Goal: Task Accomplishment & Management: Manage account settings

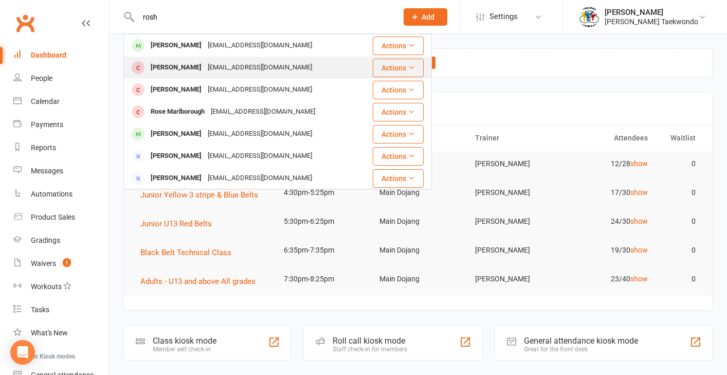
type input "rosh"
click at [172, 70] on div "[PERSON_NAME]" at bounding box center [176, 67] width 57 height 15
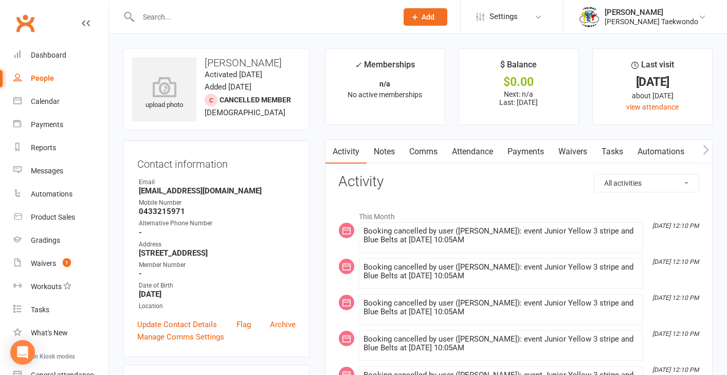
click at [478, 148] on link "Attendance" at bounding box center [473, 152] width 56 height 24
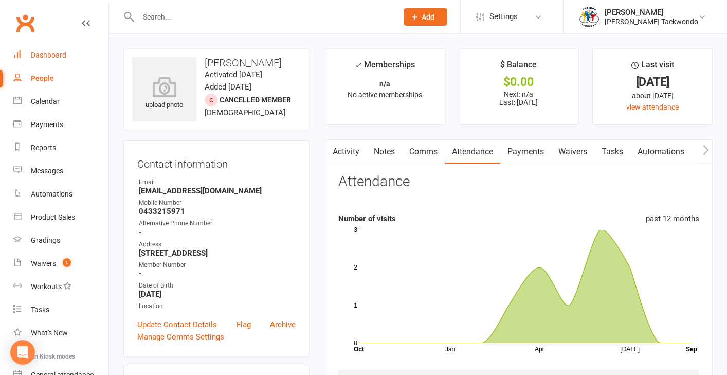
click at [60, 56] on div "Dashboard" at bounding box center [48, 55] width 35 height 8
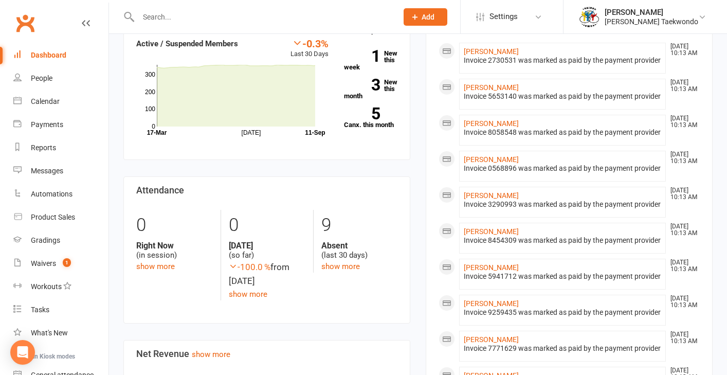
scroll to position [401, 0]
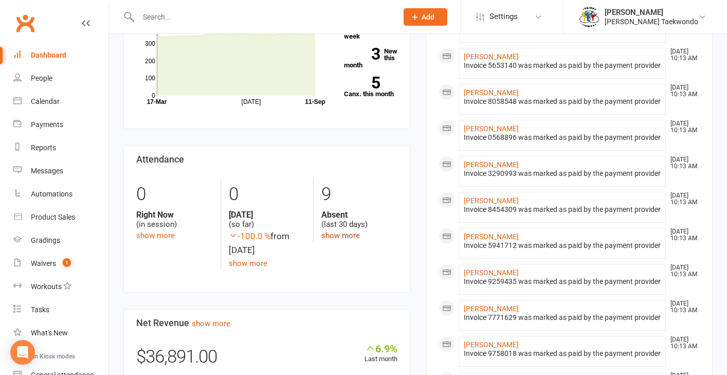
click at [346, 233] on link "show more" at bounding box center [340, 235] width 39 height 9
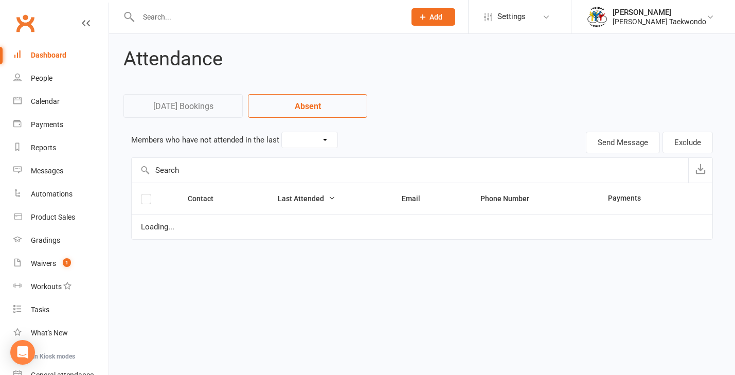
select select "30"
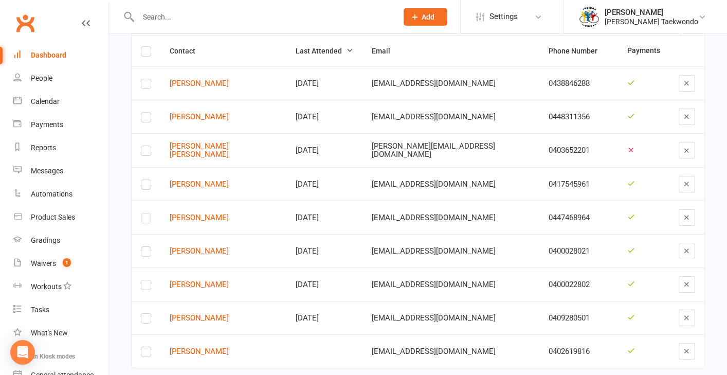
scroll to position [133, 0]
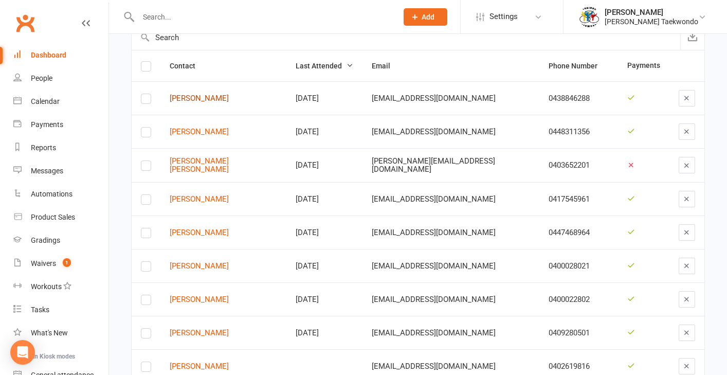
click at [213, 98] on link "Miriam Thomas" at bounding box center [223, 98] width 107 height 9
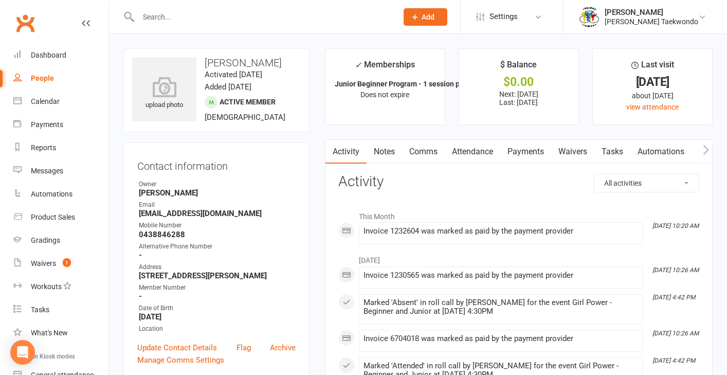
click at [478, 152] on link "Attendance" at bounding box center [473, 152] width 56 height 24
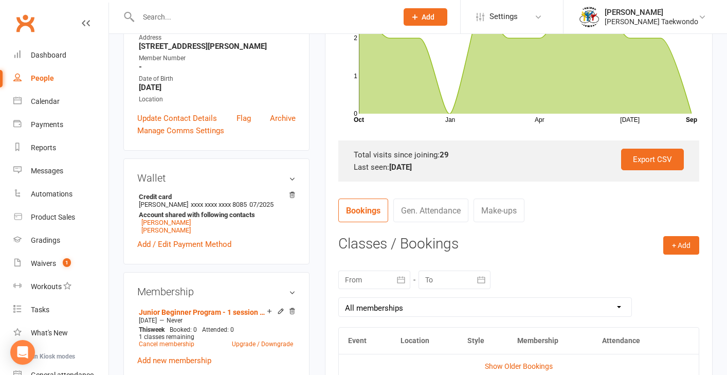
scroll to position [314, 0]
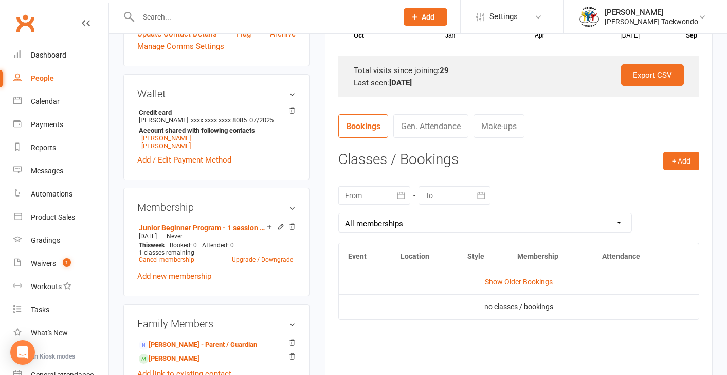
click at [399, 192] on icon "button" at bounding box center [401, 195] width 10 height 10
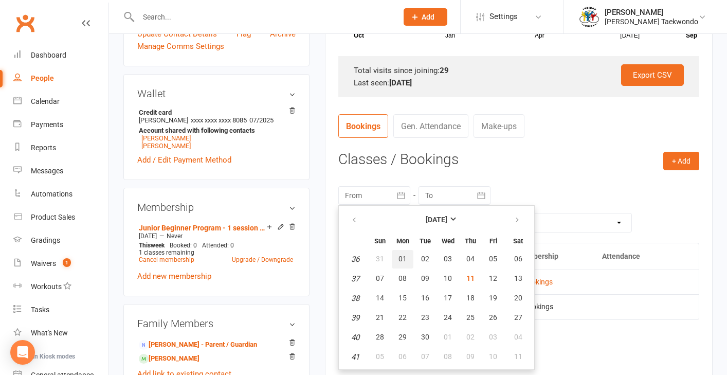
click at [400, 259] on span "01" at bounding box center [403, 259] width 8 height 8
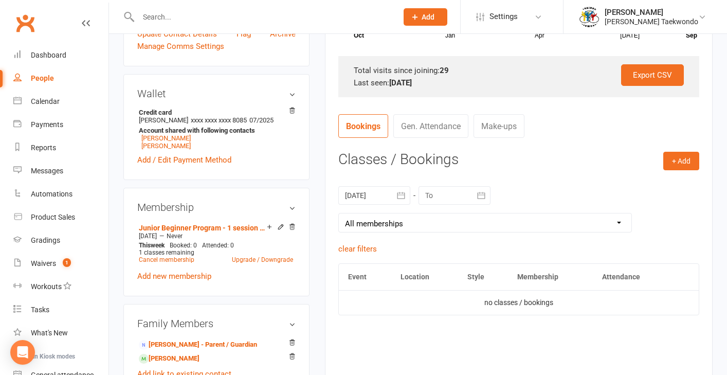
click at [559, 177] on div "01 Sep 2025 September 2025 Sun Mon Tue Wed Thu Fri Sat 36 31 01 02 03 04 05 06 …" at bounding box center [518, 209] width 361 height 67
click at [401, 192] on icon "button" at bounding box center [401, 195] width 10 height 10
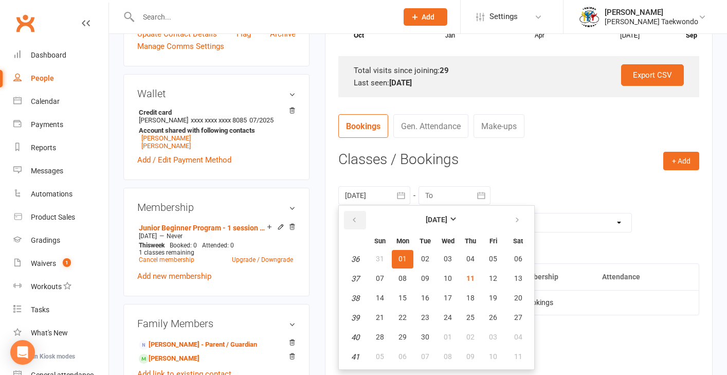
click at [356, 217] on icon "button" at bounding box center [354, 220] width 7 height 8
click at [371, 298] on button "10" at bounding box center [380, 298] width 22 height 19
type input "10 Aug 2025"
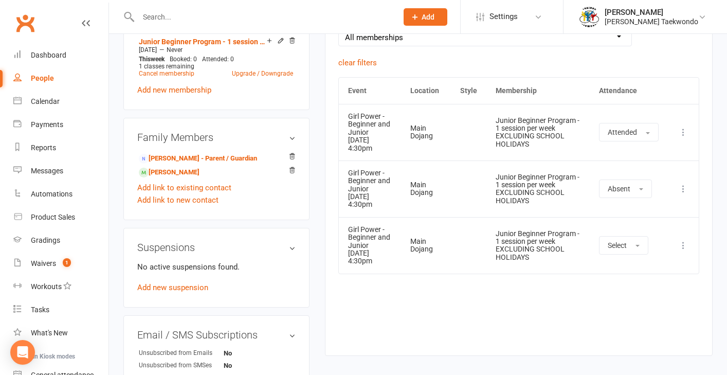
scroll to position [505, 0]
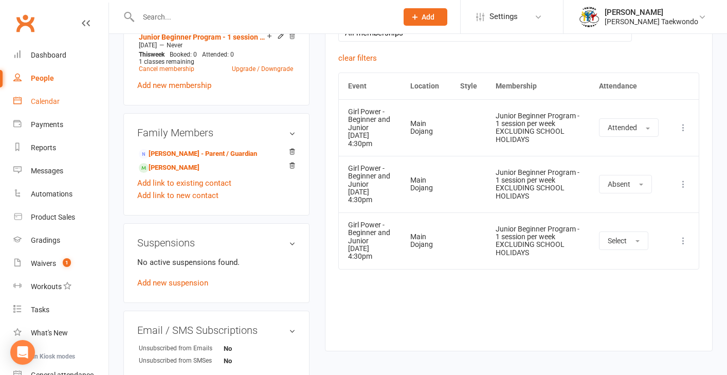
click at [57, 102] on div "Calendar" at bounding box center [45, 101] width 29 height 8
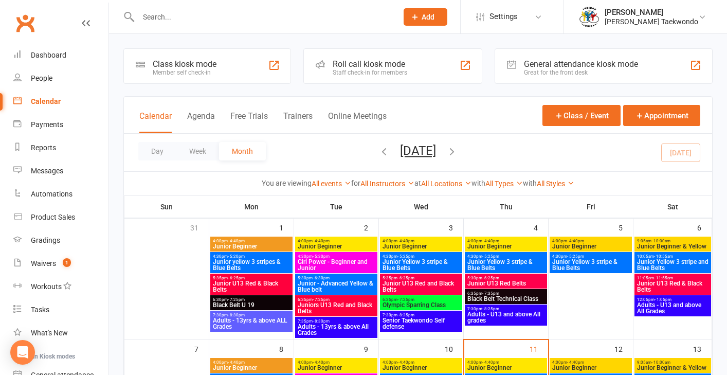
click at [379, 153] on icon "button" at bounding box center [384, 151] width 11 height 11
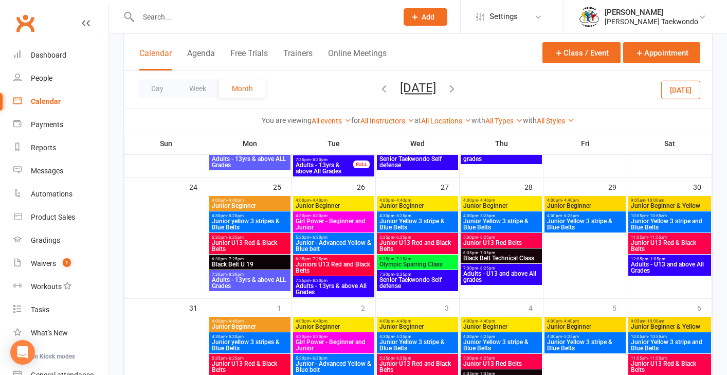
scroll to position [586, 0]
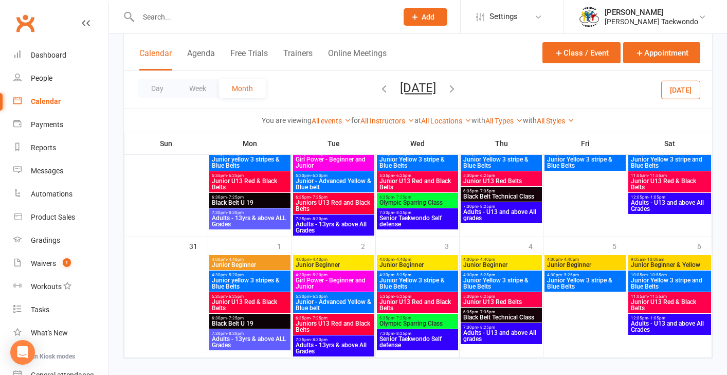
click at [343, 281] on span "Girl Power - Beginner and Junior" at bounding box center [333, 283] width 77 height 12
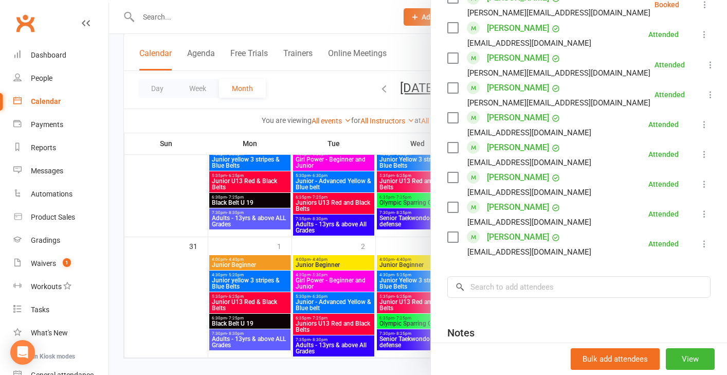
scroll to position [628, 0]
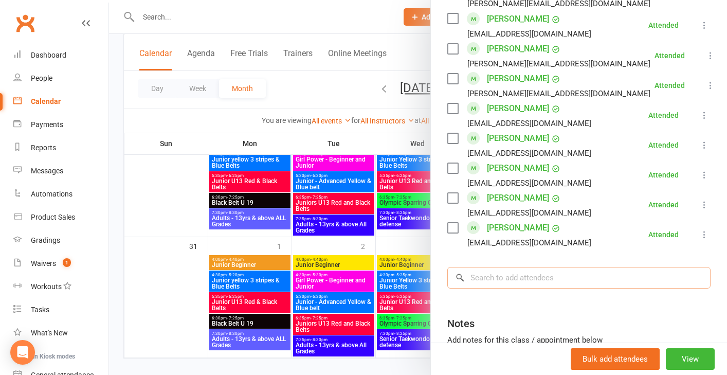
click at [479, 282] on input "search" at bounding box center [578, 278] width 263 height 22
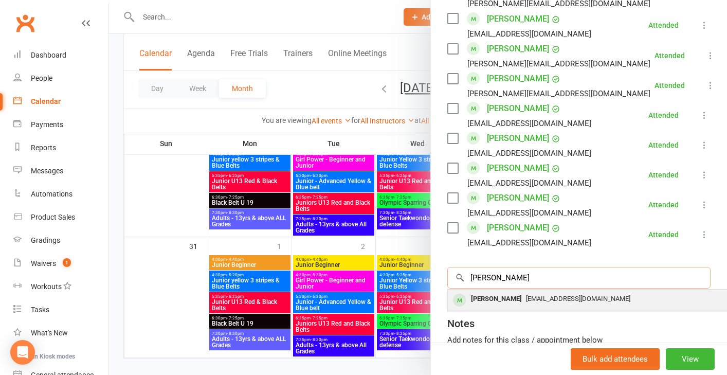
type input "miriam"
click at [496, 304] on div "Miriam Thomas" at bounding box center [496, 299] width 59 height 15
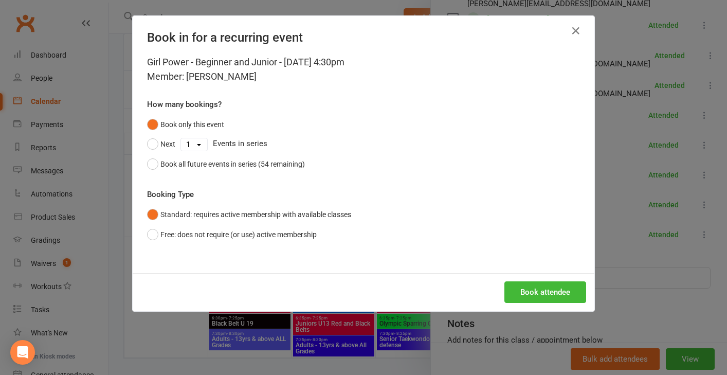
drag, startPoint x: 149, startPoint y: 162, endPoint x: 423, endPoint y: 242, distance: 285.6
click at [150, 162] on button "Book all future events in series (54 remaining)" at bounding box center [226, 164] width 158 height 20
click at [537, 291] on button "Book attendee" at bounding box center [546, 292] width 82 height 22
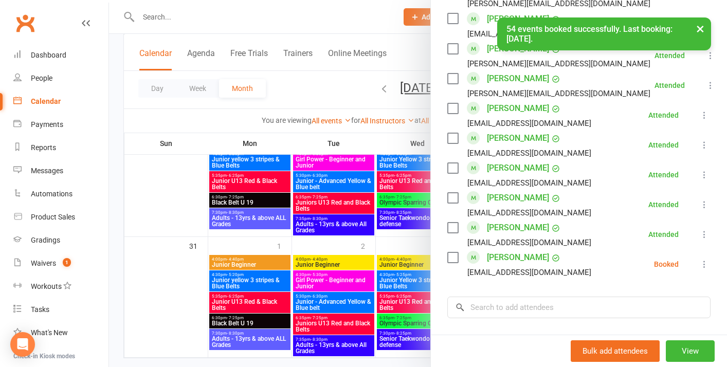
click at [699, 262] on icon at bounding box center [704, 264] width 10 height 10
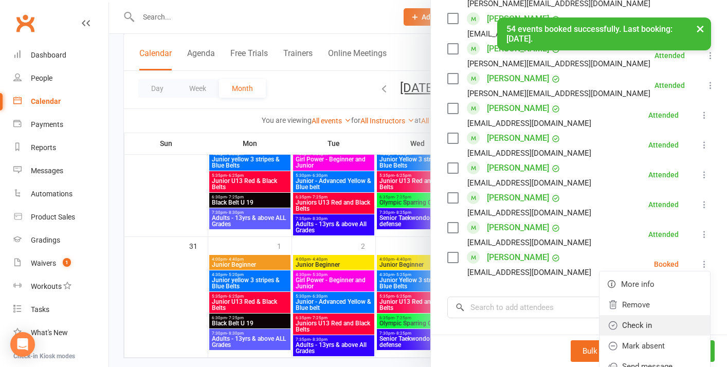
click at [641, 325] on link "Check in" at bounding box center [655, 325] width 111 height 21
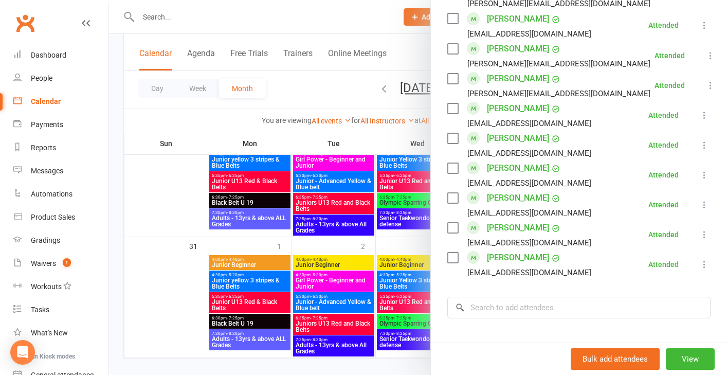
drag, startPoint x: 184, startPoint y: 281, endPoint x: 320, endPoint y: 229, distance: 145.7
click at [184, 281] on div at bounding box center [418, 187] width 618 height 375
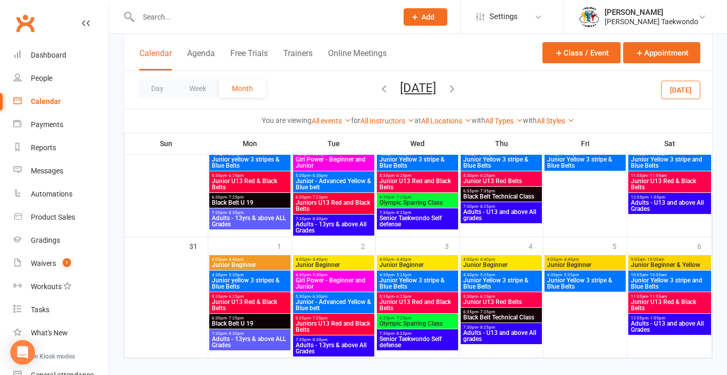
click at [458, 88] on icon "button" at bounding box center [451, 88] width 11 height 11
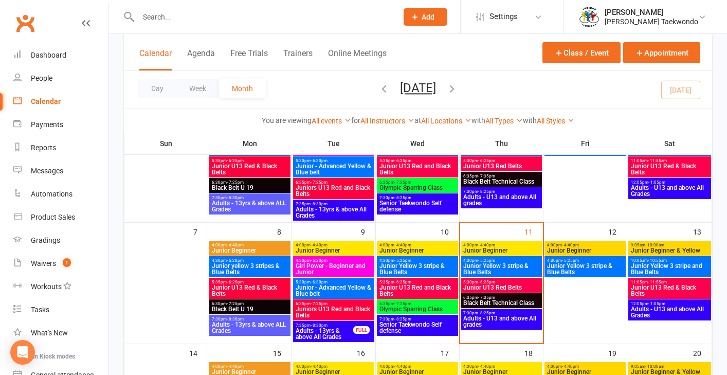
scroll to position [121, 0]
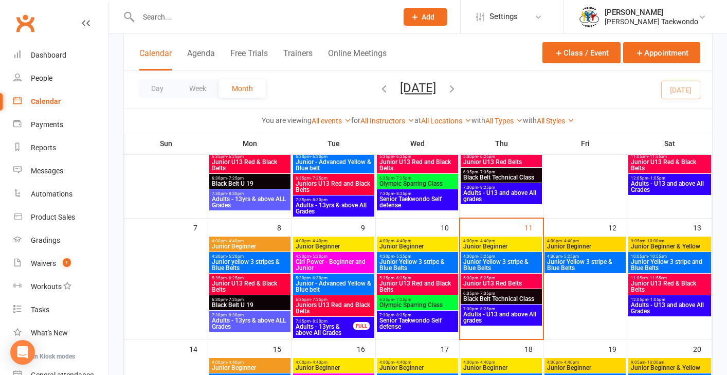
click at [354, 265] on span "Girl Power - Beginner and Junior" at bounding box center [333, 265] width 77 height 12
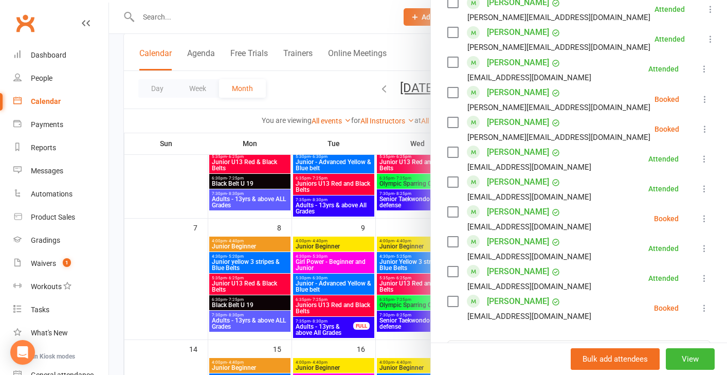
scroll to position [588, 0]
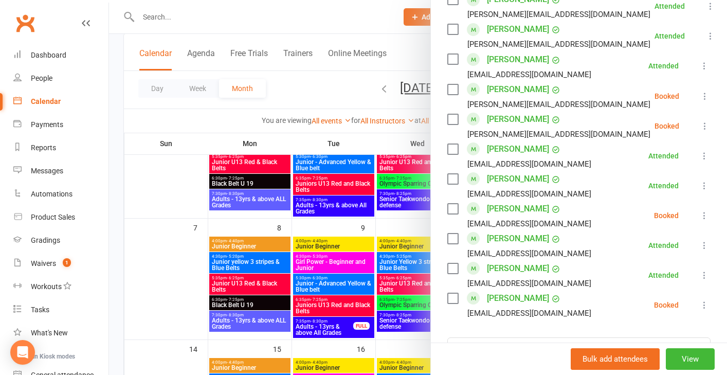
click at [699, 307] on icon at bounding box center [704, 305] width 10 height 10
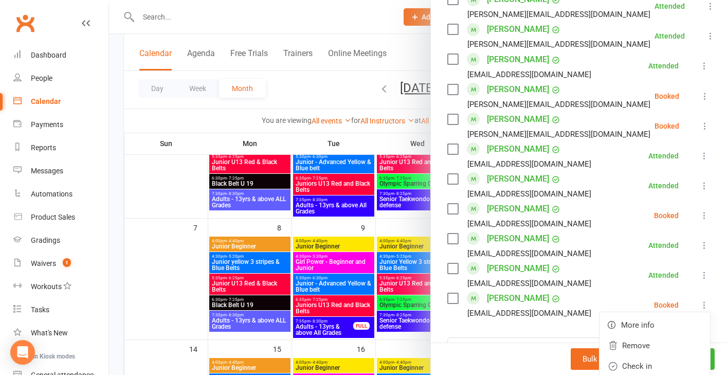
drag, startPoint x: 636, startPoint y: 364, endPoint x: 648, endPoint y: 351, distance: 17.5
click at [636, 363] on link "Check in" at bounding box center [655, 366] width 111 height 21
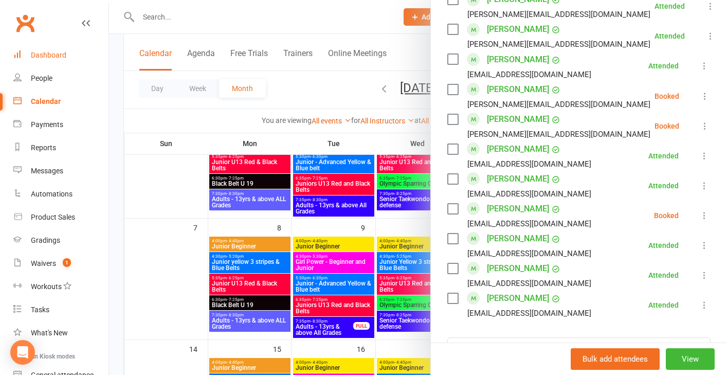
drag, startPoint x: 52, startPoint y: 54, endPoint x: 59, endPoint y: 54, distance: 6.7
click at [52, 54] on div "Dashboard" at bounding box center [48, 55] width 35 height 8
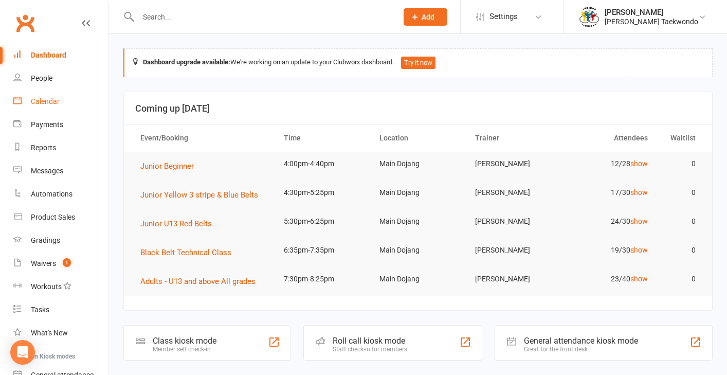
click at [53, 102] on div "Calendar" at bounding box center [45, 101] width 29 height 8
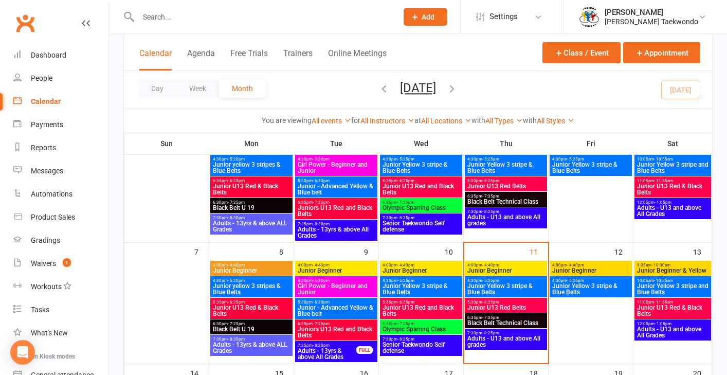
scroll to position [101, 0]
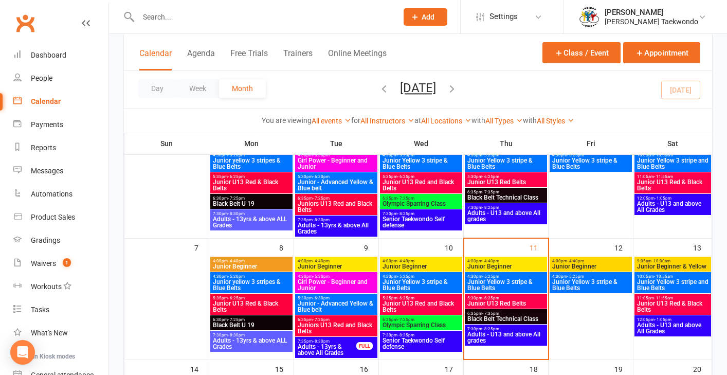
click at [437, 262] on span "4:00pm - 4:40pm" at bounding box center [421, 261] width 78 height 5
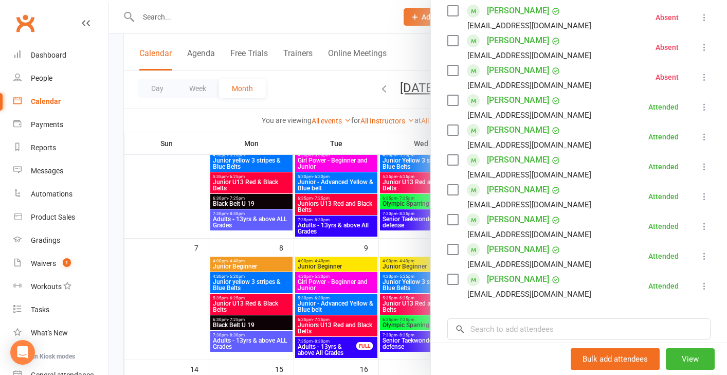
scroll to position [281, 0]
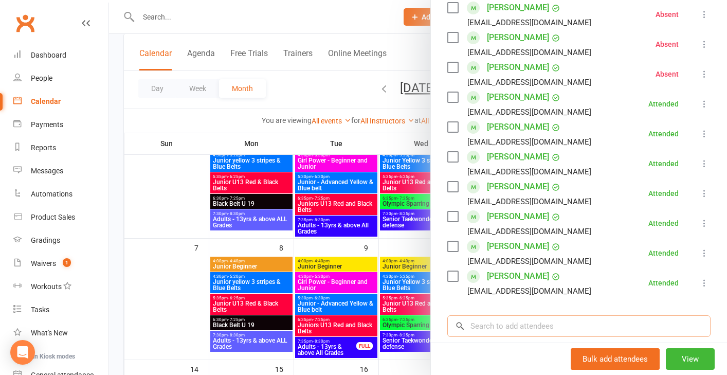
click at [509, 327] on input "search" at bounding box center [578, 326] width 263 height 22
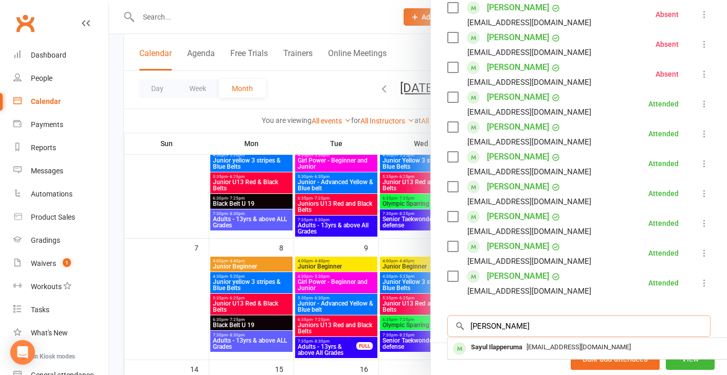
type input "saul"
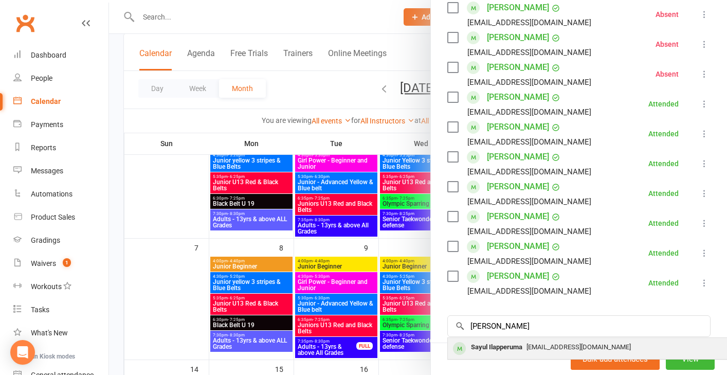
drag, startPoint x: 509, startPoint y: 327, endPoint x: 503, endPoint y: 352, distance: 25.3
click at [503, 352] on div "Sayul Ilapperuma" at bounding box center [497, 347] width 60 height 15
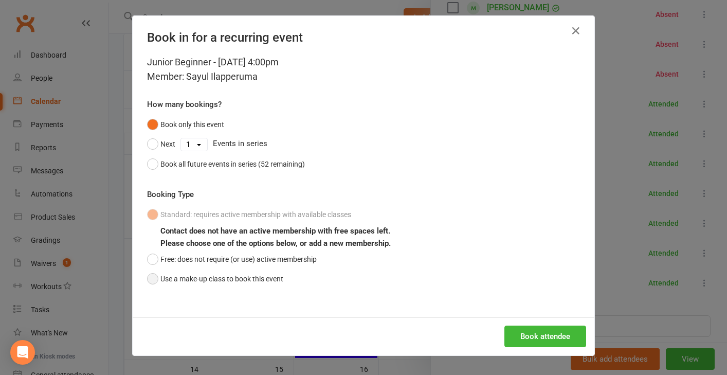
click at [148, 277] on button "Use a make-up class to book this event" at bounding box center [215, 279] width 136 height 20
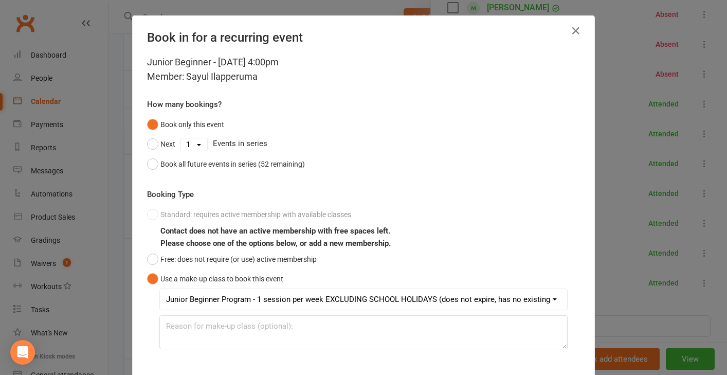
drag, startPoint x: 718, startPoint y: 282, endPoint x: 717, endPoint y: 323, distance: 40.6
click at [717, 323] on div "Book in for a recurring event Junior Beginner - Sep 10, 2025 4:00pm Member: Say…" at bounding box center [363, 187] width 727 height 375
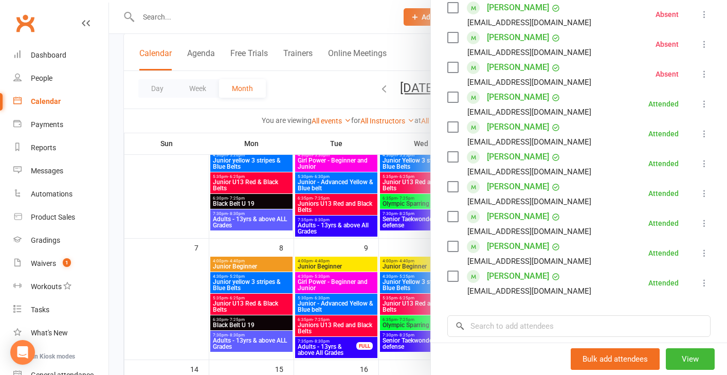
scroll to position [421, 0]
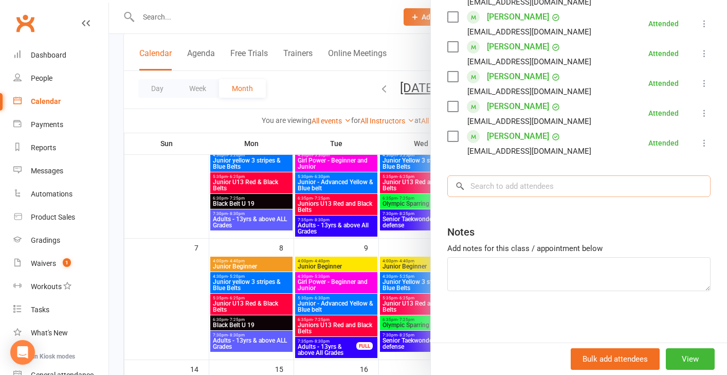
click at [501, 181] on input "search" at bounding box center [578, 186] width 263 height 22
type input "saul"
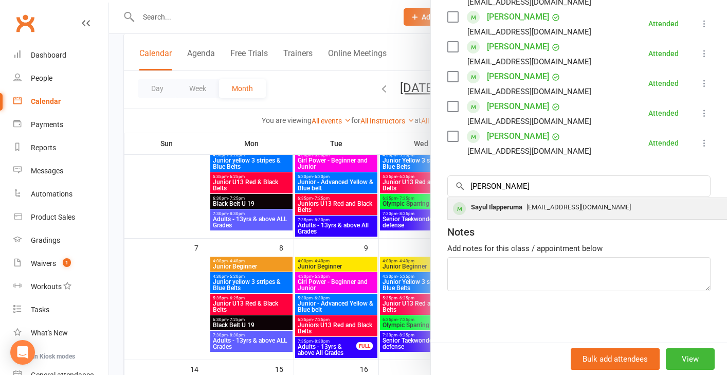
drag, startPoint x: 501, startPoint y: 181, endPoint x: 493, endPoint y: 208, distance: 28.3
click at [493, 208] on div "Sayul Ilapperuma" at bounding box center [497, 207] width 60 height 15
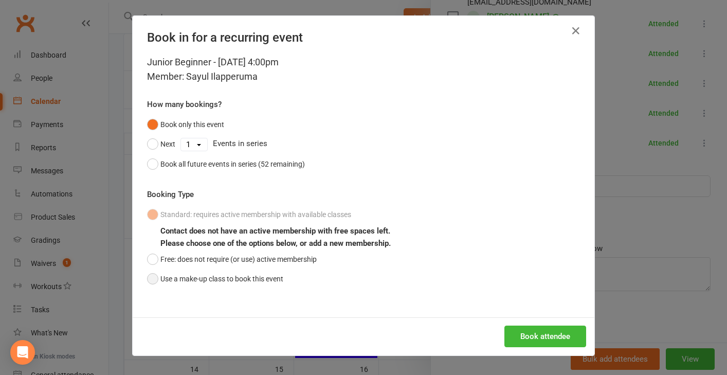
click at [151, 278] on button "Use a make-up class to book this event" at bounding box center [215, 279] width 136 height 20
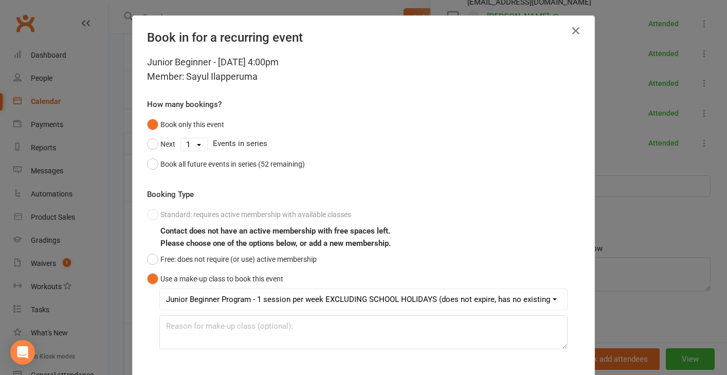
scroll to position [141, 0]
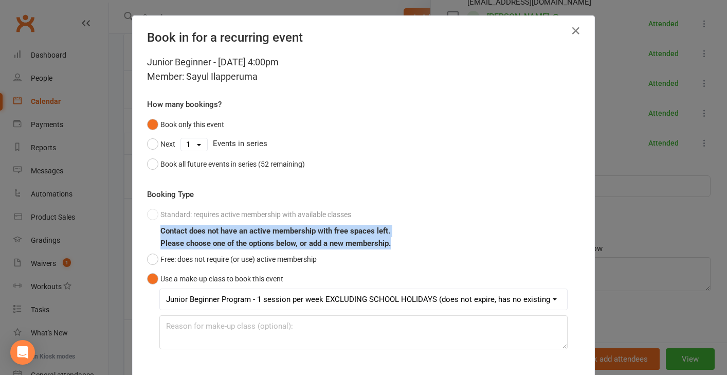
drag, startPoint x: 716, startPoint y: 210, endPoint x: 716, endPoint y: 243, distance: 32.9
click at [716, 243] on div "Book in for a recurring event Junior Beginner - Sep 10, 2025 4:00pm Member: Say…" at bounding box center [363, 187] width 727 height 375
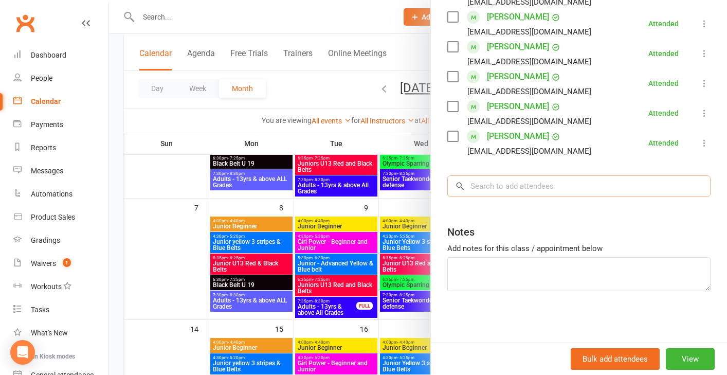
click at [477, 190] on input "search" at bounding box center [578, 186] width 263 height 22
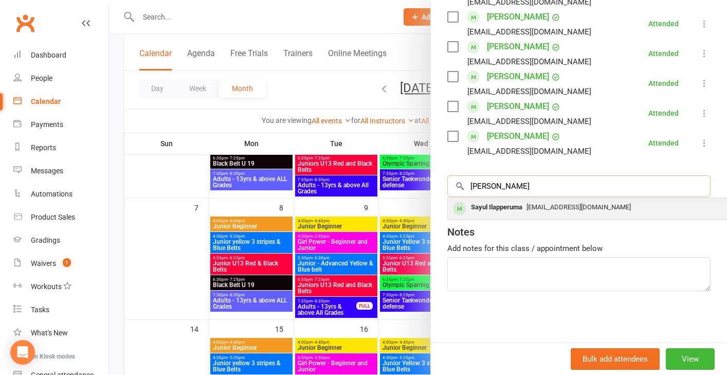
type input "saul"
drag, startPoint x: 470, startPoint y: 204, endPoint x: 477, endPoint y: 210, distance: 9.8
click at [477, 210] on div "Sayul Ilapperuma" at bounding box center [497, 207] width 60 height 15
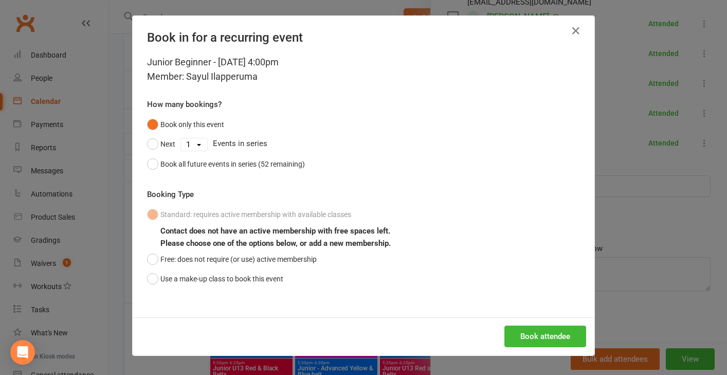
scroll to position [154, 0]
click at [715, 212] on div "Book in for a recurring event Junior Beginner - Sep 10, 2025 4:00pm Member: Say…" at bounding box center [363, 187] width 727 height 375
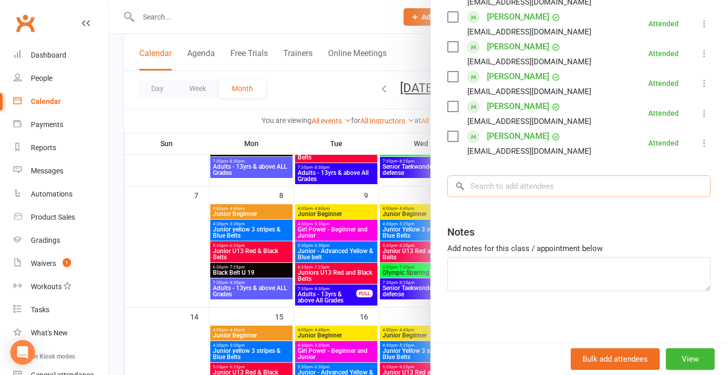
click at [496, 186] on input "search" at bounding box center [578, 186] width 263 height 22
type input "saul"
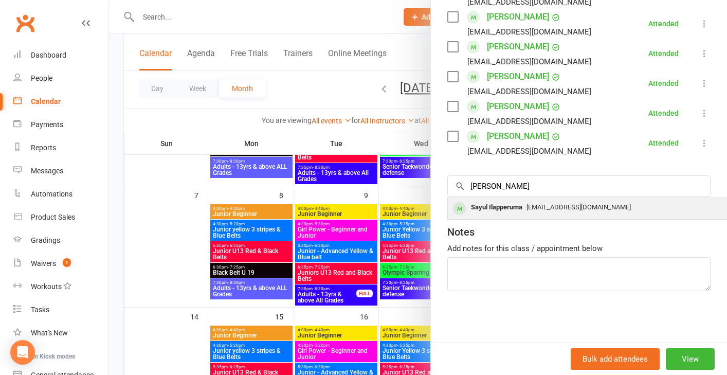
drag, startPoint x: 501, startPoint y: 184, endPoint x: 484, endPoint y: 209, distance: 31.1
click at [484, 209] on div "Sayul Ilapperuma" at bounding box center [497, 207] width 60 height 15
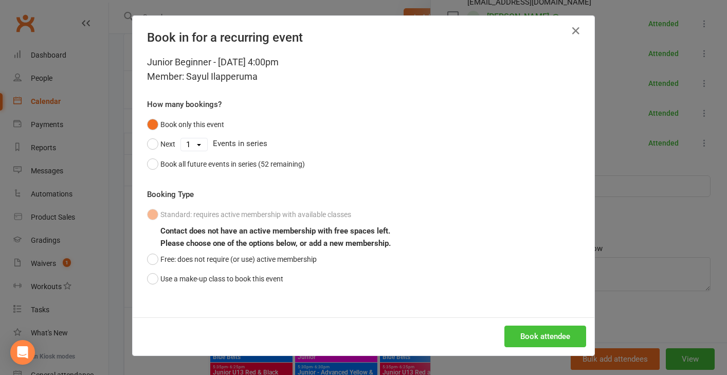
click at [535, 336] on button "Book attendee" at bounding box center [546, 337] width 82 height 22
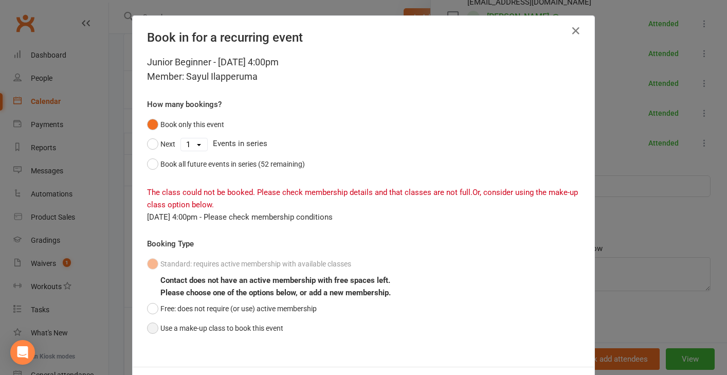
click at [150, 325] on button "Use a make-up class to book this event" at bounding box center [215, 328] width 136 height 20
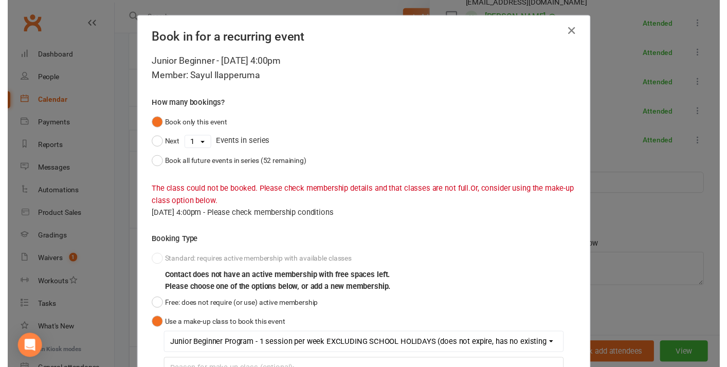
scroll to position [225, 0]
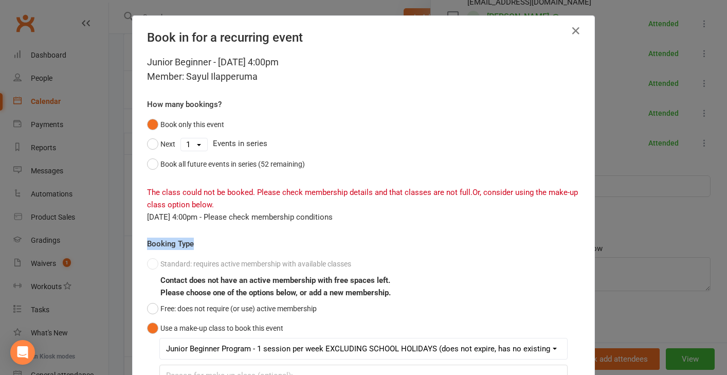
drag, startPoint x: 716, startPoint y: 227, endPoint x: 717, endPoint y: 251, distance: 23.7
click at [717, 251] on div "Book in for a recurring event Junior Beginner - Sep 10, 2025 4:00pm Member: Say…" at bounding box center [363, 187] width 727 height 375
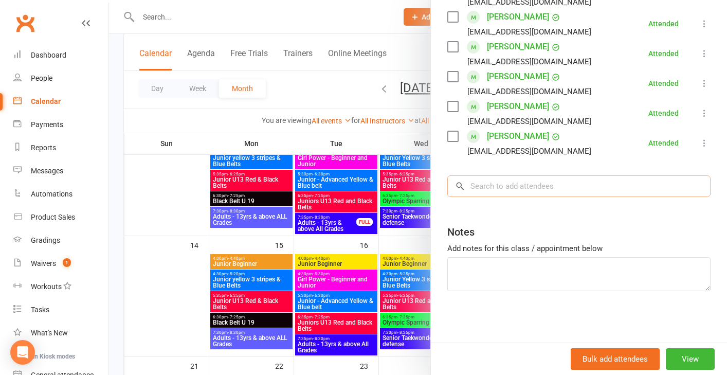
click at [487, 194] on input "search" at bounding box center [578, 186] width 263 height 22
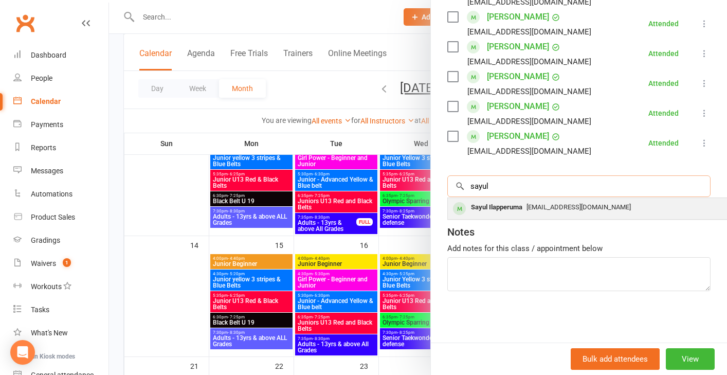
type input "saul"
drag, startPoint x: 483, startPoint y: 204, endPoint x: 479, endPoint y: 207, distance: 5.6
click at [479, 207] on div "Sayul Ilapperuma" at bounding box center [497, 207] width 60 height 15
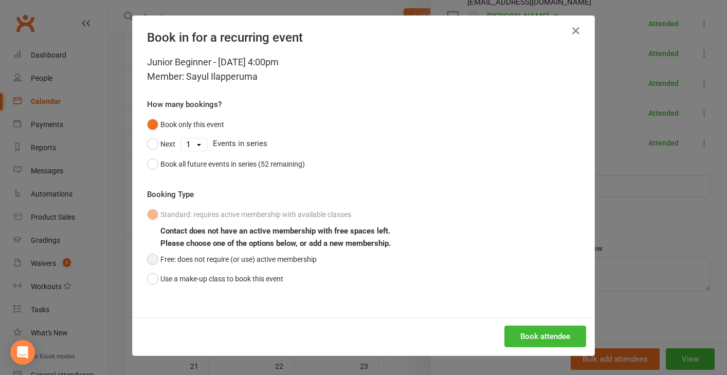
drag, startPoint x: 152, startPoint y: 255, endPoint x: 171, endPoint y: 255, distance: 18.5
click at [155, 255] on button "Free: does not require (or use) active membership" at bounding box center [232, 259] width 170 height 20
click at [547, 333] on button "Book attendee" at bounding box center [546, 337] width 82 height 22
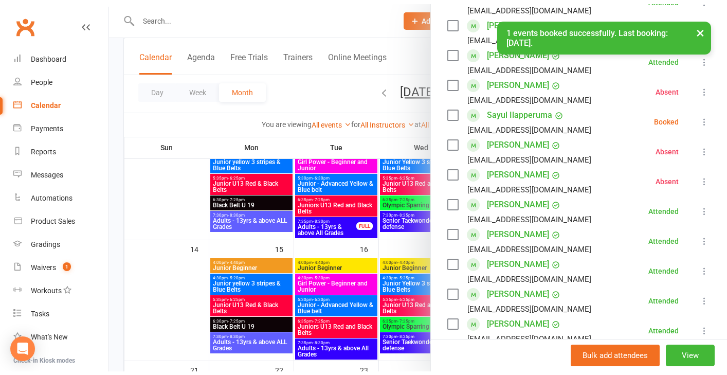
scroll to position [196, 0]
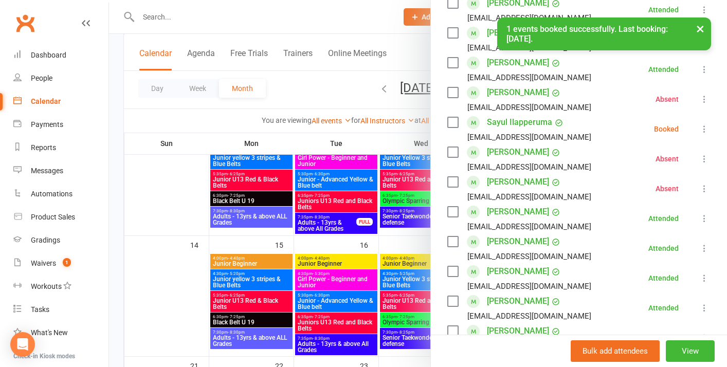
click at [699, 131] on icon at bounding box center [704, 129] width 10 height 10
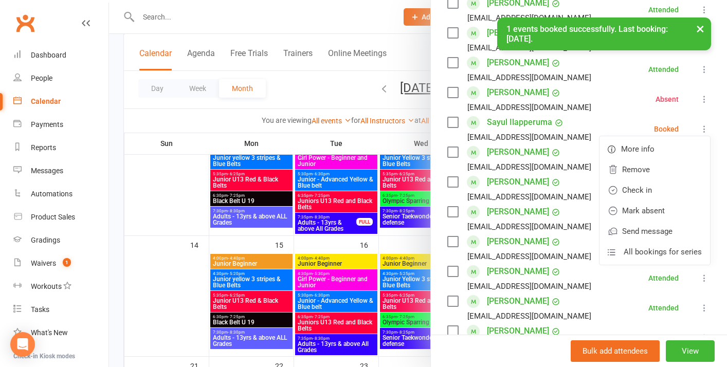
drag, startPoint x: 656, startPoint y: 198, endPoint x: 652, endPoint y: 194, distance: 5.5
click at [656, 197] on link "Check in" at bounding box center [655, 190] width 111 height 21
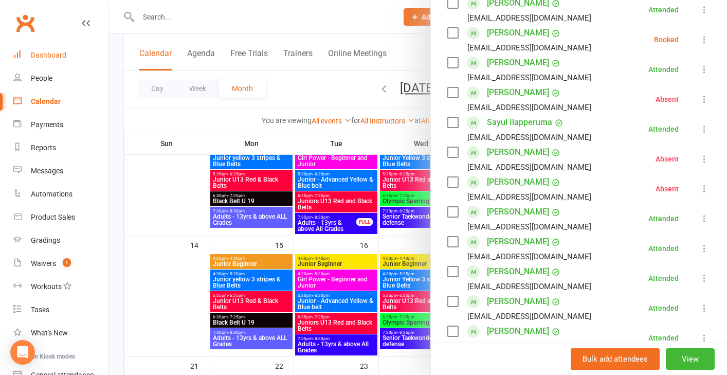
click at [60, 56] on div "Dashboard" at bounding box center [48, 55] width 35 height 8
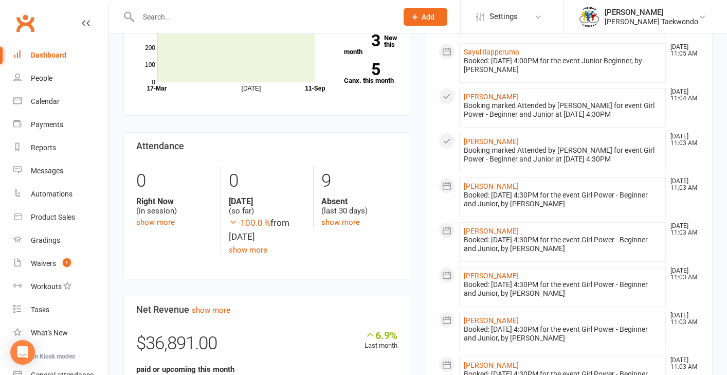
scroll to position [418, 0]
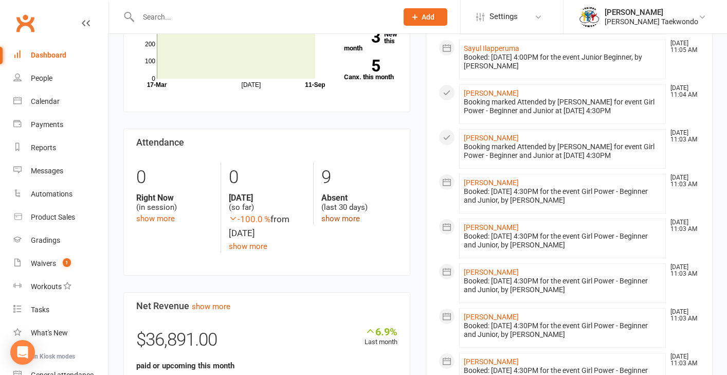
click at [336, 215] on link "show more" at bounding box center [340, 218] width 39 height 9
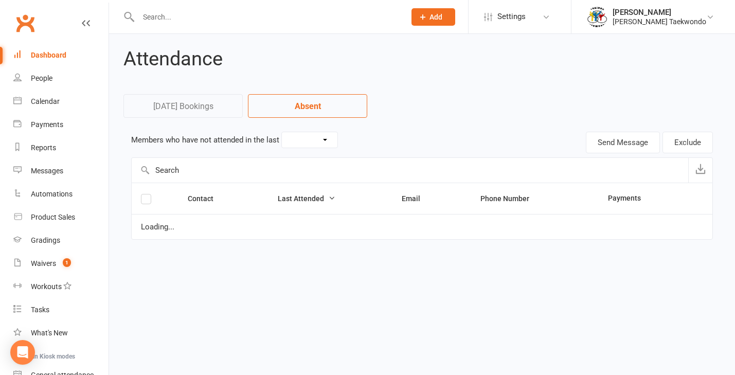
select select "30"
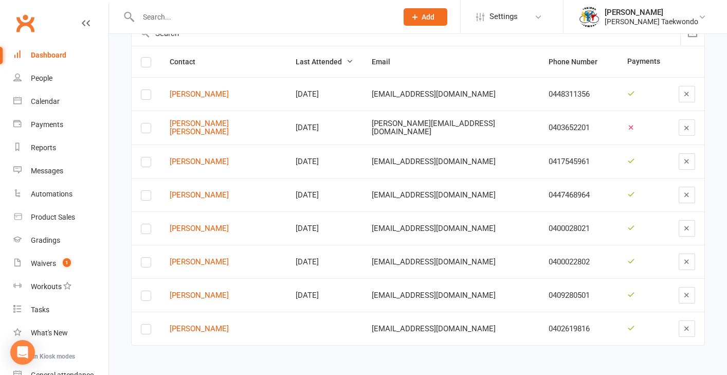
scroll to position [145, 0]
click at [197, 191] on link "Jake Sims" at bounding box center [223, 195] width 107 height 9
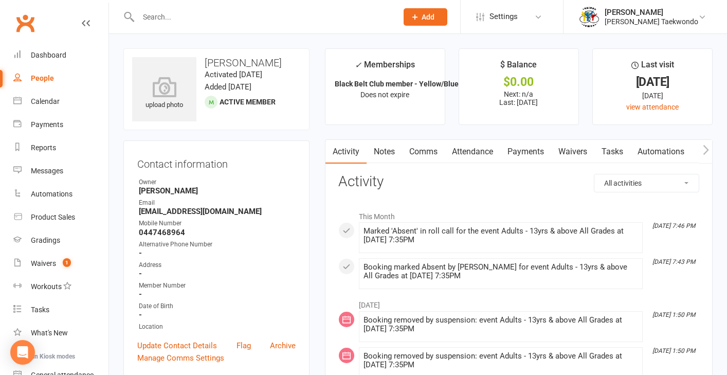
click at [527, 154] on link "Payments" at bounding box center [525, 152] width 51 height 24
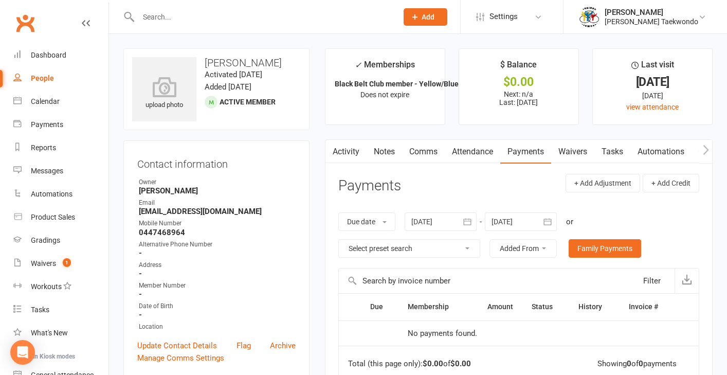
scroll to position [38, 0]
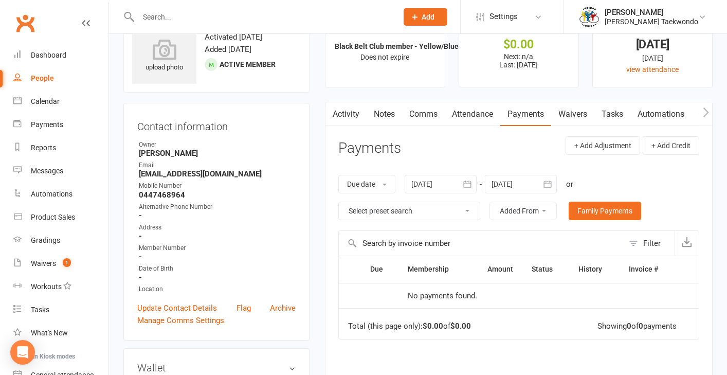
click at [476, 115] on link "Attendance" at bounding box center [473, 114] width 56 height 24
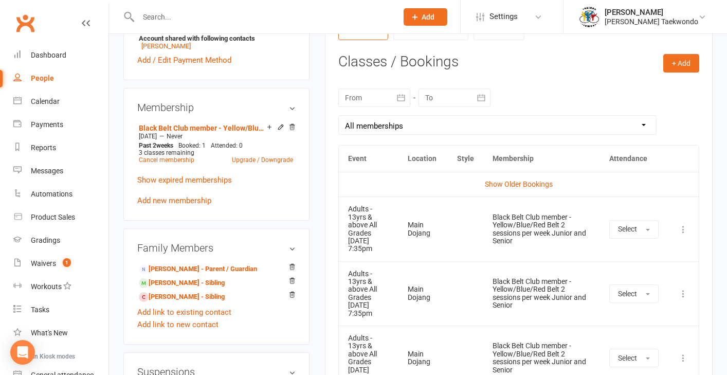
scroll to position [421, 0]
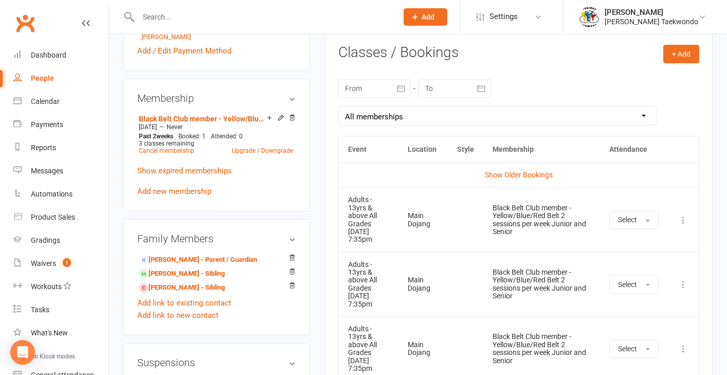
click at [685, 218] on icon at bounding box center [683, 220] width 10 height 10
click at [636, 277] on link "Remove booking" at bounding box center [638, 281] width 102 height 21
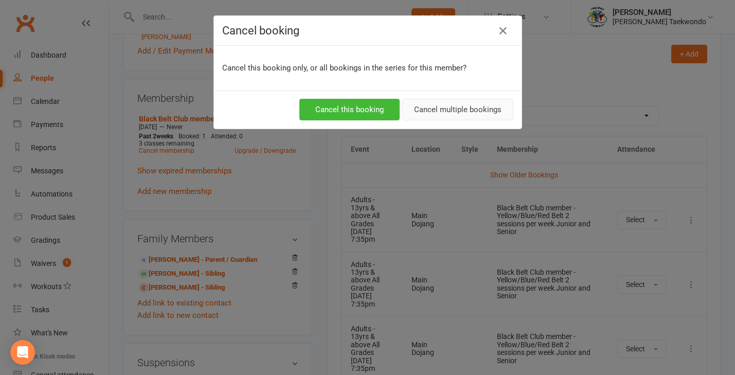
click at [458, 111] on button "Cancel multiple bookings" at bounding box center [457, 110] width 111 height 22
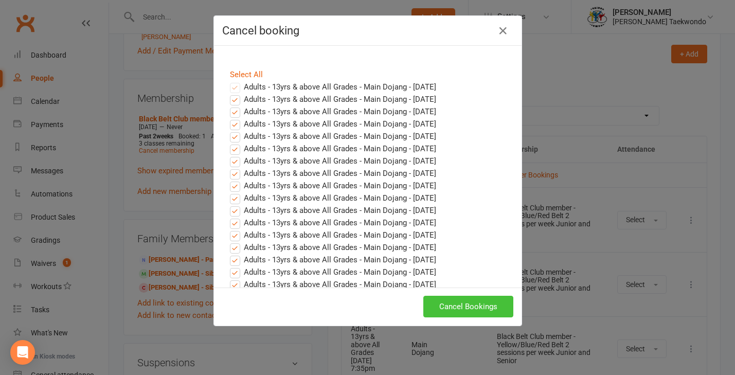
click at [455, 310] on button "Cancel Bookings" at bounding box center [468, 307] width 90 height 22
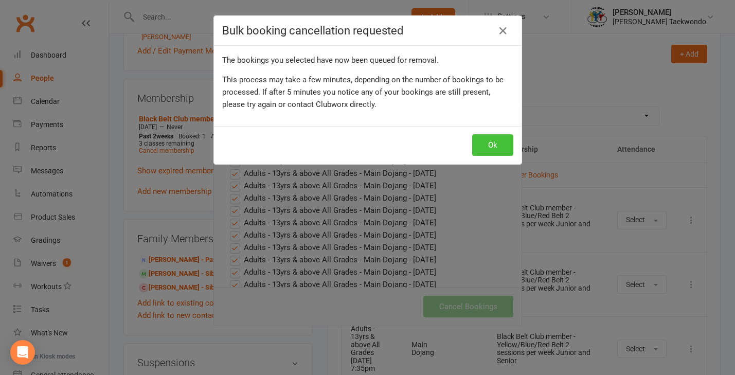
click at [500, 150] on button "Ok" at bounding box center [492, 145] width 41 height 22
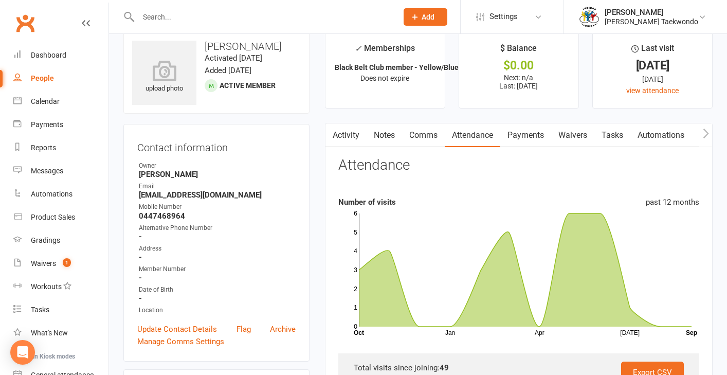
scroll to position [11, 0]
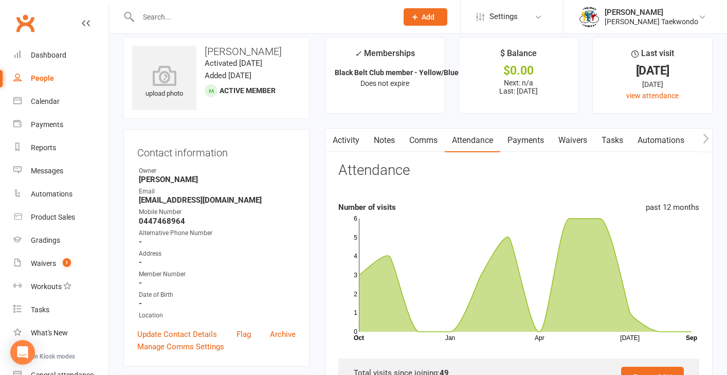
click at [526, 140] on link "Payments" at bounding box center [525, 141] width 51 height 24
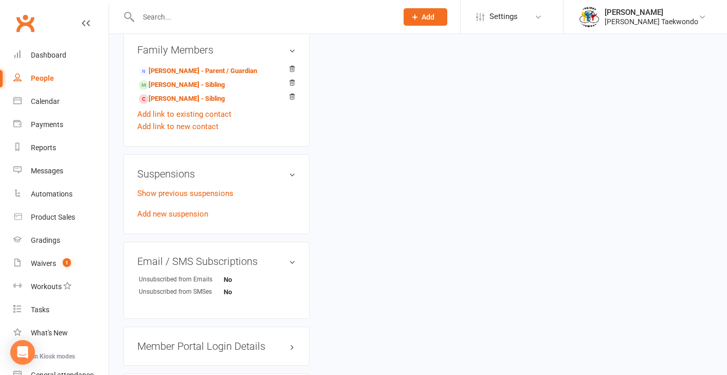
scroll to position [626, 0]
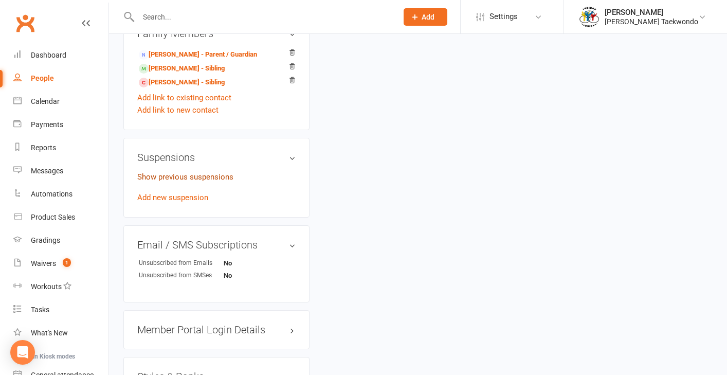
click at [208, 172] on link "Show previous suspensions" at bounding box center [185, 176] width 96 height 9
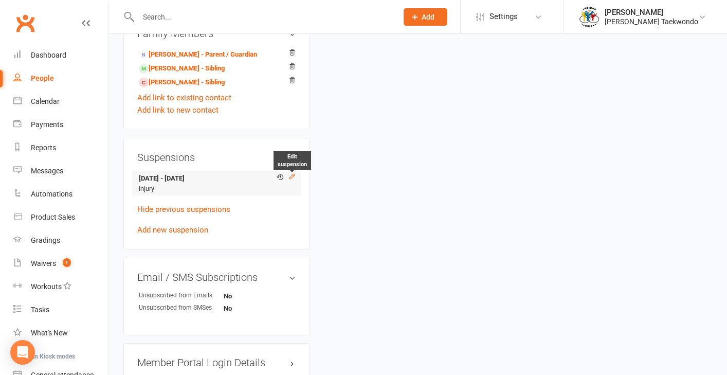
click at [294, 173] on icon at bounding box center [292, 176] width 7 height 7
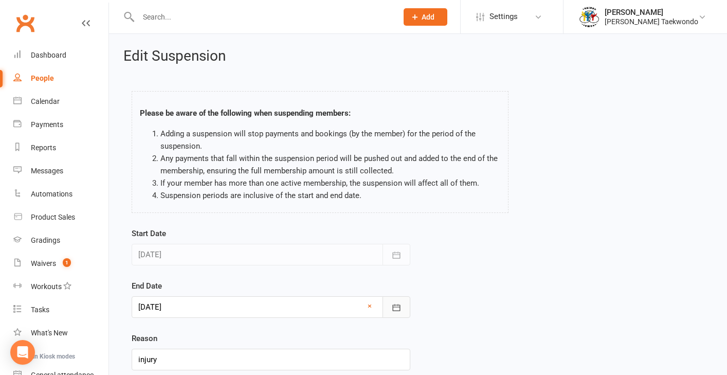
click at [395, 308] on icon "button" at bounding box center [396, 307] width 10 height 10
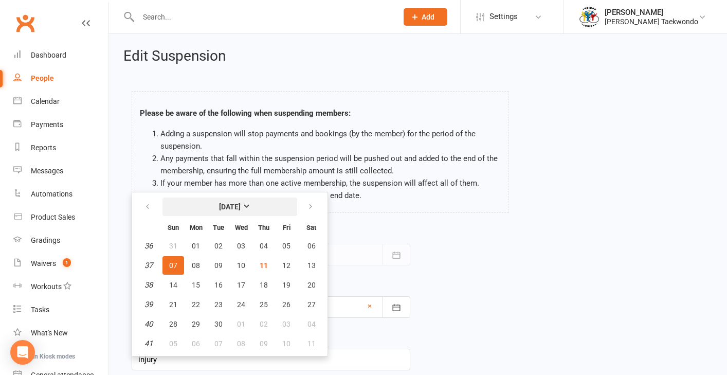
click at [241, 206] on strong "[DATE]" at bounding box center [230, 207] width 22 height 8
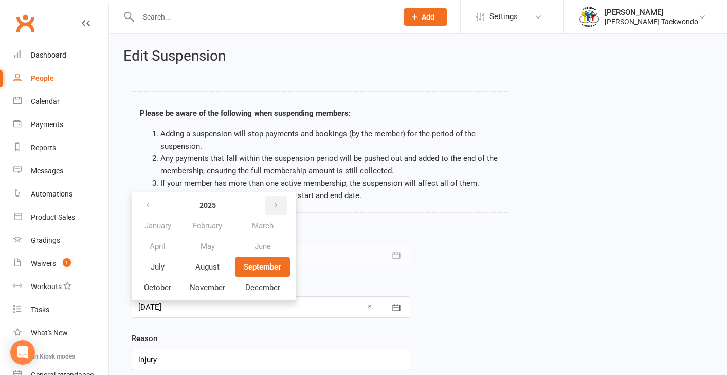
click at [278, 206] on icon "button" at bounding box center [275, 205] width 7 height 8
click at [169, 224] on span "January" at bounding box center [158, 225] width 27 height 9
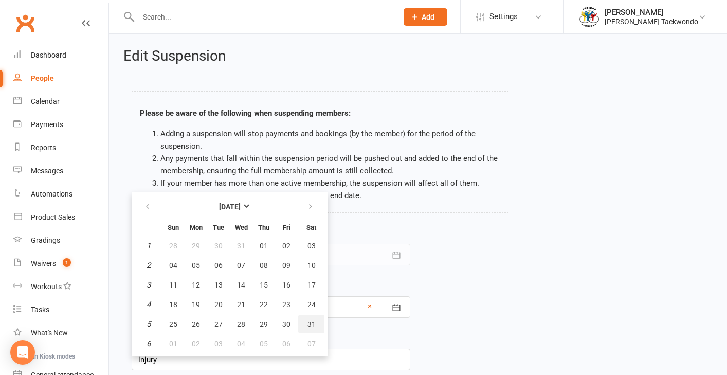
click at [314, 327] on span "31" at bounding box center [312, 324] width 8 height 8
type input "31 Jan 2026"
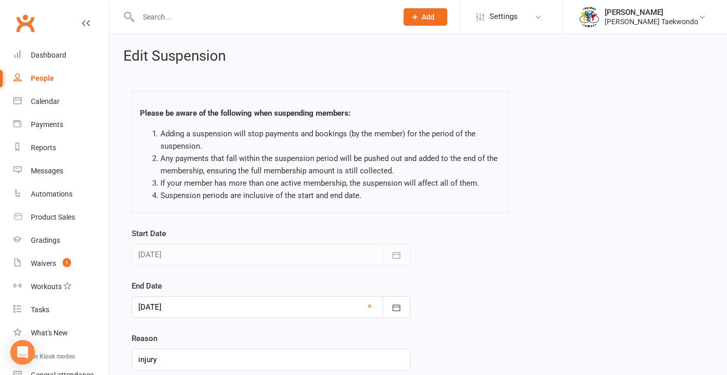
scroll to position [85, 0]
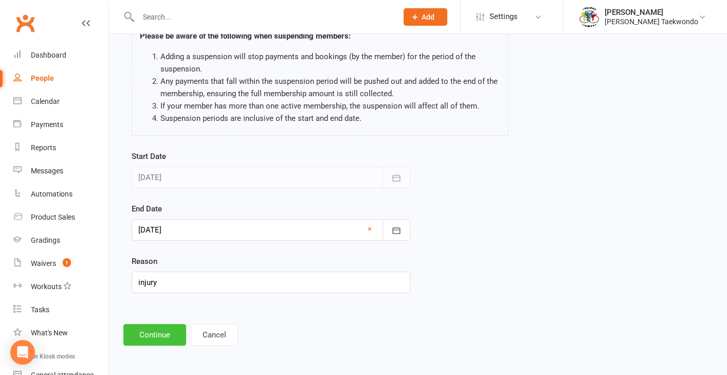
click at [164, 329] on button "Continue" at bounding box center [154, 335] width 63 height 22
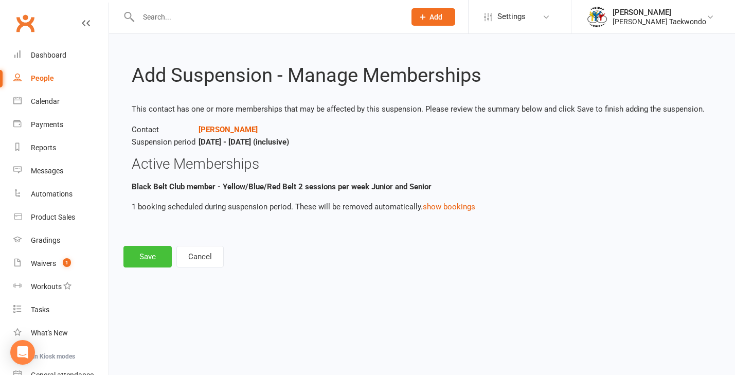
click at [155, 259] on button "Save" at bounding box center [147, 257] width 48 height 22
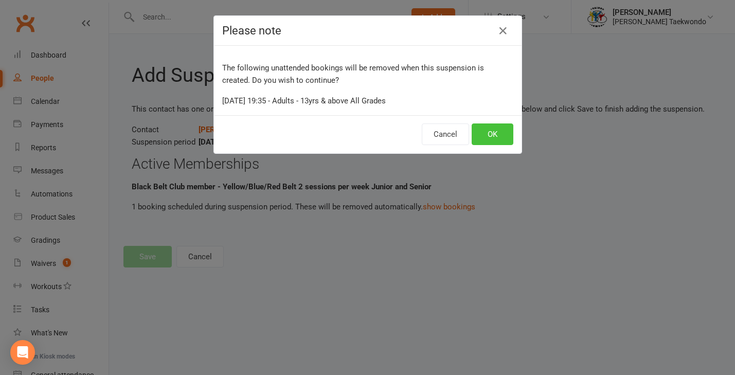
click at [478, 135] on button "OK" at bounding box center [493, 134] width 42 height 22
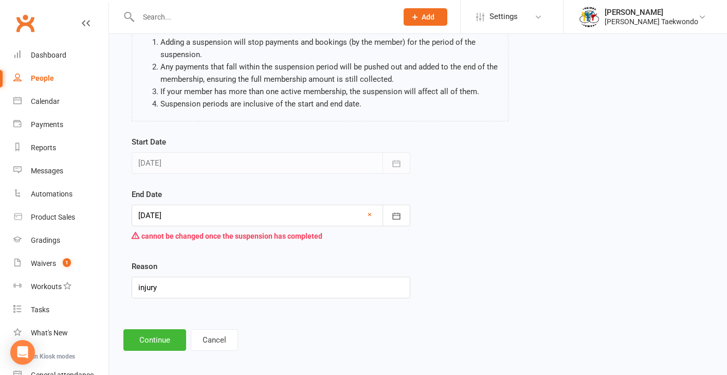
scroll to position [93, 0]
click at [209, 343] on button "Cancel" at bounding box center [214, 339] width 47 height 22
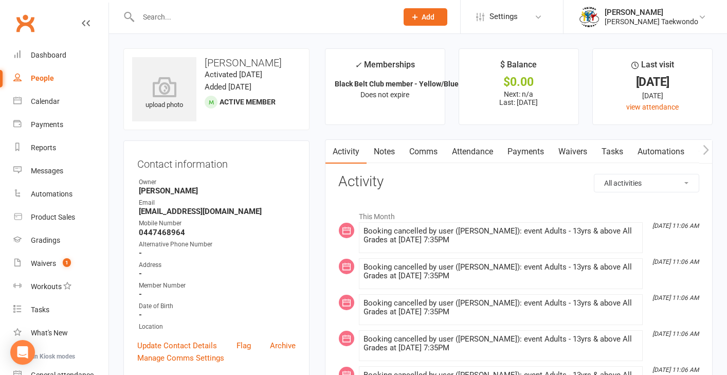
click at [527, 153] on link "Payments" at bounding box center [525, 152] width 51 height 24
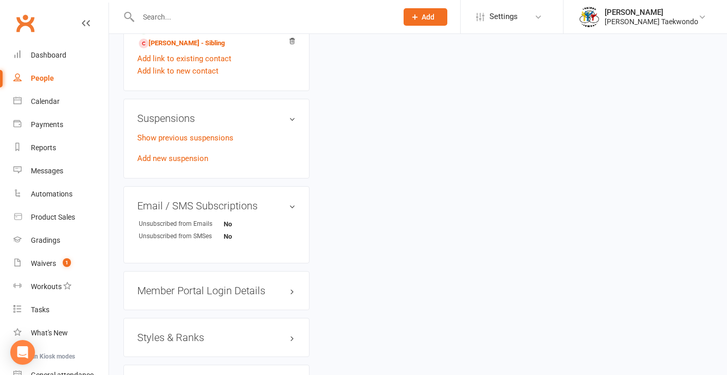
scroll to position [689, 0]
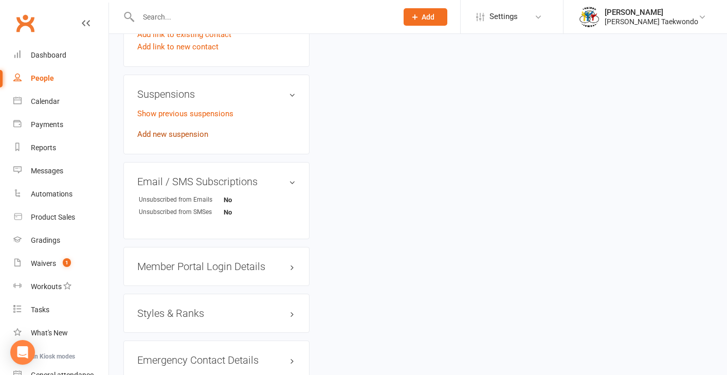
click at [187, 130] on link "Add new suspension" at bounding box center [172, 134] width 71 height 9
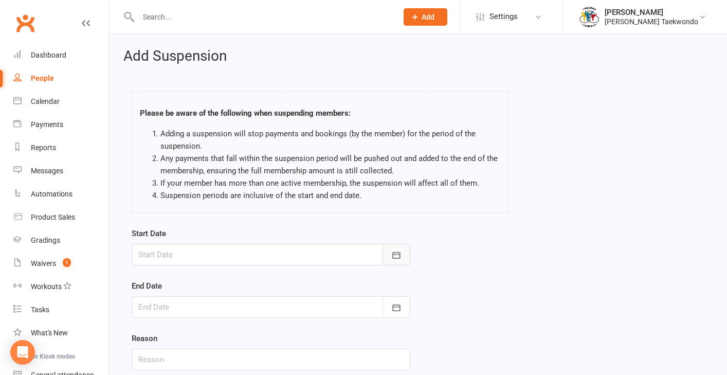
click at [391, 251] on icon "button" at bounding box center [396, 255] width 10 height 10
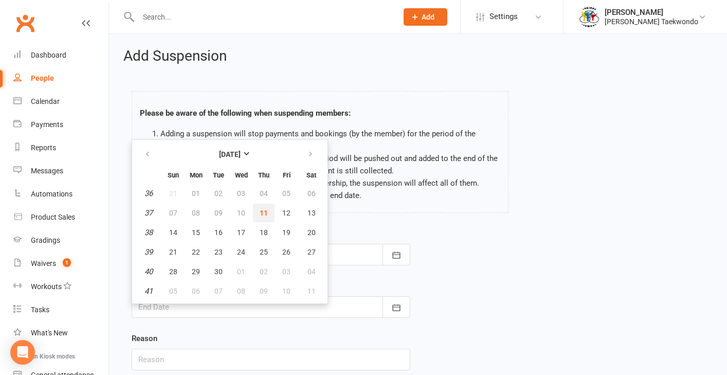
drag, startPoint x: 261, startPoint y: 210, endPoint x: 307, endPoint y: 253, distance: 62.6
click at [262, 210] on span "11" at bounding box center [264, 213] width 8 height 8
type input "[DATE]"
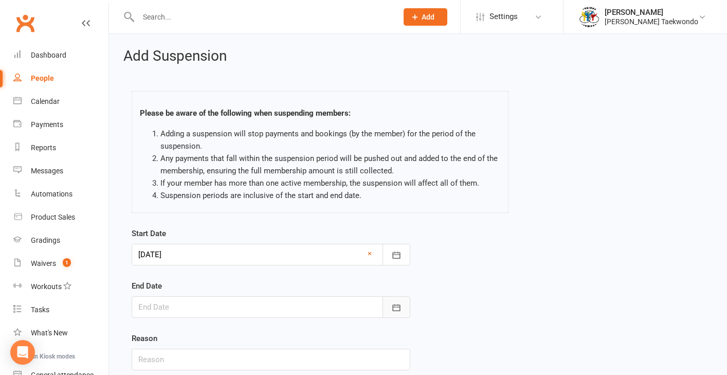
click at [399, 307] on icon "button" at bounding box center [396, 307] width 10 height 10
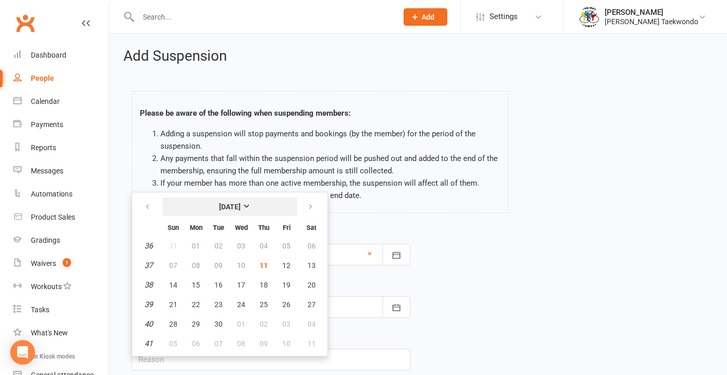
click at [241, 204] on strong "[DATE]" at bounding box center [230, 207] width 22 height 8
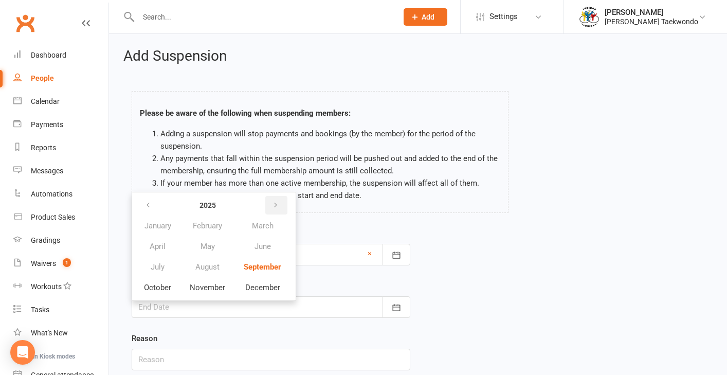
click at [273, 205] on icon "button" at bounding box center [275, 205] width 7 height 8
click at [162, 224] on span "January" at bounding box center [158, 225] width 27 height 9
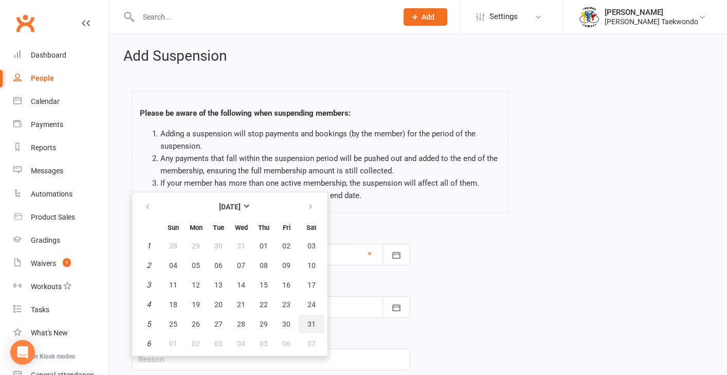
click at [311, 324] on span "31" at bounding box center [312, 324] width 8 height 8
type input "31 Jan 2026"
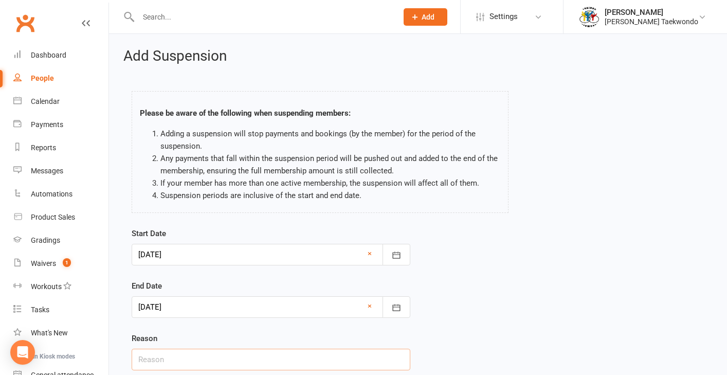
click at [192, 356] on input "text" at bounding box center [271, 360] width 279 height 22
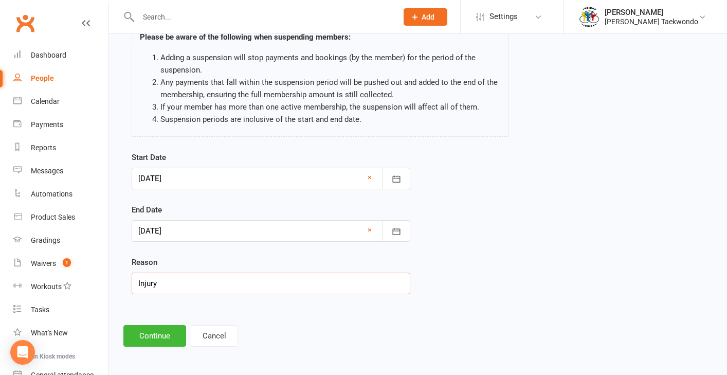
scroll to position [85, 0]
type input "Injury"
click at [168, 325] on button "Continue" at bounding box center [154, 335] width 63 height 22
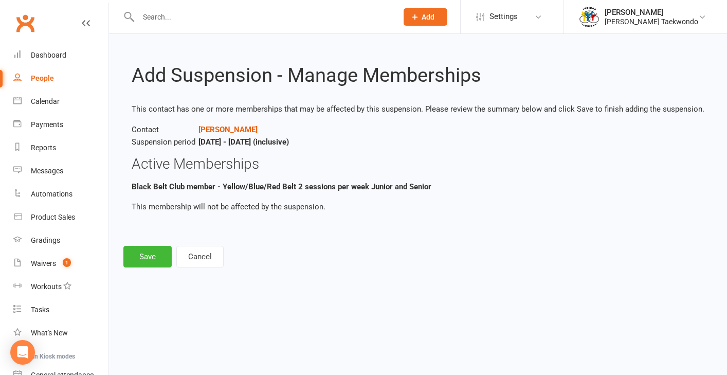
scroll to position [0, 0]
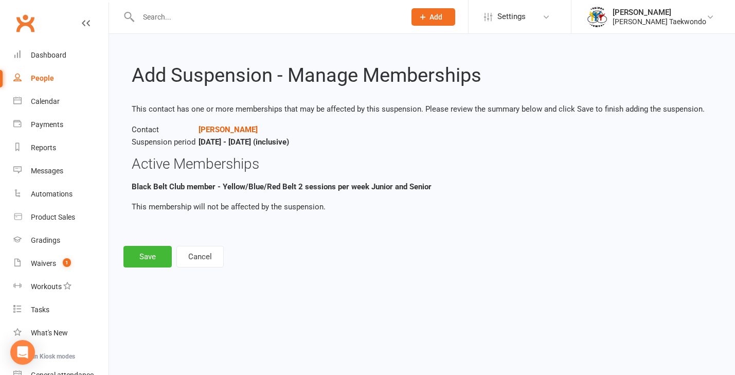
drag, startPoint x: 151, startPoint y: 258, endPoint x: 293, endPoint y: 242, distance: 142.3
click at [152, 257] on button "Save" at bounding box center [147, 257] width 48 height 22
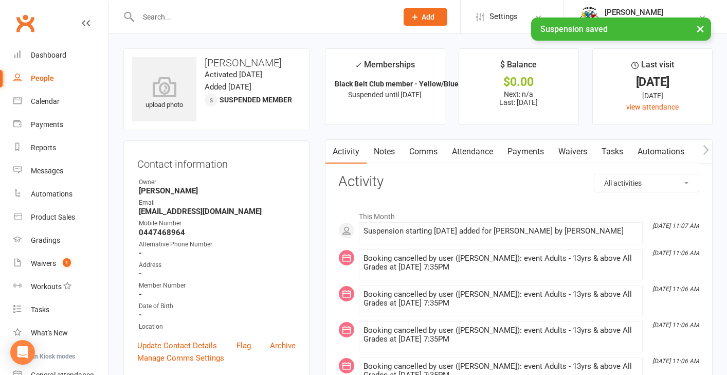
click at [527, 152] on link "Payments" at bounding box center [525, 152] width 51 height 24
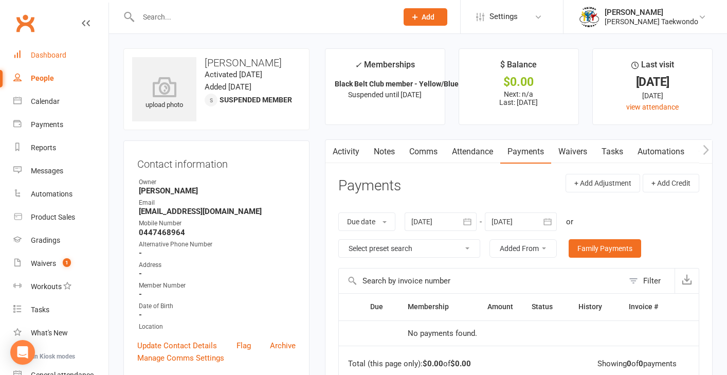
click at [43, 56] on div "Dashboard" at bounding box center [48, 55] width 35 height 8
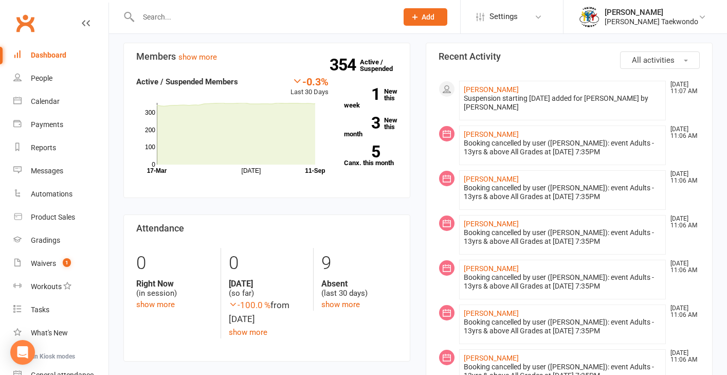
scroll to position [344, 0]
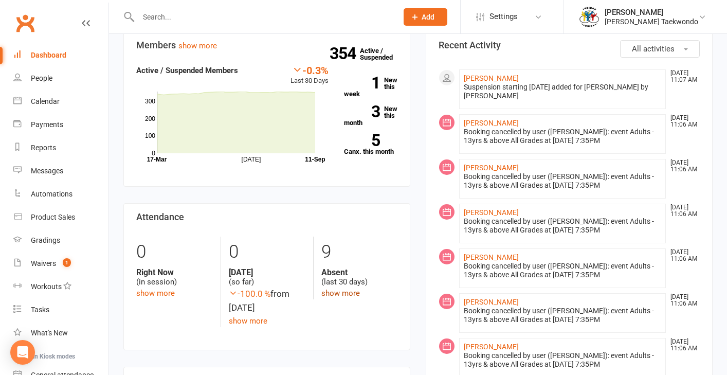
click at [338, 293] on link "show more" at bounding box center [340, 293] width 39 height 9
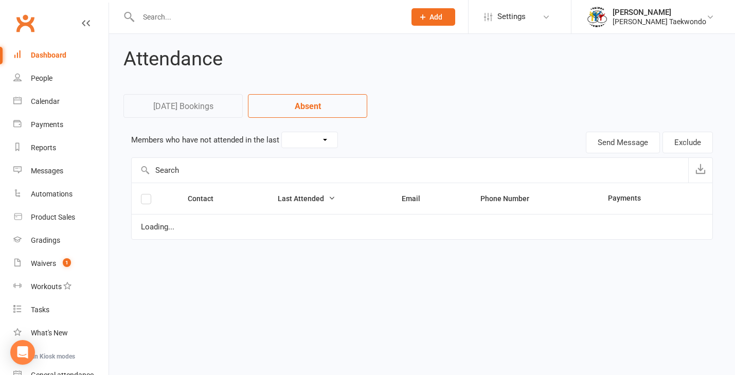
select select "30"
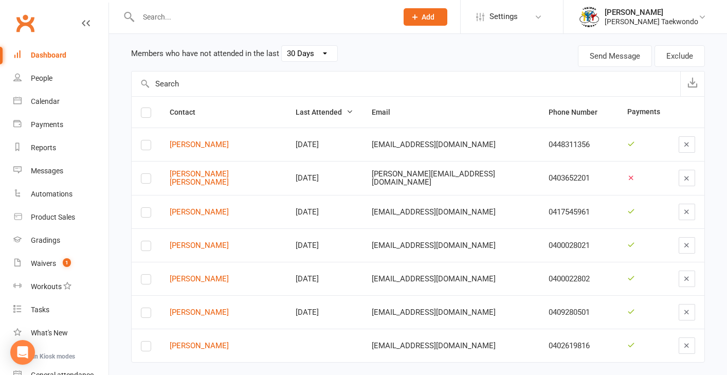
scroll to position [111, 0]
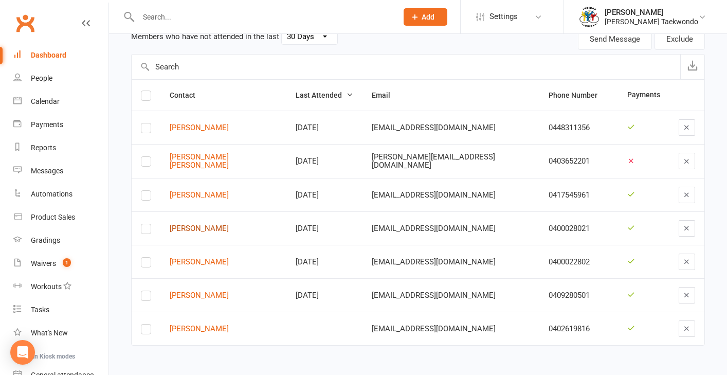
click at [207, 224] on link "Jordan Ware" at bounding box center [223, 228] width 107 height 9
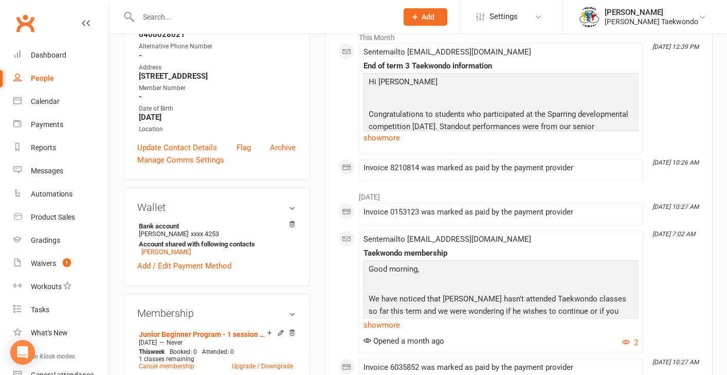
scroll to position [213, 0]
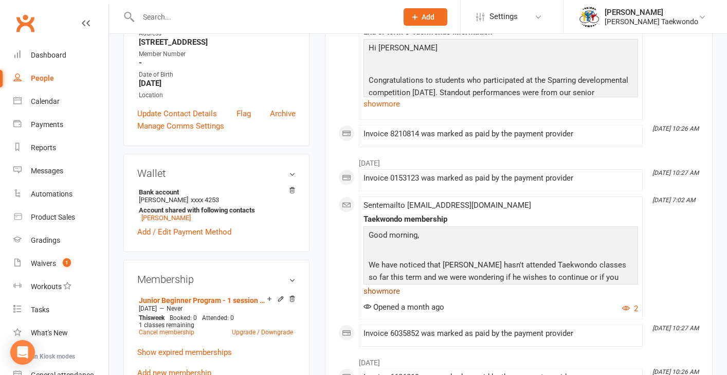
click at [394, 291] on link "show more" at bounding box center [501, 291] width 275 height 14
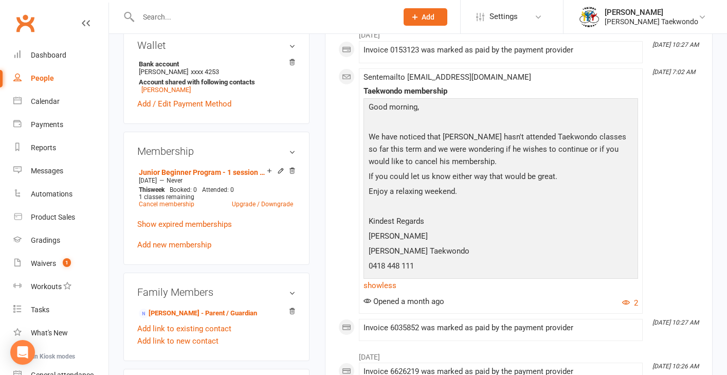
scroll to position [345, 0]
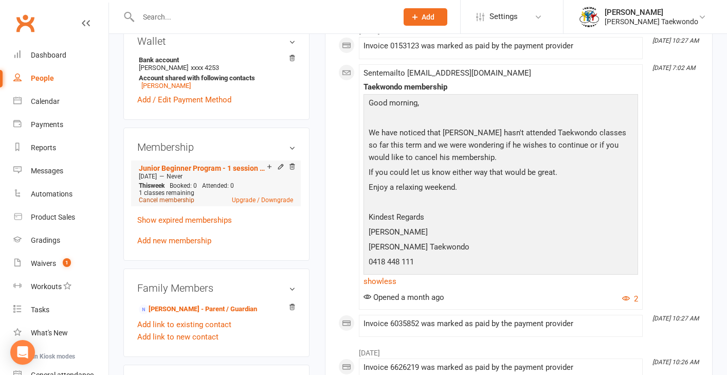
click at [183, 199] on link "Cancel membership" at bounding box center [167, 199] width 56 height 7
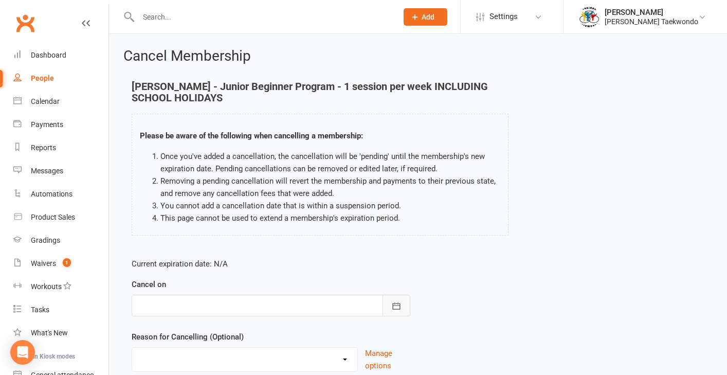
click at [400, 301] on icon "button" at bounding box center [396, 306] width 10 height 10
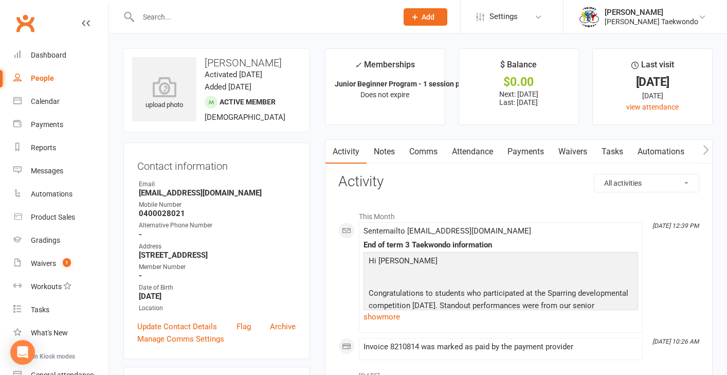
click at [533, 150] on link "Payments" at bounding box center [525, 152] width 51 height 24
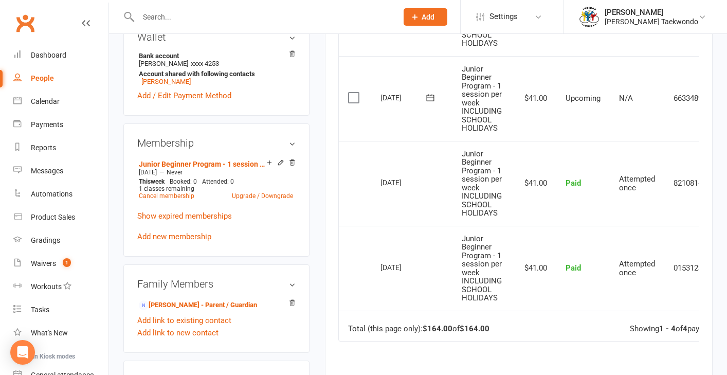
scroll to position [352, 0]
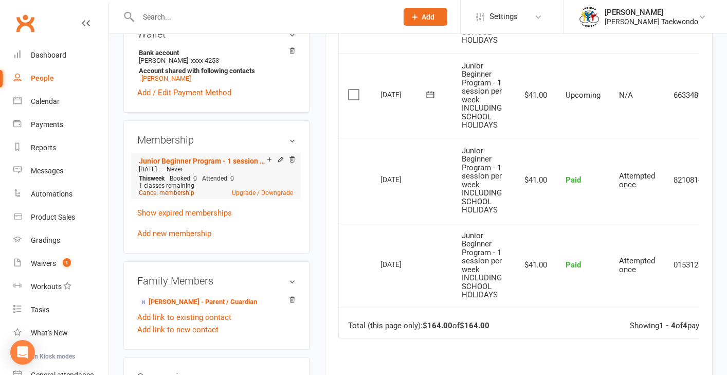
click at [174, 191] on link "Cancel membership" at bounding box center [167, 192] width 56 height 7
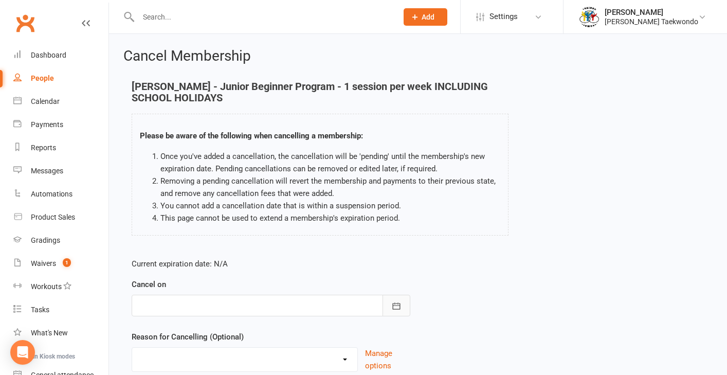
click at [396, 302] on icon "button" at bounding box center [396, 306] width 10 height 10
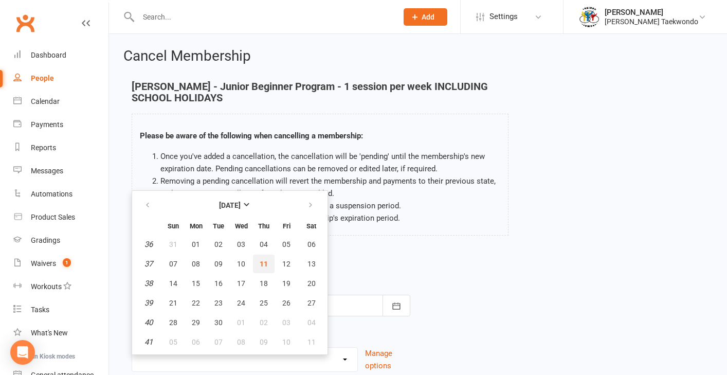
click at [268, 265] on button "11" at bounding box center [264, 264] width 22 height 19
type input "[DATE]"
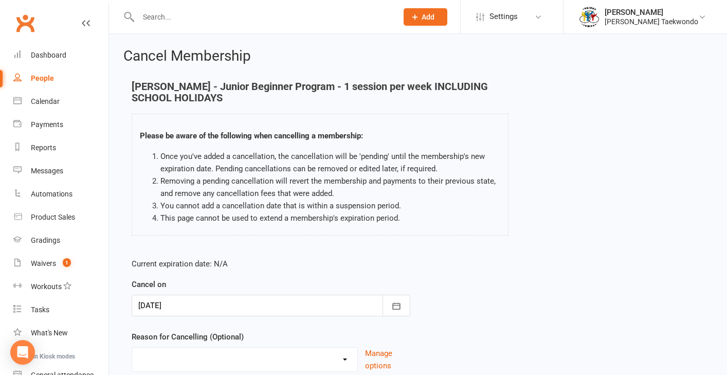
select select "4"
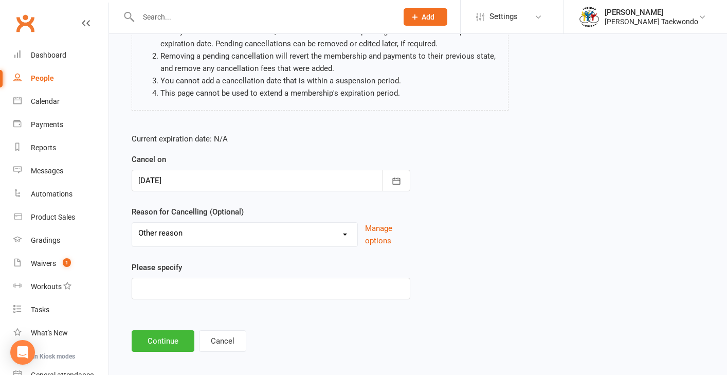
scroll to position [141, 0]
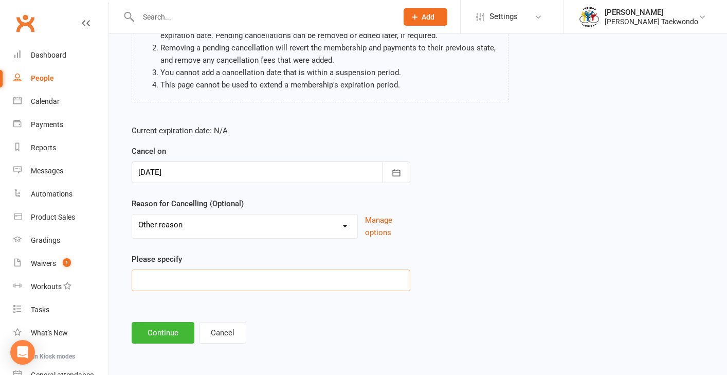
click at [165, 269] on input at bounding box center [271, 280] width 279 height 22
type input "Hasn't attended for 3 months"
click at [161, 322] on button "Continue" at bounding box center [163, 333] width 63 height 22
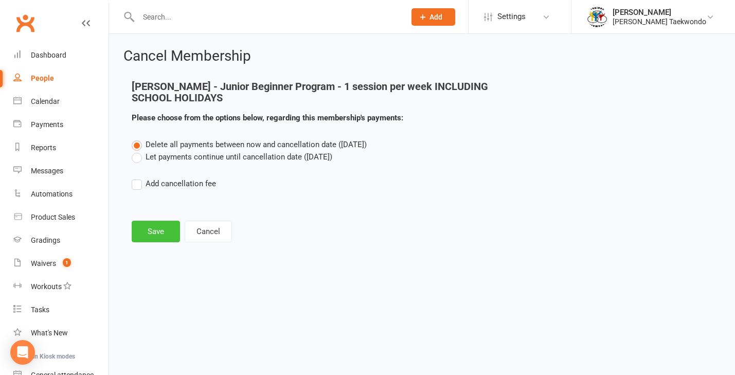
click at [158, 232] on button "Save" at bounding box center [156, 232] width 48 height 22
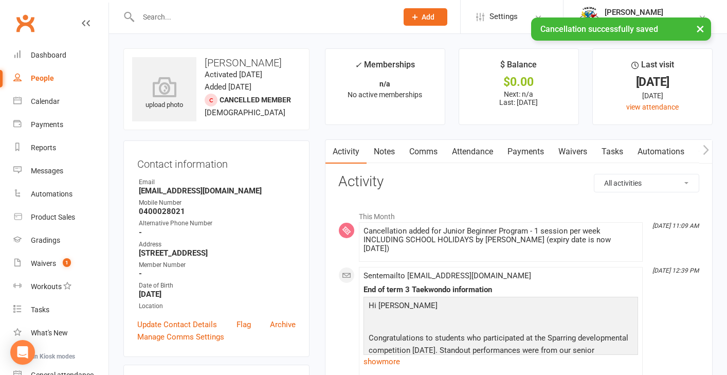
click at [478, 146] on link "Attendance" at bounding box center [473, 152] width 56 height 24
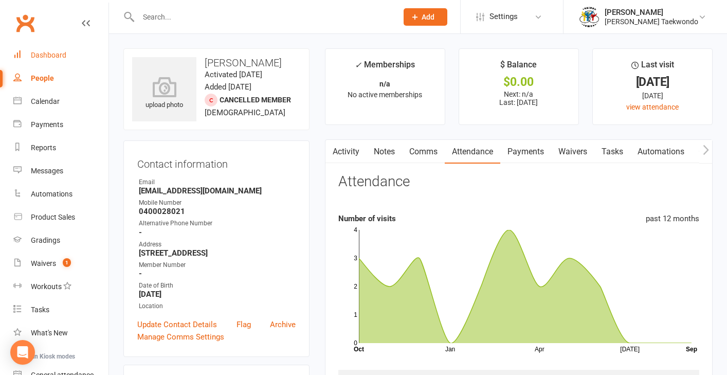
click at [47, 56] on div "Dashboard" at bounding box center [48, 55] width 35 height 8
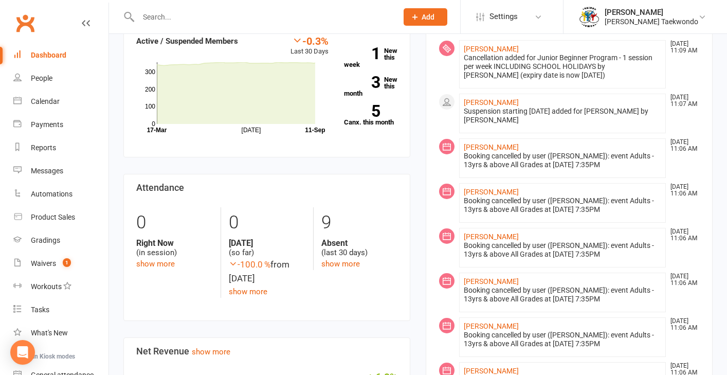
scroll to position [392, 0]
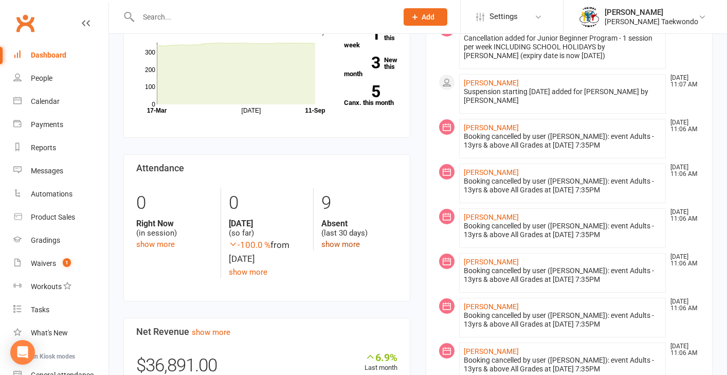
click at [339, 244] on link "show more" at bounding box center [340, 244] width 39 height 9
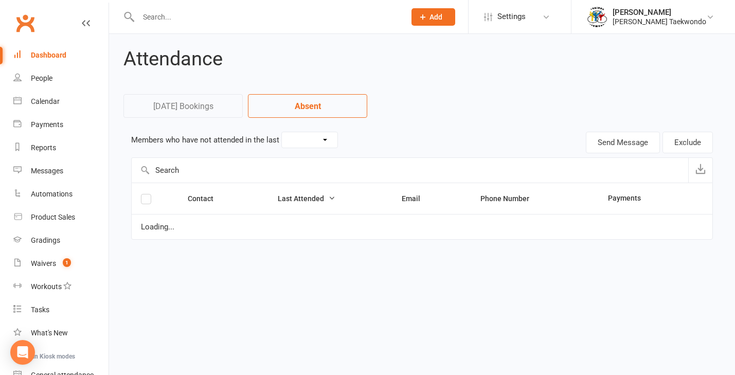
select select "30"
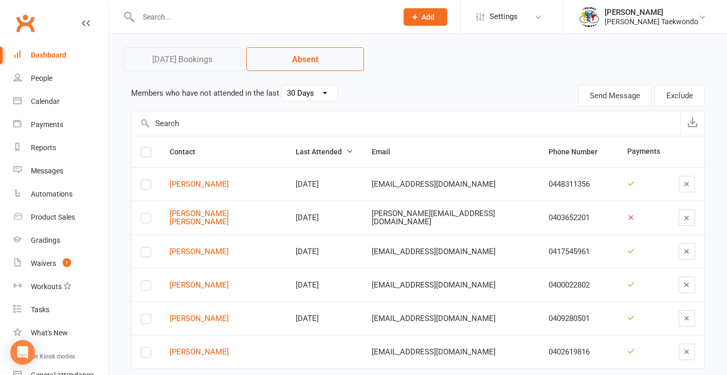
scroll to position [78, 0]
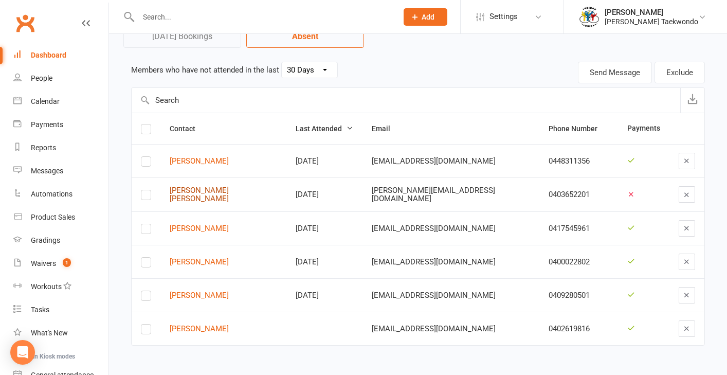
click at [213, 186] on link "[PERSON_NAME] [PERSON_NAME]" at bounding box center [223, 194] width 107 height 17
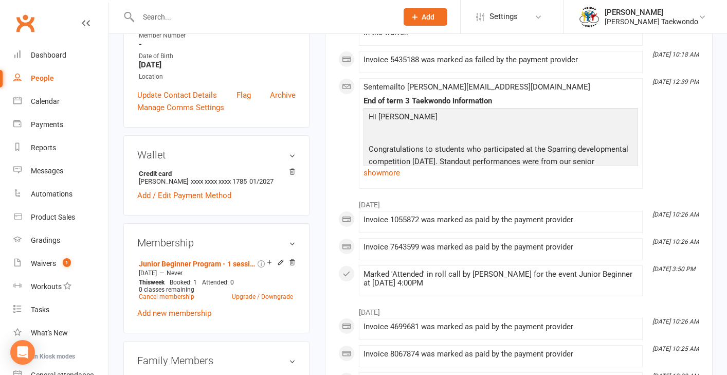
scroll to position [265, 0]
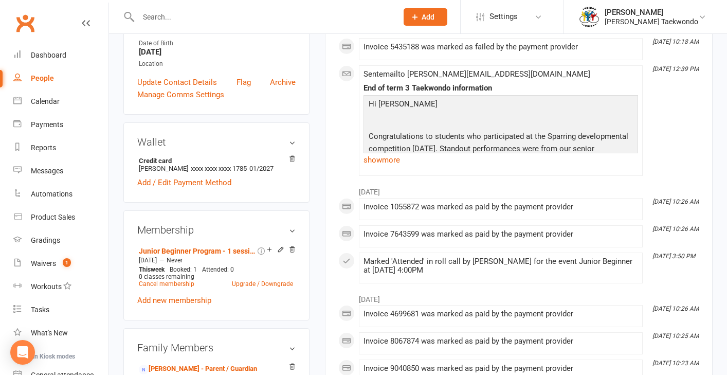
drag, startPoint x: 240, startPoint y: 344, endPoint x: 340, endPoint y: 310, distance: 105.9
click at [240, 364] on link "rachel kennedy - Parent / Guardian" at bounding box center [198, 369] width 118 height 11
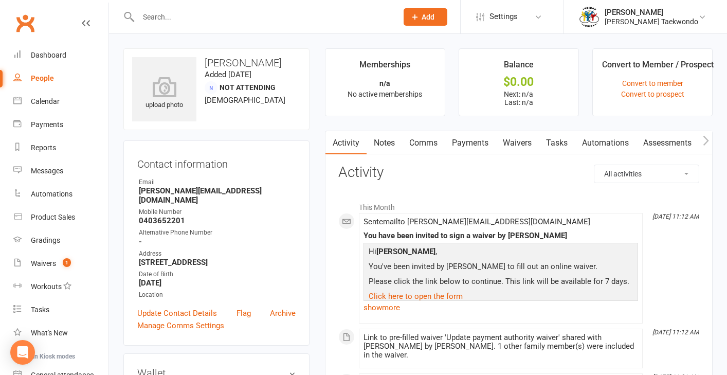
click at [480, 143] on link "Payments" at bounding box center [470, 143] width 51 height 24
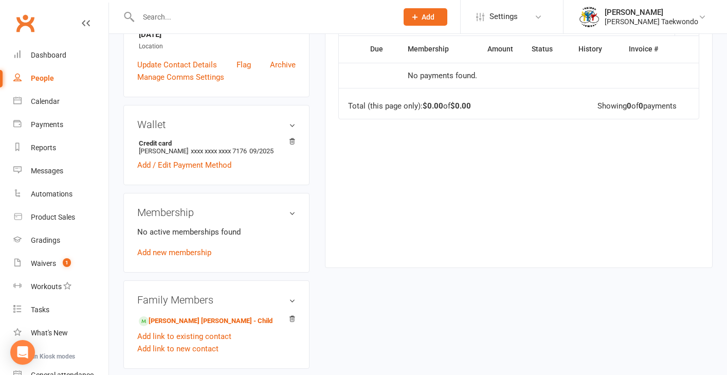
scroll to position [249, 0]
click at [210, 315] on link "henley johnson - Child" at bounding box center [206, 320] width 134 height 11
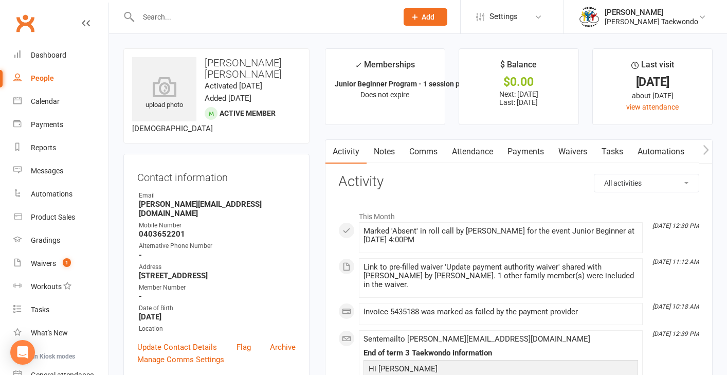
click at [527, 152] on link "Payments" at bounding box center [525, 152] width 51 height 24
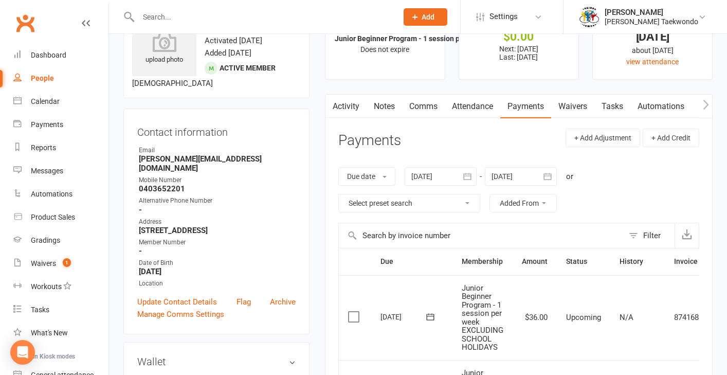
scroll to position [3, 0]
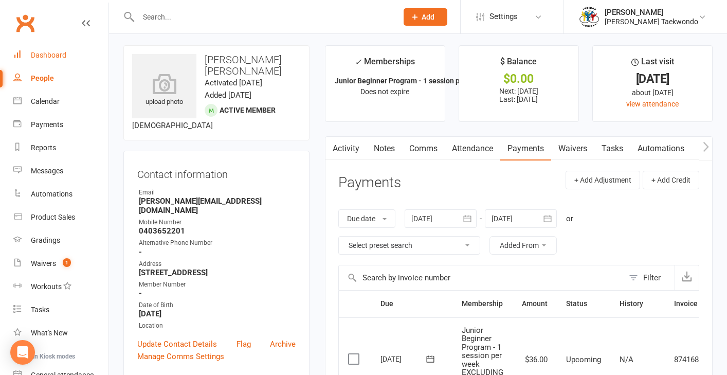
click at [61, 55] on div "Dashboard" at bounding box center [48, 55] width 35 height 8
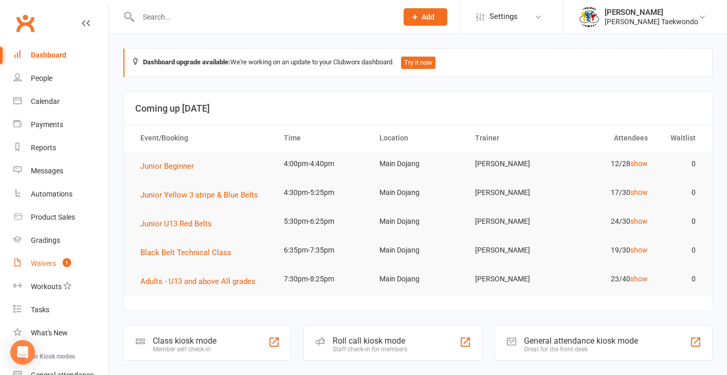
click at [39, 260] on div "Waivers" at bounding box center [43, 263] width 25 height 8
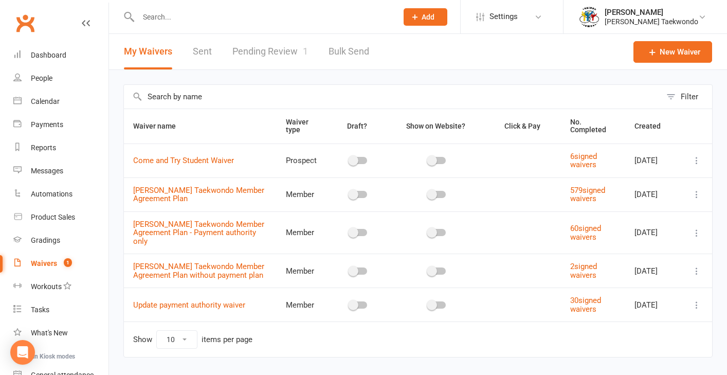
click at [285, 53] on link "Pending Review 1" at bounding box center [270, 51] width 76 height 35
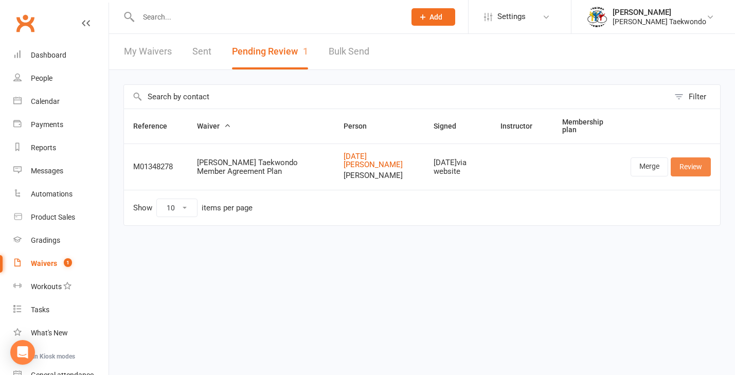
click at [691, 166] on link "Review" at bounding box center [691, 166] width 40 height 19
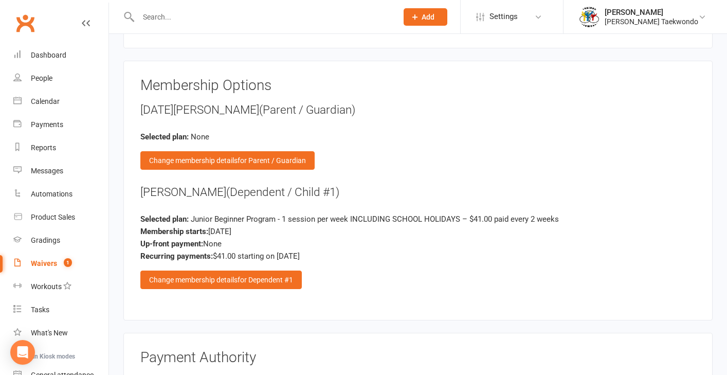
scroll to position [1942, 0]
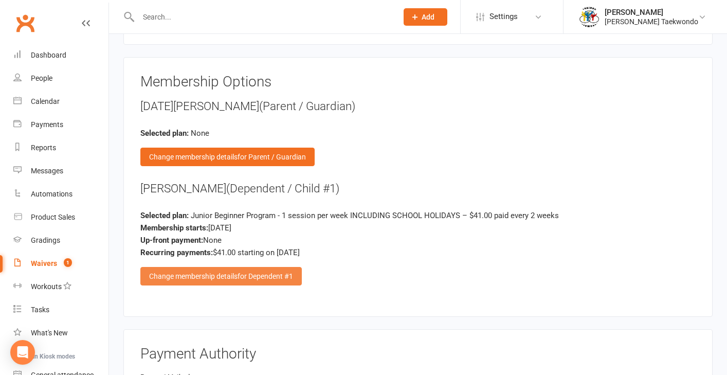
click at [209, 267] on div "Change membership details for Dependent #1" at bounding box center [220, 276] width 161 height 19
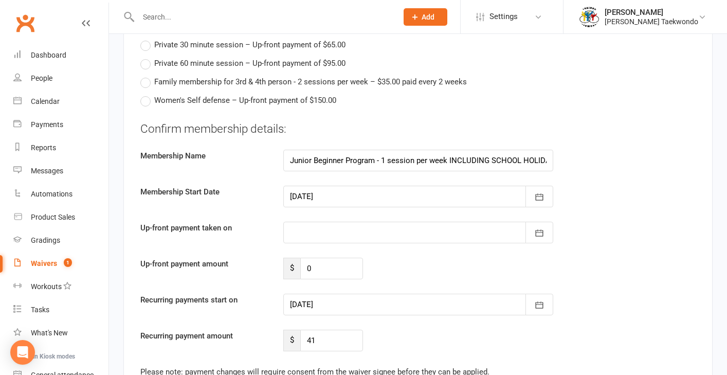
scroll to position [2196, 0]
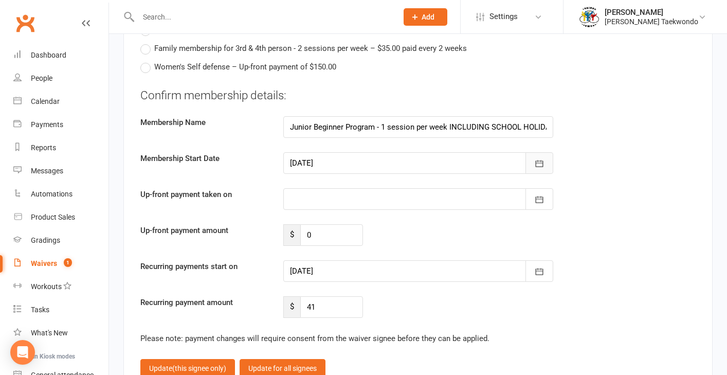
click at [542, 158] on icon "button" at bounding box center [539, 163] width 10 height 10
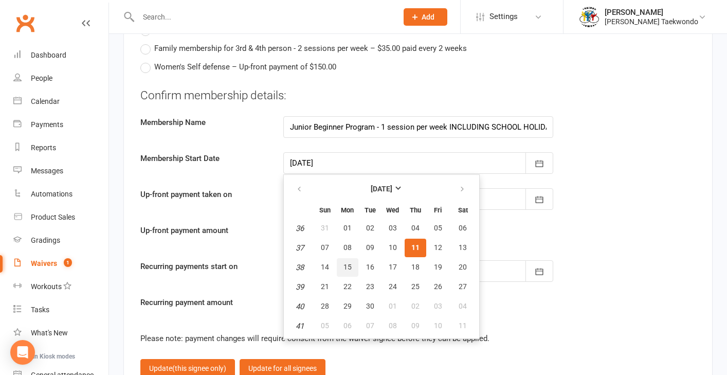
click at [344, 263] on span "15" at bounding box center [348, 267] width 8 height 8
type input "15 Sep 2025"
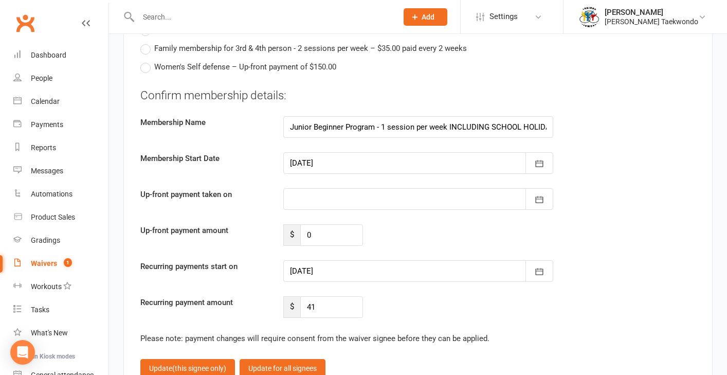
type input "15 Sep 2025"
click at [180, 364] on span "(this signee only)" at bounding box center [199, 368] width 54 height 8
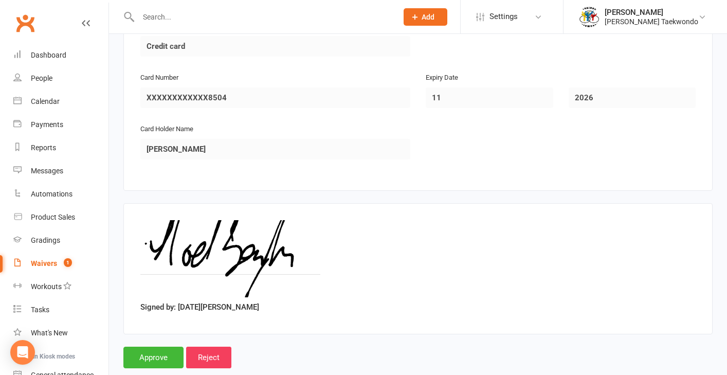
scroll to position [2311, 0]
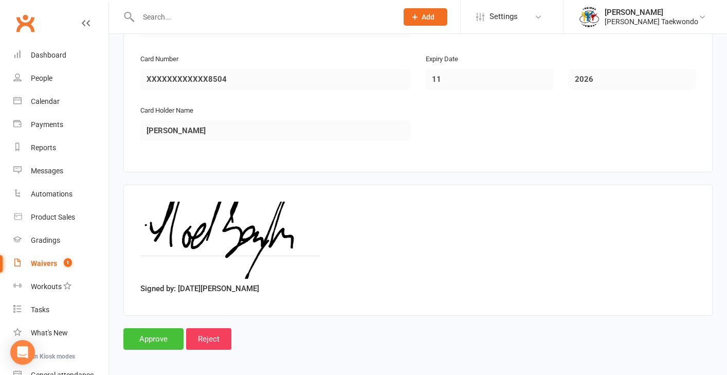
click at [156, 328] on input "Approve" at bounding box center [153, 339] width 60 height 22
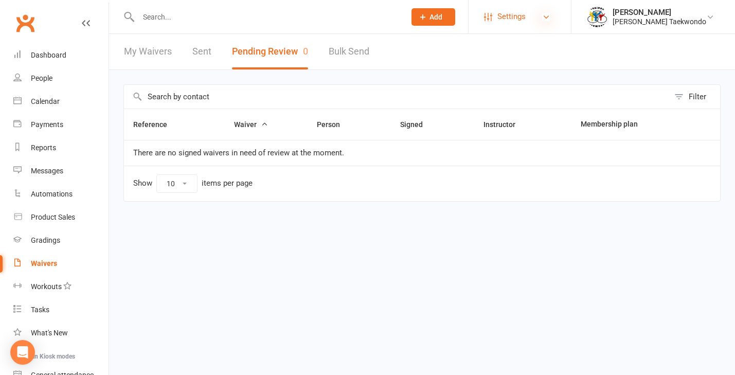
click at [550, 18] on icon at bounding box center [546, 17] width 8 height 8
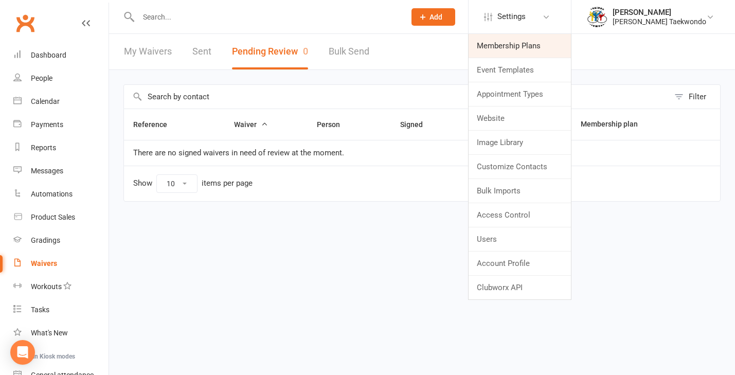
click at [540, 48] on link "Membership Plans" at bounding box center [520, 46] width 102 height 24
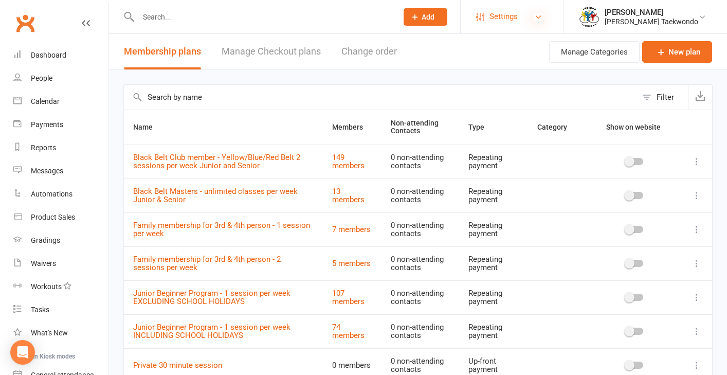
click at [543, 15] on icon at bounding box center [538, 17] width 8 height 8
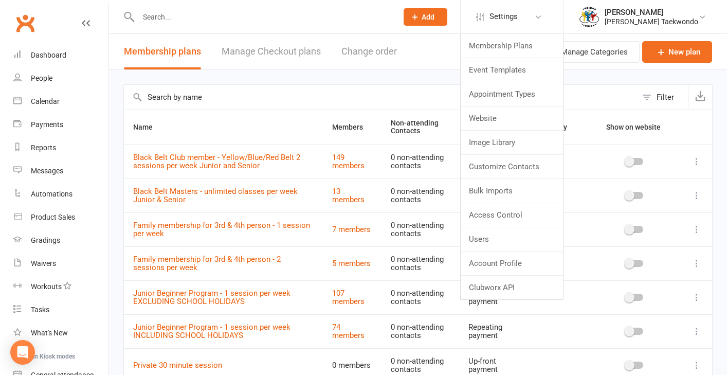
click at [713, 139] on div "Filter Name Members Non-attending Contacts Type Category Show on website Black …" at bounding box center [418, 292] width 618 height 445
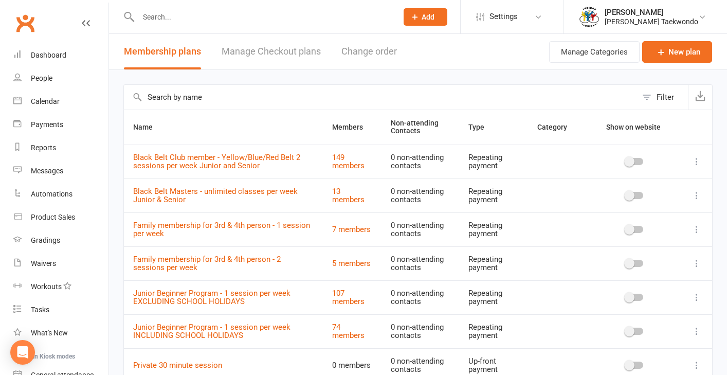
click at [698, 162] on icon at bounding box center [697, 161] width 10 height 10
click at [626, 184] on link "Edit" at bounding box center [644, 181] width 102 height 21
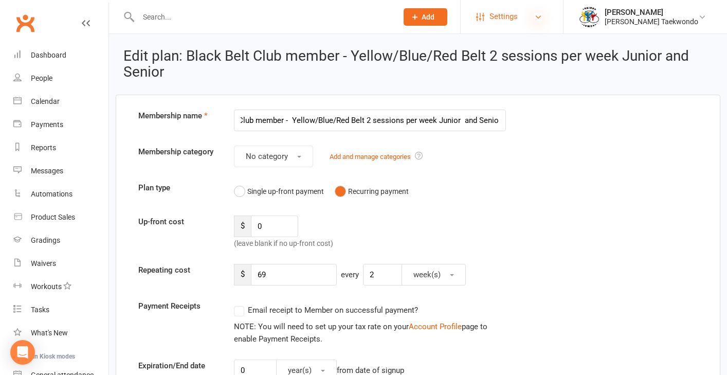
click at [543, 16] on icon at bounding box center [538, 17] width 8 height 8
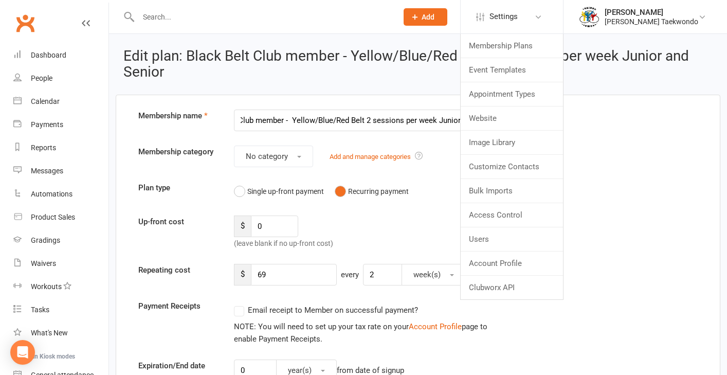
drag, startPoint x: 260, startPoint y: 18, endPoint x: 178, endPoint y: 44, distance: 85.9
click at [260, 18] on input "text" at bounding box center [262, 17] width 255 height 14
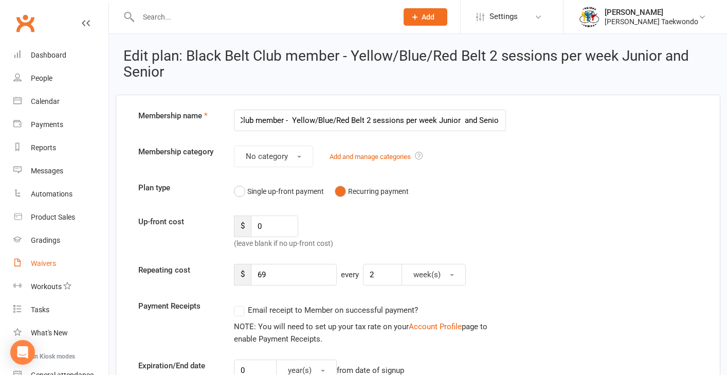
click at [46, 263] on div "Waivers" at bounding box center [43, 263] width 25 height 8
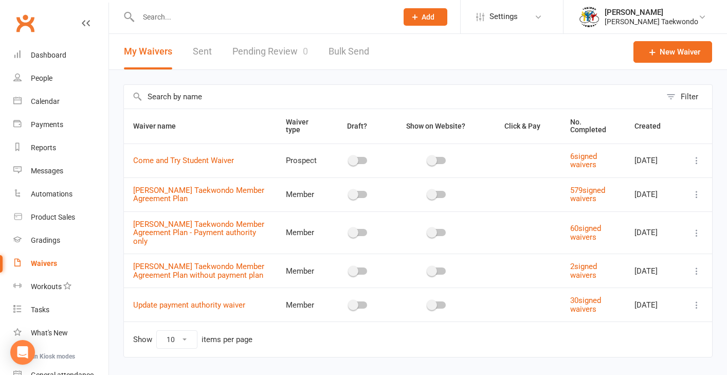
click at [696, 195] on icon at bounding box center [697, 194] width 10 height 10
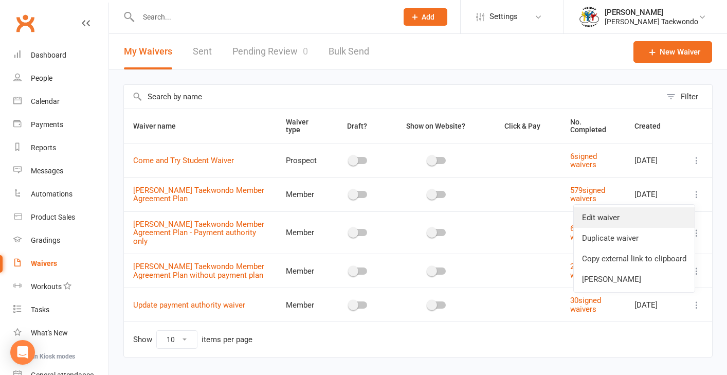
click at [621, 216] on link "Edit waiver" at bounding box center [634, 217] width 121 height 21
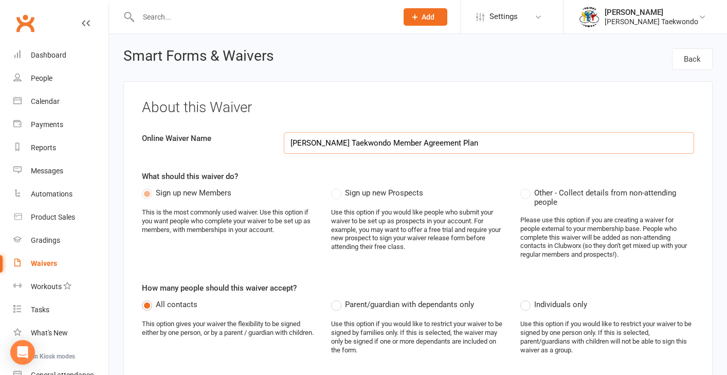
select select "applies_to_all_signees"
select select "copy_answers_for_all_signees"
select select "select"
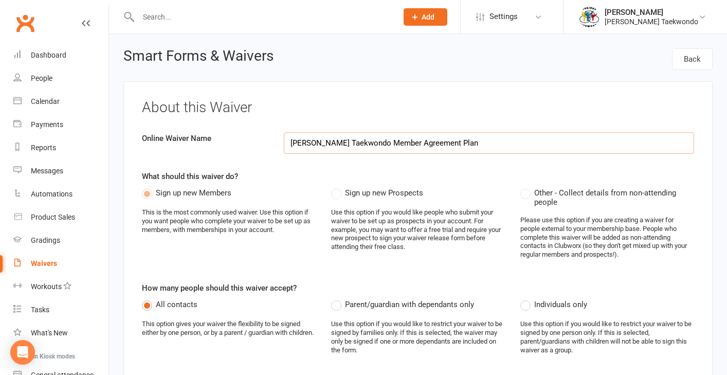
select select "select"
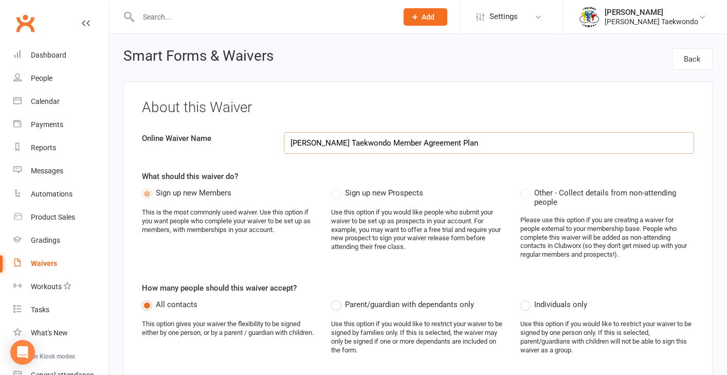
select select "select"
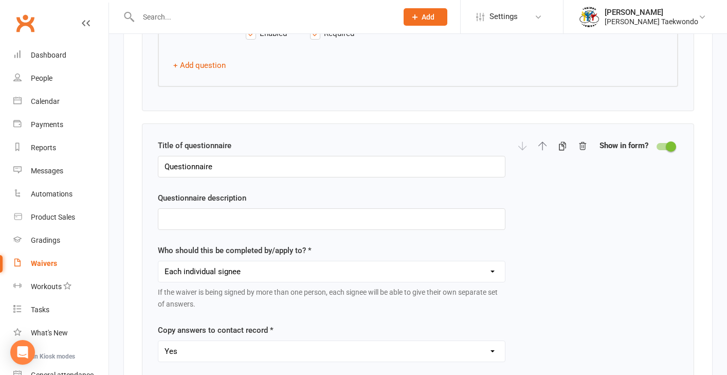
scroll to position [3498, 0]
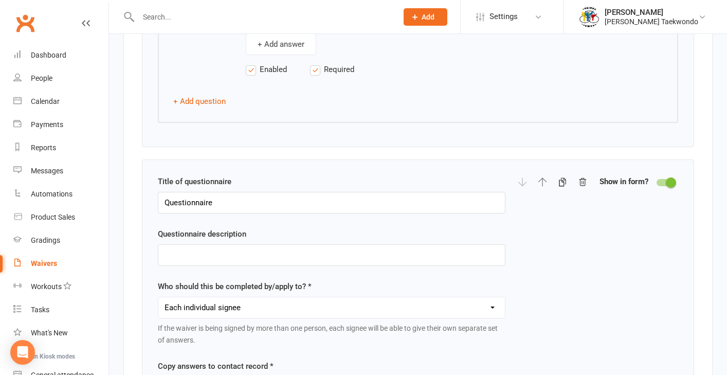
click at [582, 177] on icon "button" at bounding box center [582, 181] width 9 height 9
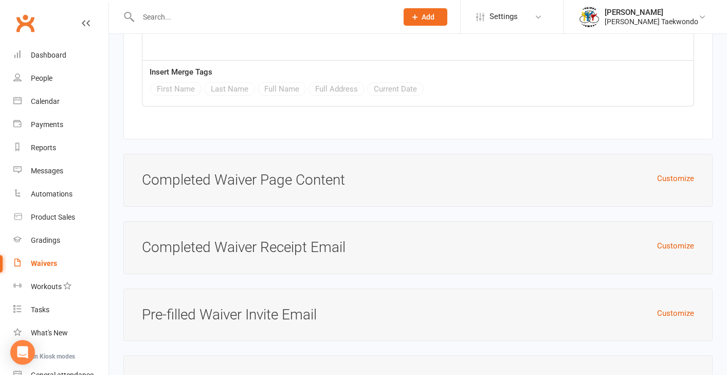
scroll to position [5733, 0]
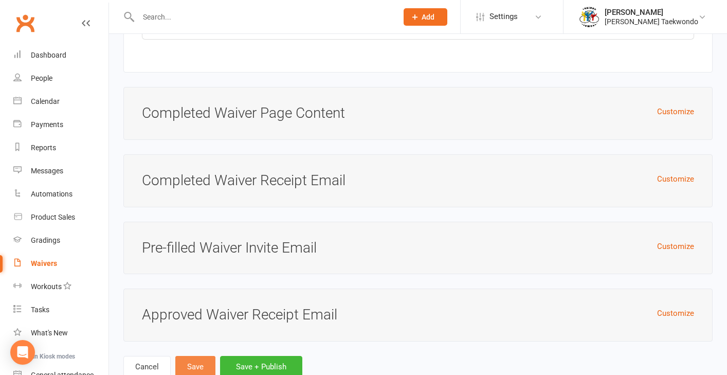
click at [200, 356] on button "Save" at bounding box center [195, 367] width 40 height 22
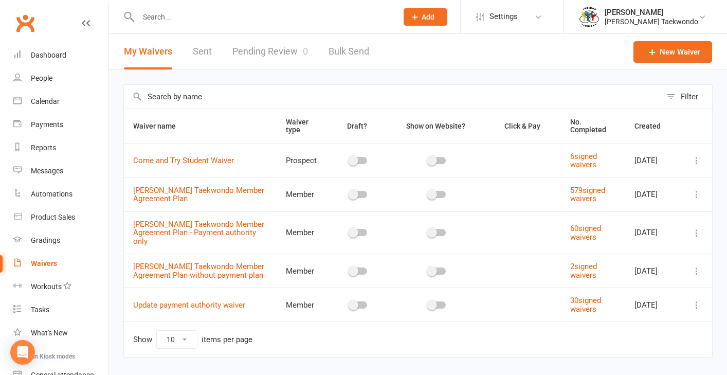
click at [695, 233] on icon at bounding box center [697, 233] width 10 height 10
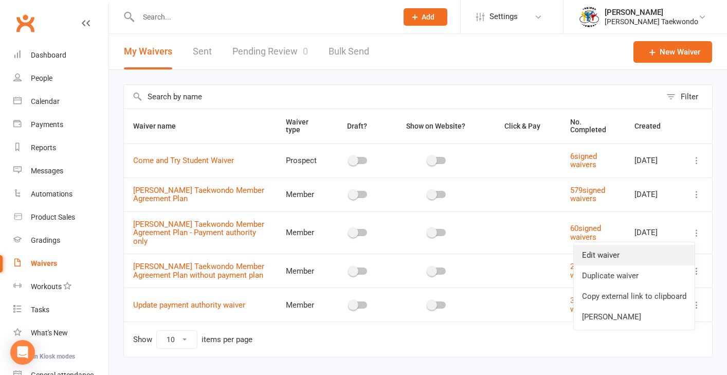
click at [633, 259] on link "Edit waiver" at bounding box center [634, 255] width 121 height 21
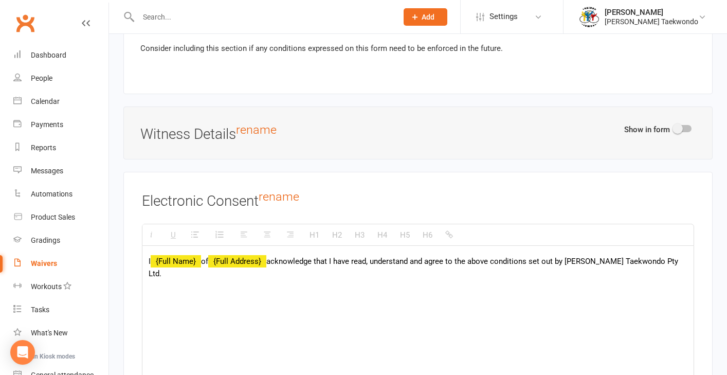
scroll to position [2720, 0]
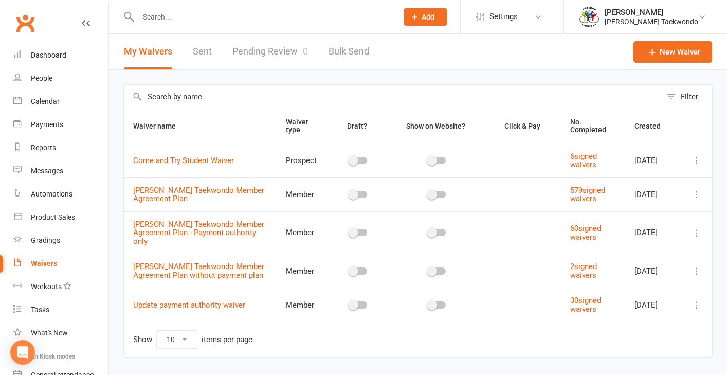
click at [695, 196] on icon at bounding box center [697, 194] width 10 height 10
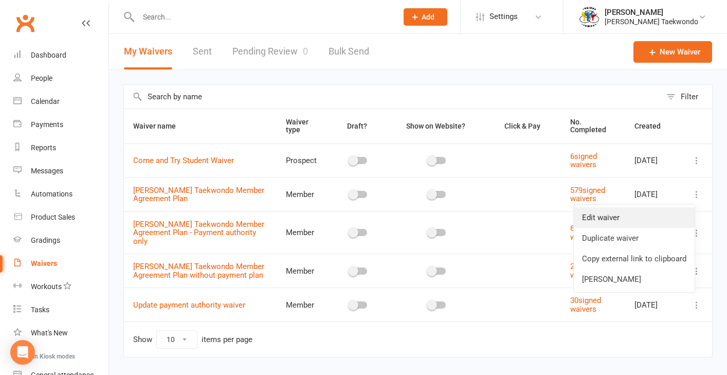
click at [643, 219] on link "Edit waiver" at bounding box center [634, 217] width 121 height 21
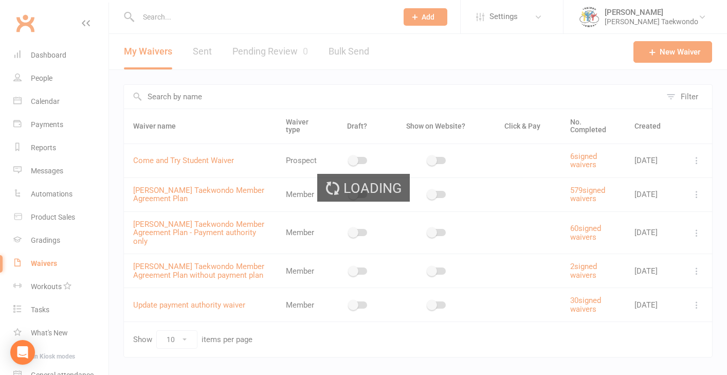
select select "applies_to_all_signees"
select select "copy_answers_for_all_signees"
select select "select"
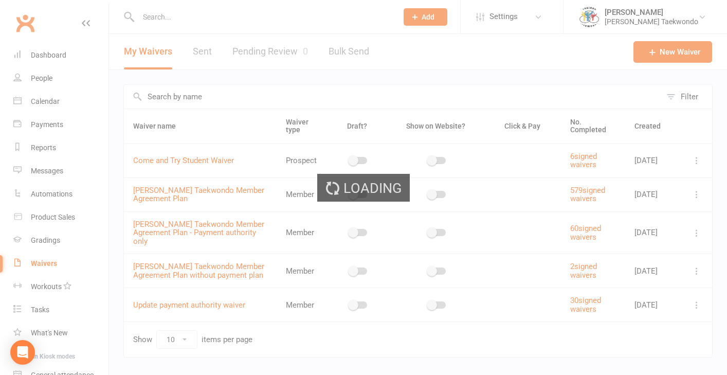
select select "select"
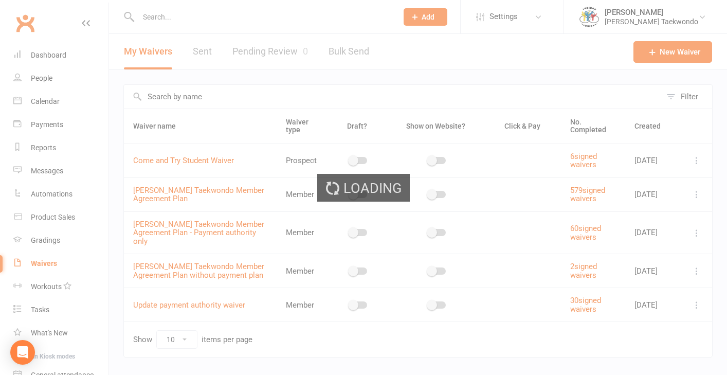
select select "select"
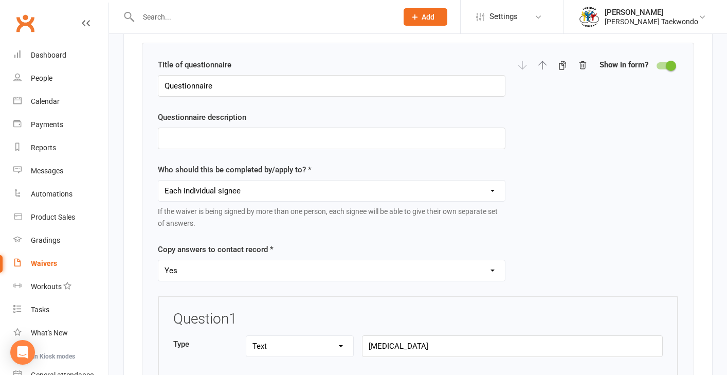
scroll to position [3552, 0]
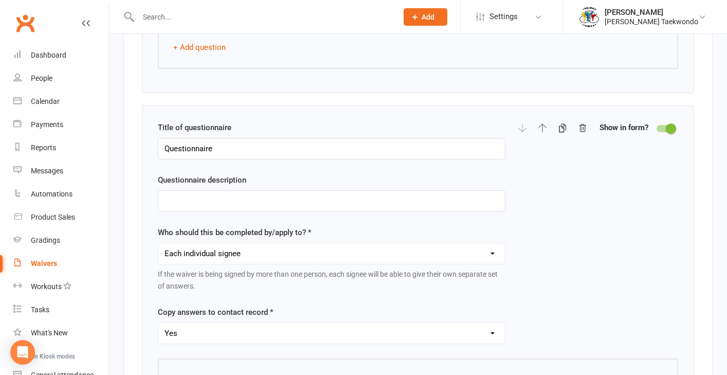
click at [668, 123] on span at bounding box center [671, 128] width 10 height 10
click at [657, 127] on input "checkbox" at bounding box center [657, 127] width 0 height 0
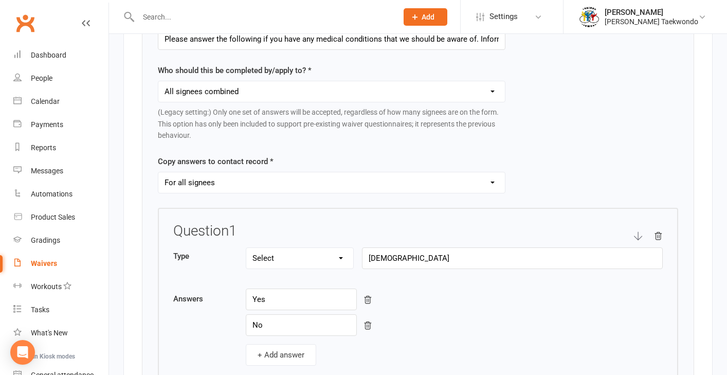
scroll to position [0, 0]
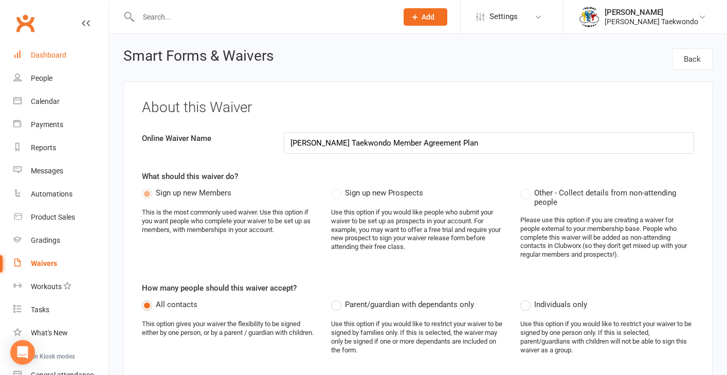
click at [53, 55] on div "Dashboard" at bounding box center [48, 55] width 35 height 8
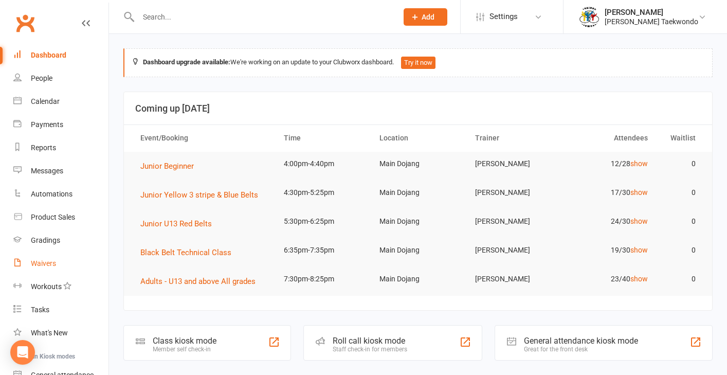
drag, startPoint x: 46, startPoint y: 262, endPoint x: 77, endPoint y: 255, distance: 31.7
click at [46, 261] on div "Waivers" at bounding box center [43, 263] width 25 height 8
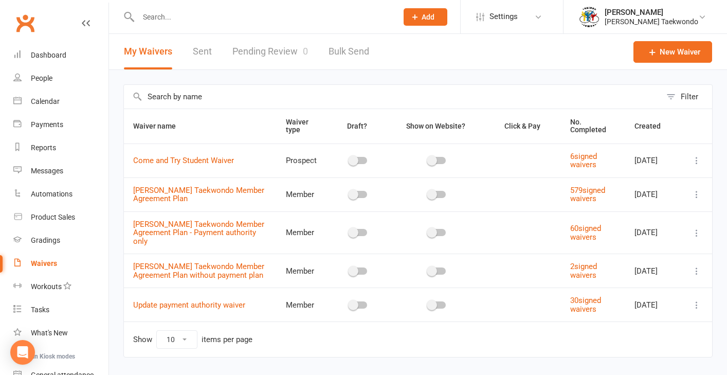
click at [697, 197] on icon at bounding box center [697, 194] width 10 height 10
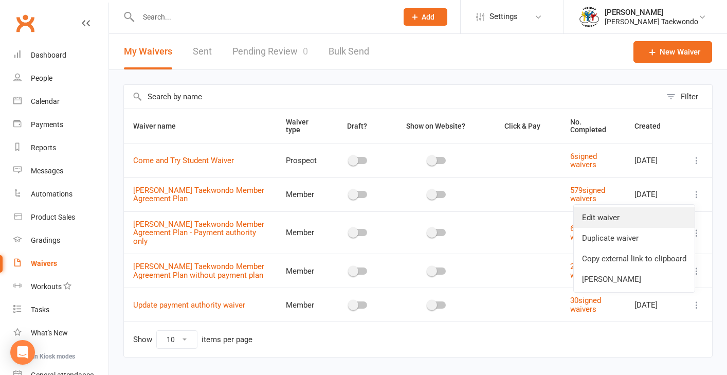
click at [640, 217] on link "Edit waiver" at bounding box center [634, 217] width 121 height 21
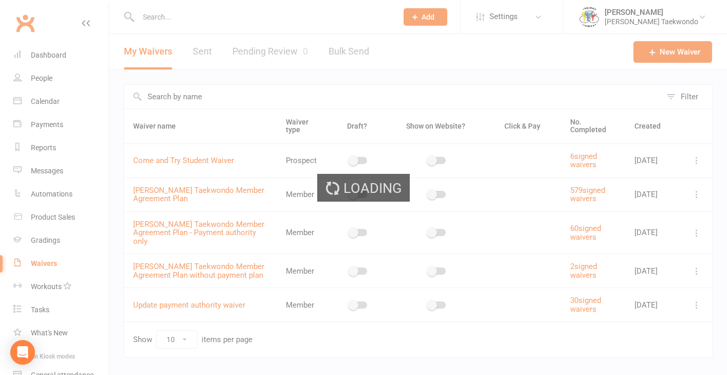
select select "applies_to_all_signees"
select select "copy_answers_for_all_signees"
select select "select"
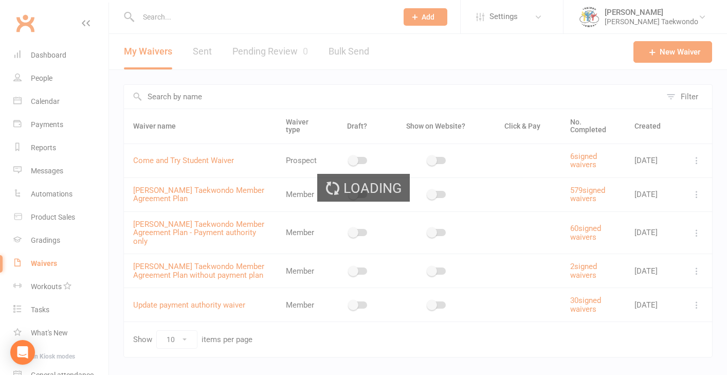
select select "select"
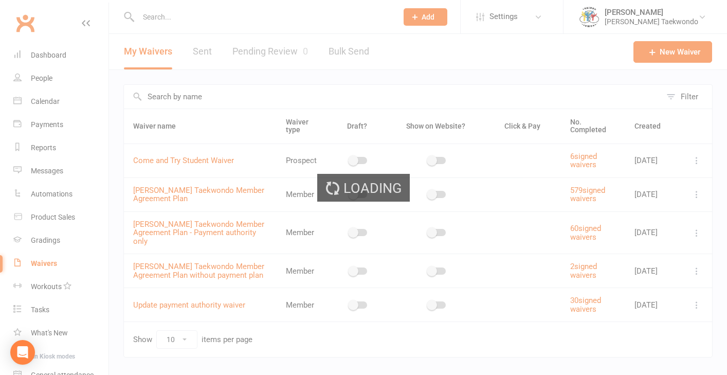
select select "select"
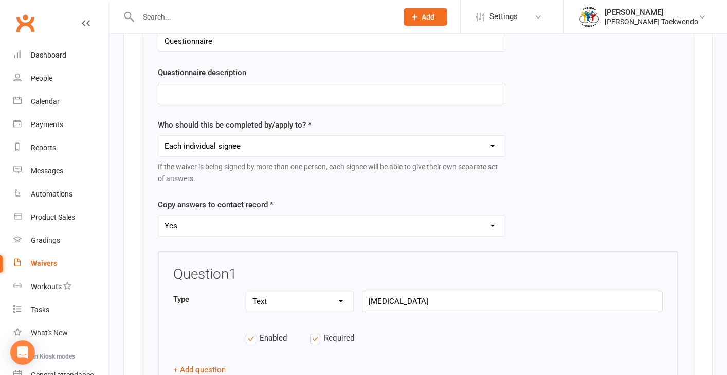
scroll to position [3435, 0]
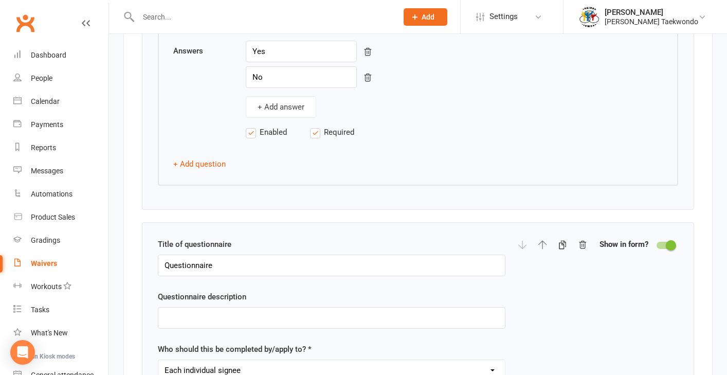
click at [669, 240] on span at bounding box center [671, 245] width 10 height 10
click at [657, 244] on input "checkbox" at bounding box center [657, 244] width 0 height 0
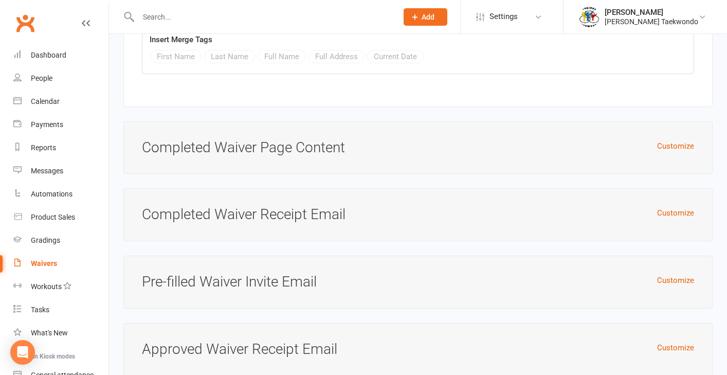
scroll to position [5816, 0]
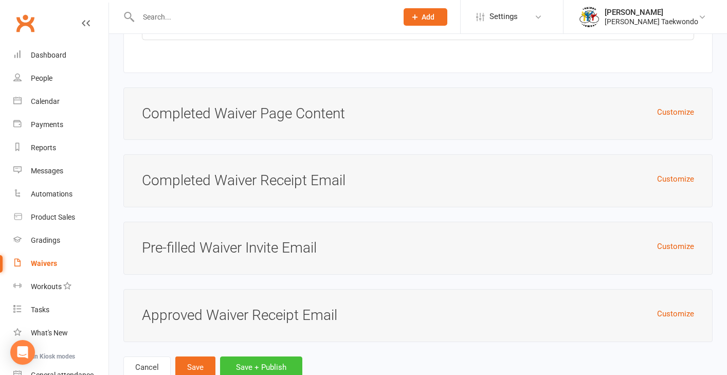
click at [272, 356] on button "Save + Publish" at bounding box center [261, 367] width 82 height 22
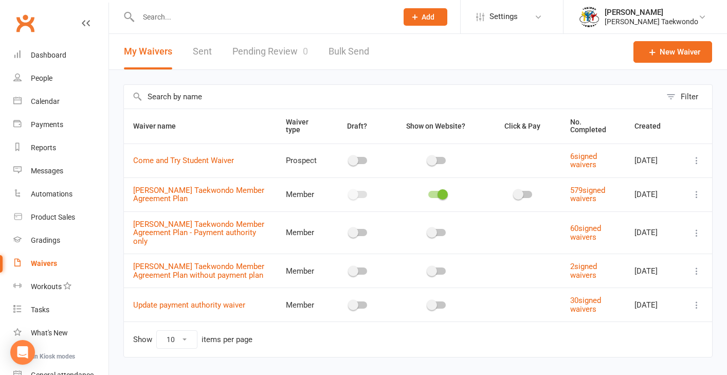
click at [448, 197] on span at bounding box center [443, 194] width 10 height 10
click at [428, 193] on input "checkbox" at bounding box center [428, 193] width 0 height 0
click at [699, 198] on icon at bounding box center [697, 194] width 10 height 10
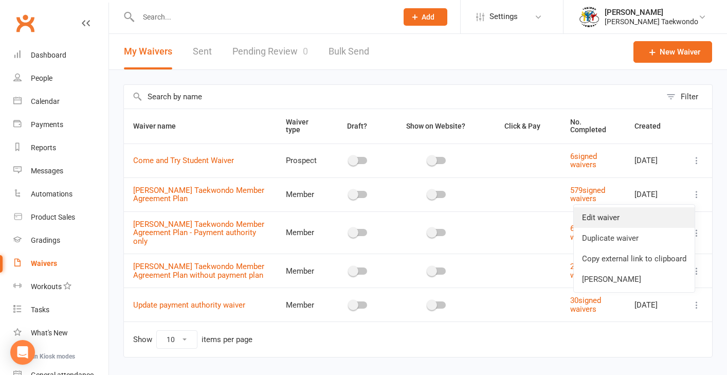
click at [651, 217] on link "Edit waiver" at bounding box center [634, 217] width 121 height 21
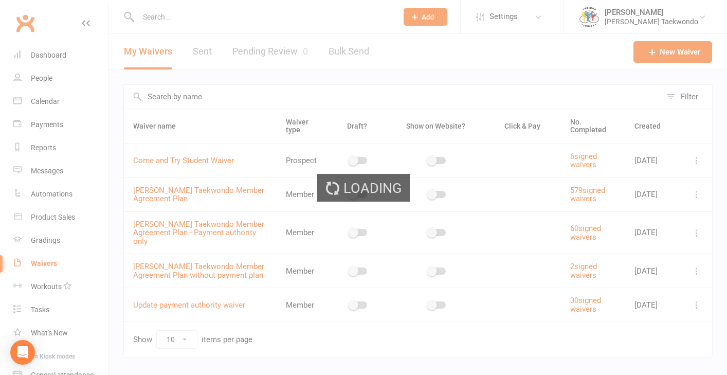
select select "applies_to_all_signees"
select select "copy_answers_for_all_signees"
select select "select"
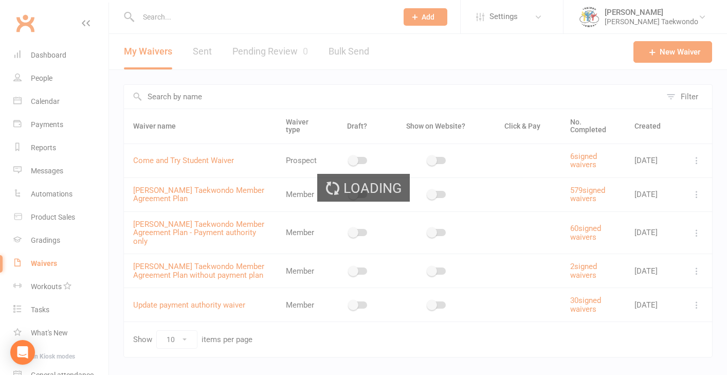
select select "select"
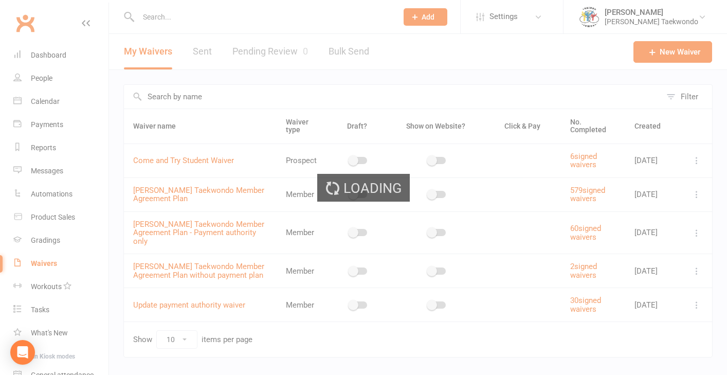
select select "select"
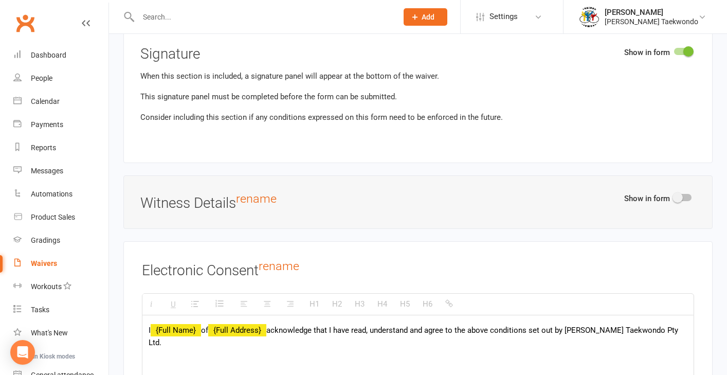
scroll to position [5459, 0]
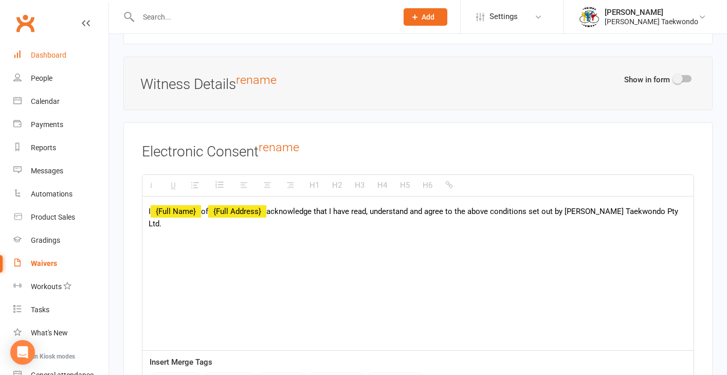
click at [43, 56] on div "Dashboard" at bounding box center [48, 55] width 35 height 8
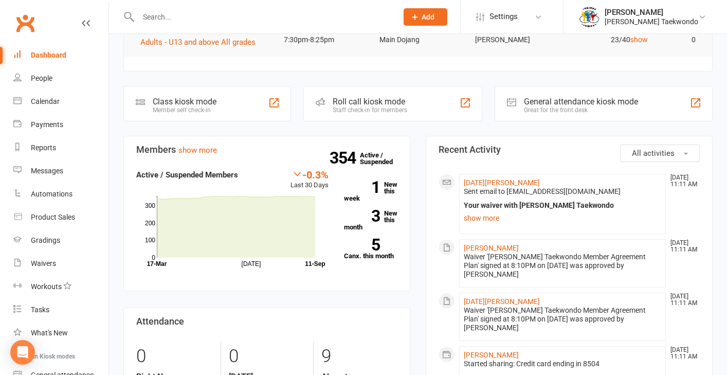
scroll to position [241, 0]
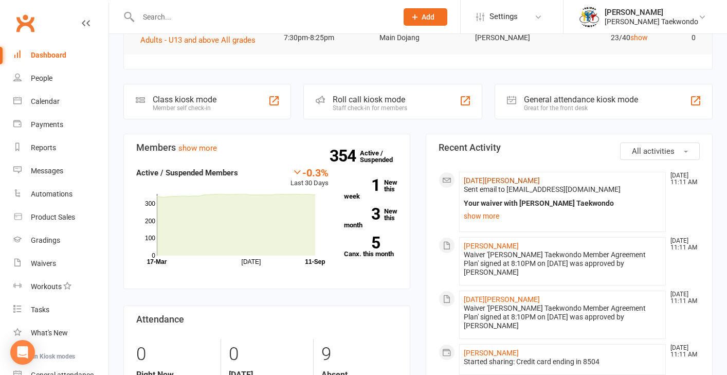
click at [487, 179] on link "[DATE][PERSON_NAME]" at bounding box center [502, 180] width 76 height 8
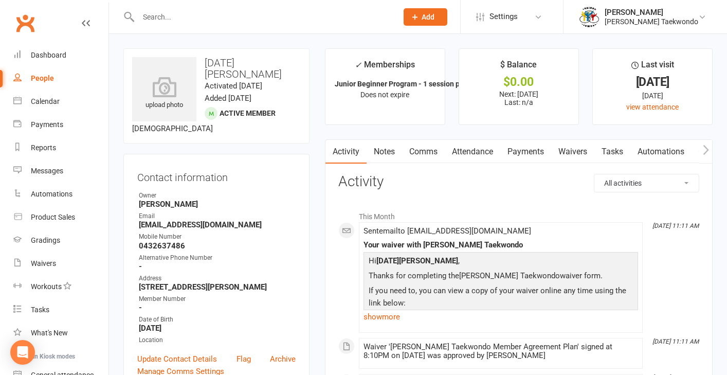
click at [523, 151] on link "Payments" at bounding box center [525, 152] width 51 height 24
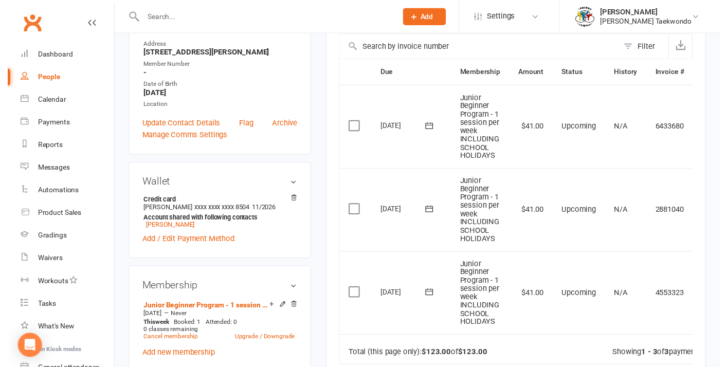
scroll to position [261, 0]
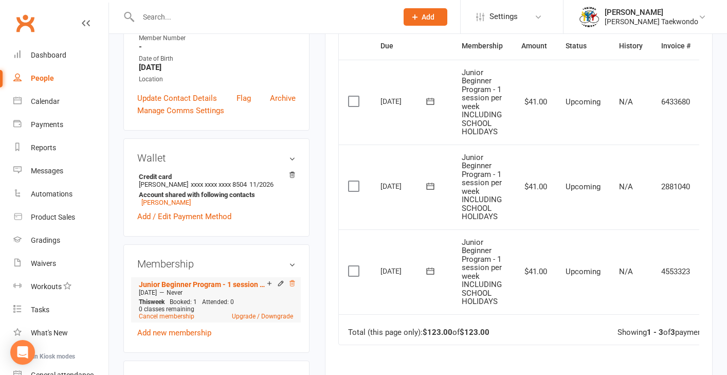
click at [292, 286] on icon at bounding box center [292, 283] width 5 height 6
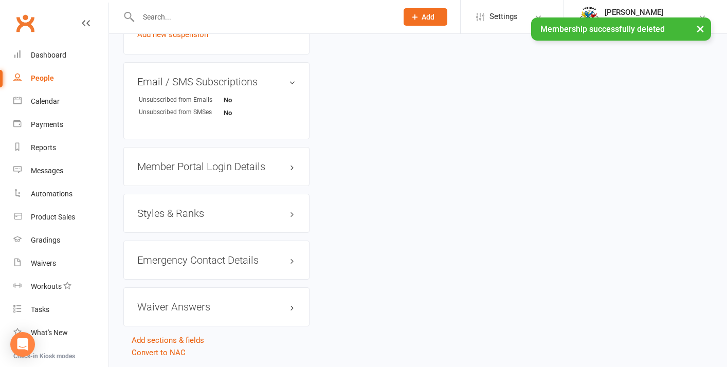
scroll to position [758, 0]
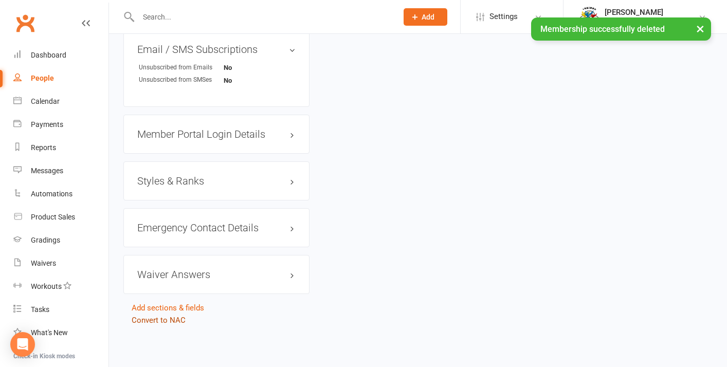
click at [141, 316] on link "Convert to NAC" at bounding box center [159, 320] width 54 height 9
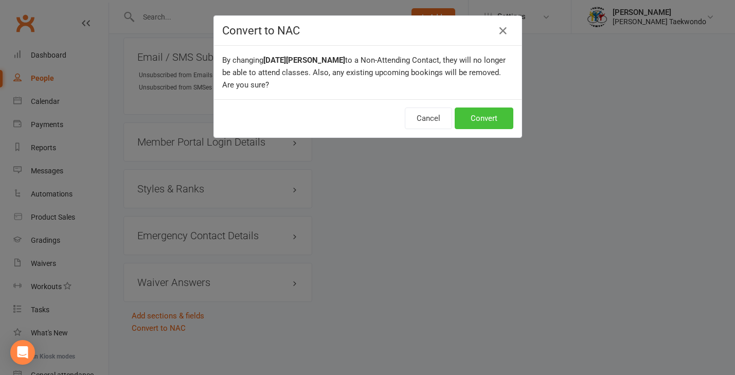
click at [475, 115] on button "Convert" at bounding box center [484, 118] width 59 height 22
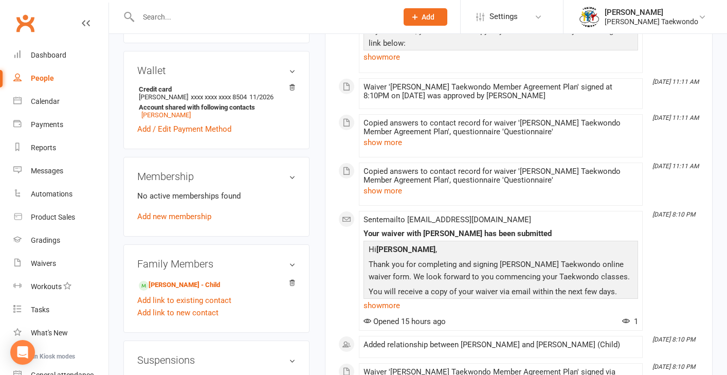
scroll to position [318, 0]
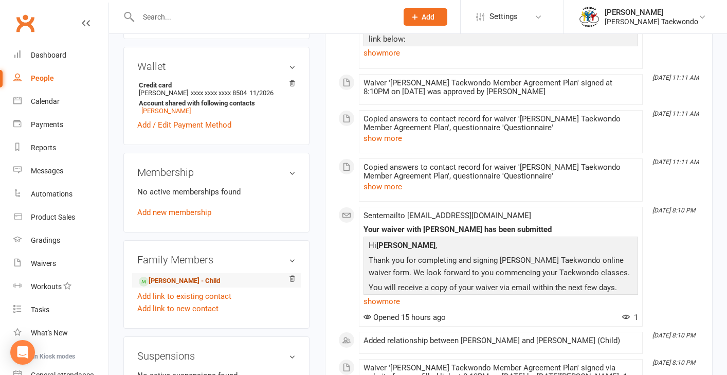
click at [202, 286] on link "William Connolly - Child" at bounding box center [179, 281] width 81 height 11
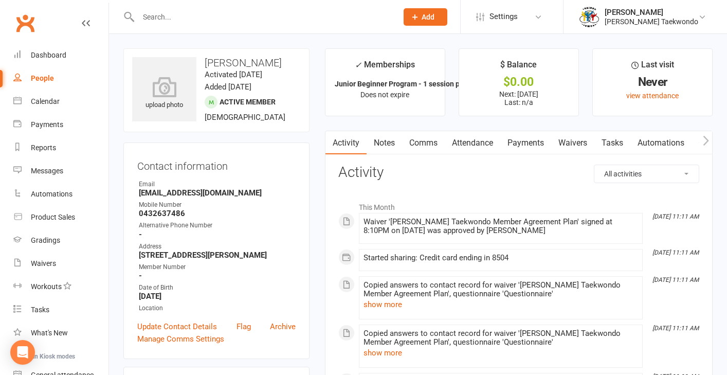
click at [522, 141] on link "Payments" at bounding box center [525, 143] width 51 height 24
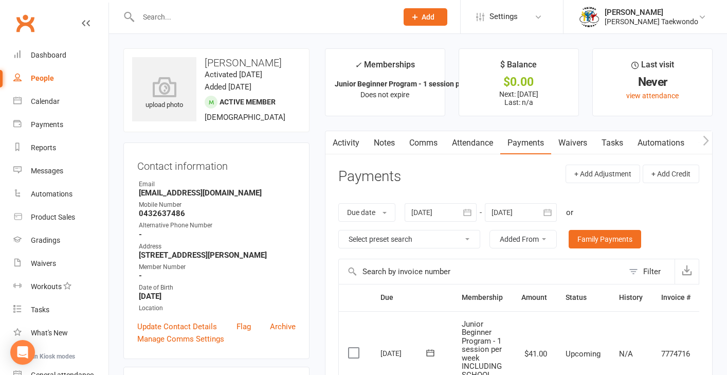
click at [571, 145] on link "Waivers" at bounding box center [572, 143] width 43 height 24
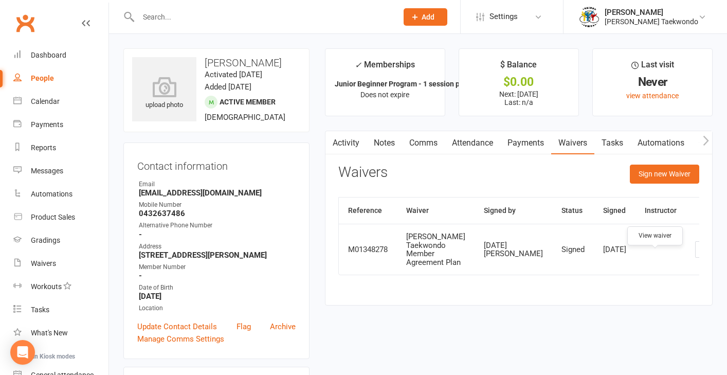
click at [695, 258] on link at bounding box center [703, 249] width 16 height 16
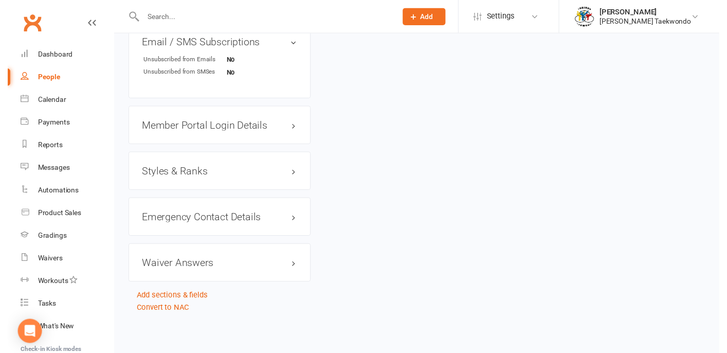
scroll to position [772, 0]
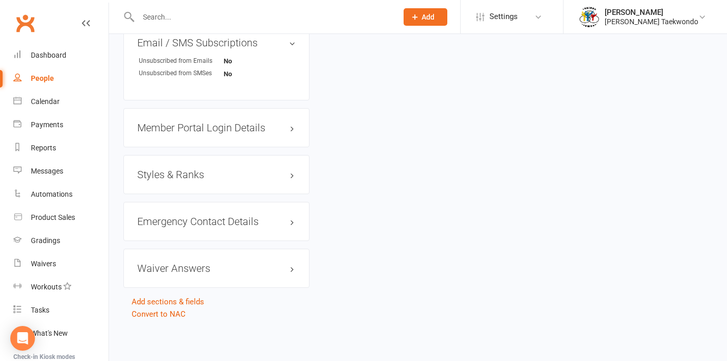
click at [201, 123] on h3 "Member Portal Login Details" at bounding box center [216, 127] width 158 height 11
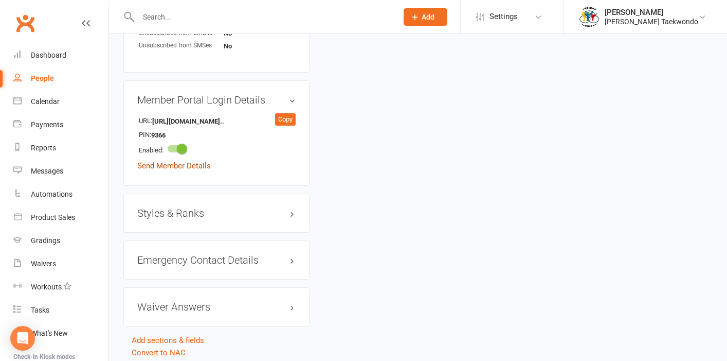
click at [195, 170] on link "Send Member Details" at bounding box center [174, 165] width 74 height 9
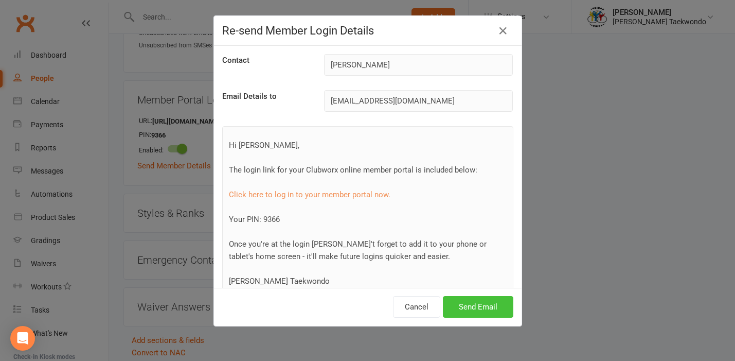
click at [478, 311] on button "Send Email" at bounding box center [478, 307] width 70 height 22
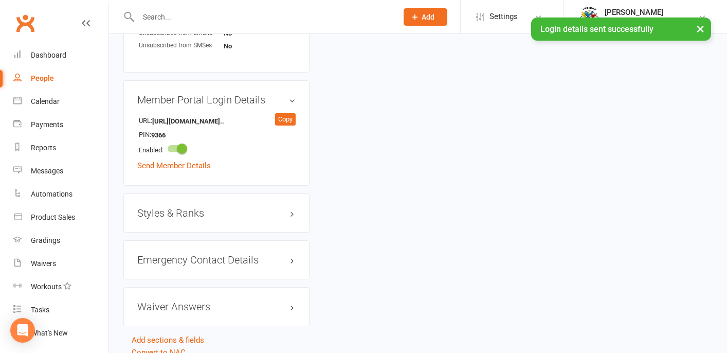
click at [172, 219] on h3 "Styles & Ranks" at bounding box center [216, 212] width 158 height 11
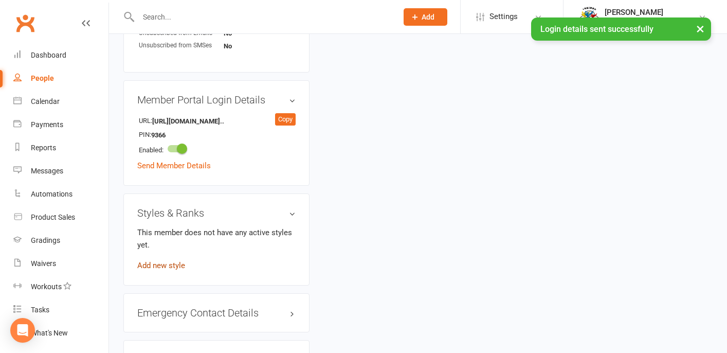
click at [178, 270] on link "Add new style" at bounding box center [161, 265] width 48 height 9
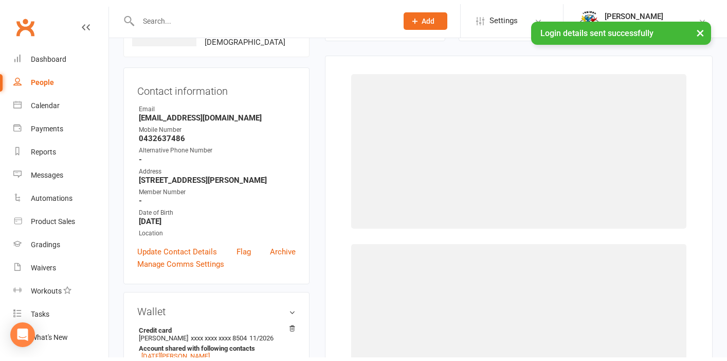
scroll to position [79, 0]
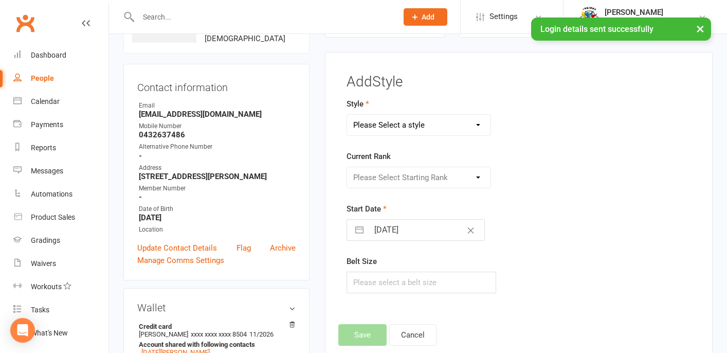
select select "2219"
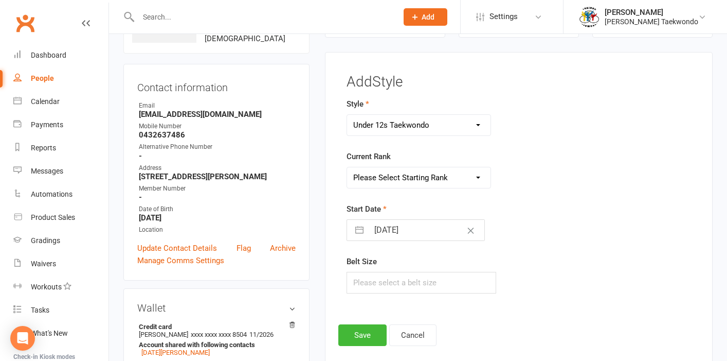
select select "22000"
click at [364, 331] on button "Save" at bounding box center [362, 335] width 48 height 22
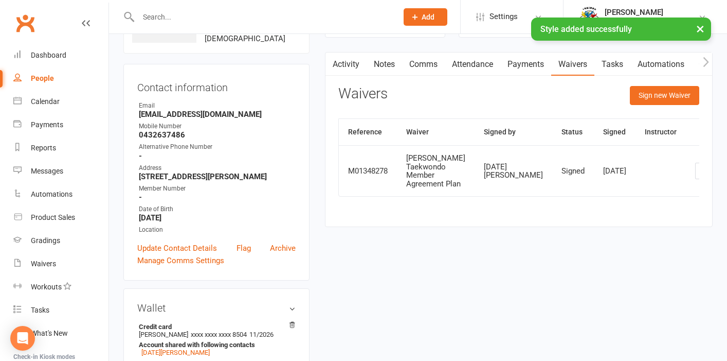
scroll to position [0, 0]
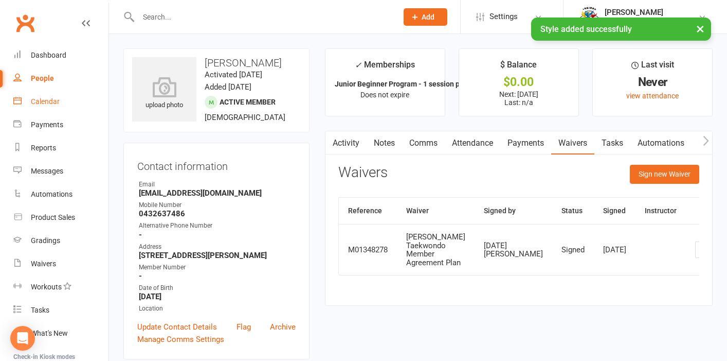
click at [51, 99] on div "Calendar" at bounding box center [45, 101] width 29 height 8
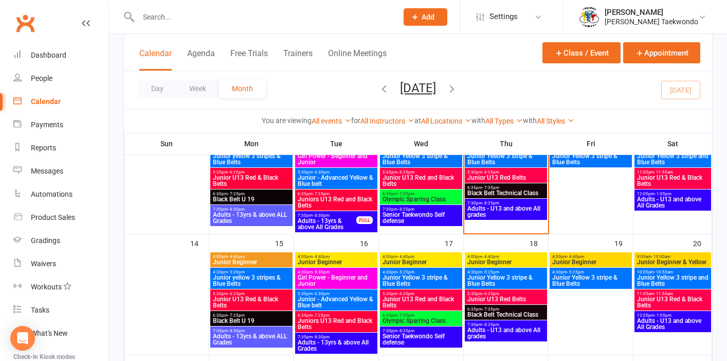
scroll to position [241, 0]
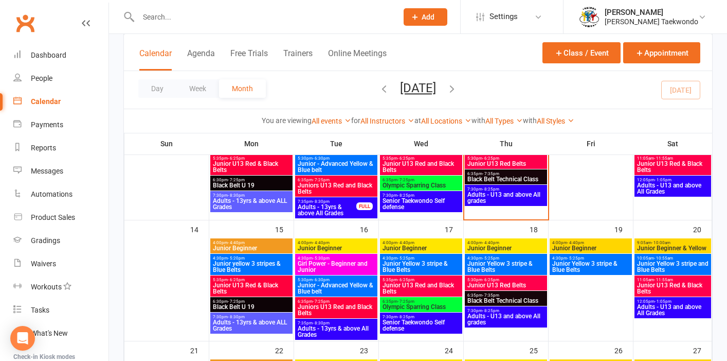
click at [428, 247] on span "Junior Beginner" at bounding box center [421, 248] width 78 height 6
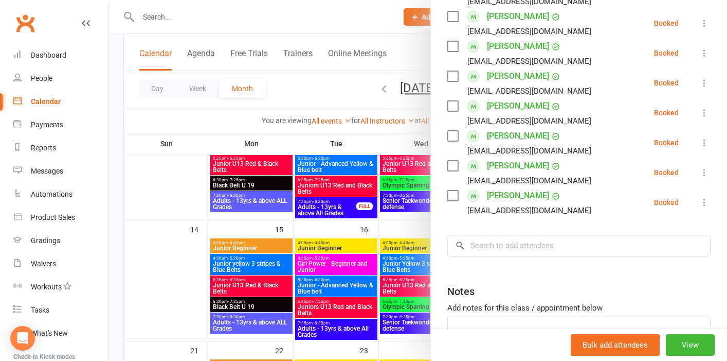
scroll to position [346, 0]
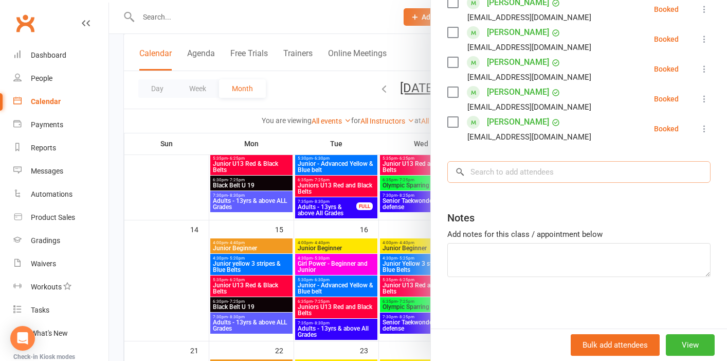
click at [474, 174] on input "search" at bounding box center [578, 172] width 263 height 22
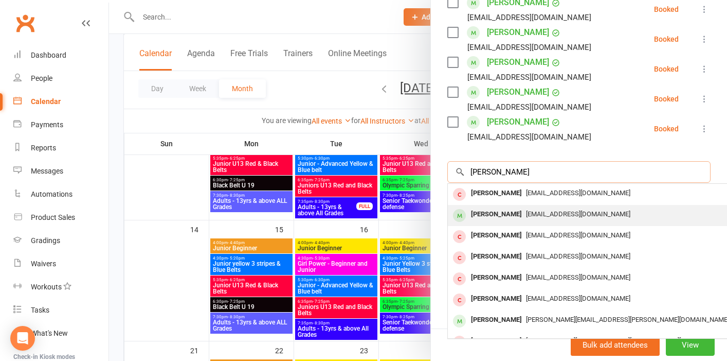
type input "william"
click at [483, 209] on div "[PERSON_NAME]" at bounding box center [496, 214] width 59 height 15
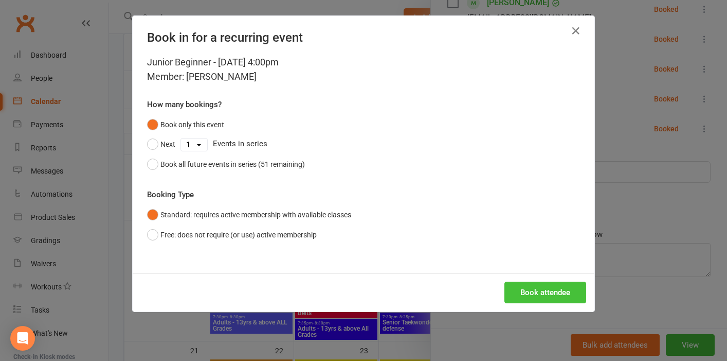
click at [526, 295] on button "Book attendee" at bounding box center [546, 292] width 82 height 22
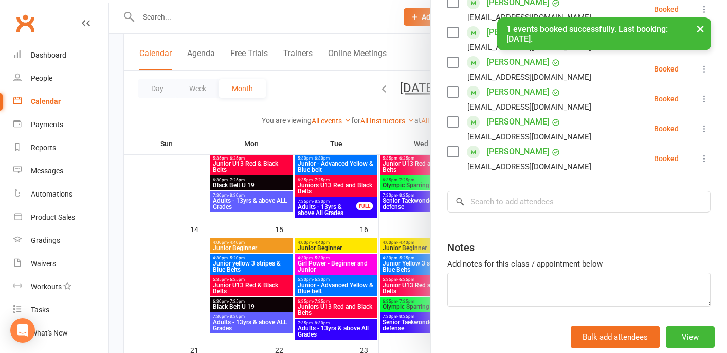
click at [171, 273] on div at bounding box center [418, 176] width 618 height 353
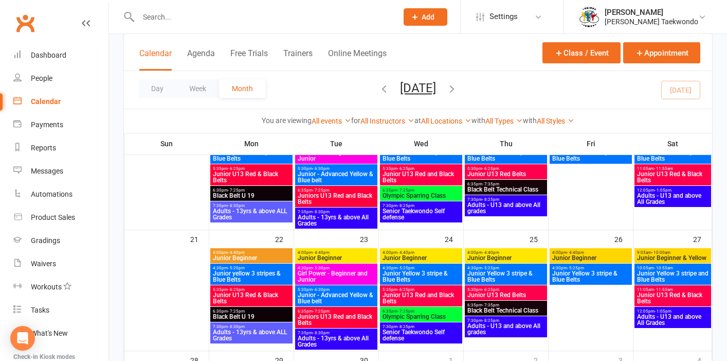
scroll to position [353, 0]
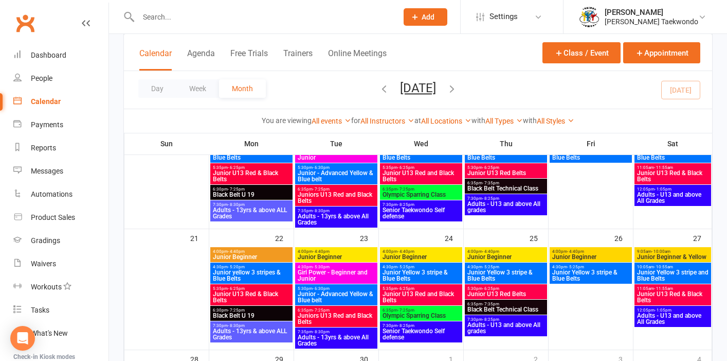
click at [432, 251] on span "4:00pm - 4:40pm" at bounding box center [421, 251] width 78 height 5
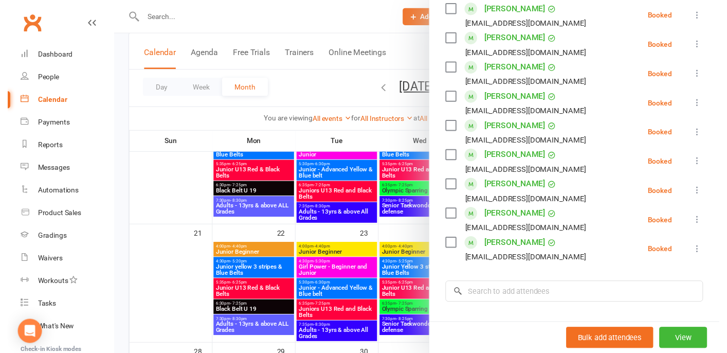
scroll to position [205, 0]
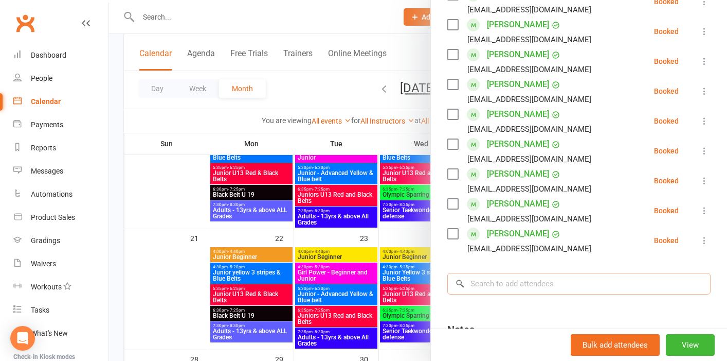
drag, startPoint x: 504, startPoint y: 286, endPoint x: 506, endPoint y: 280, distance: 6.5
click at [504, 286] on input "search" at bounding box center [578, 284] width 263 height 22
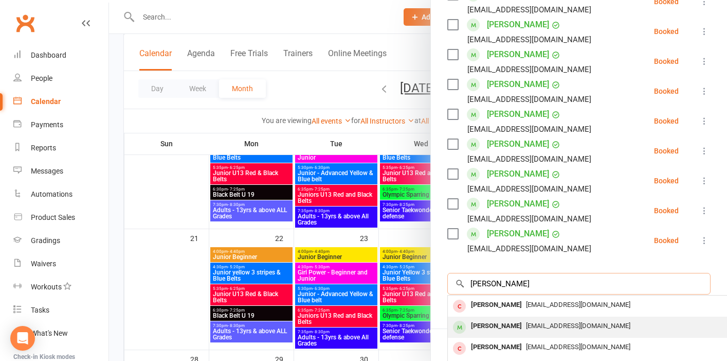
type input "william"
click at [511, 322] on div "[PERSON_NAME]" at bounding box center [496, 325] width 59 height 15
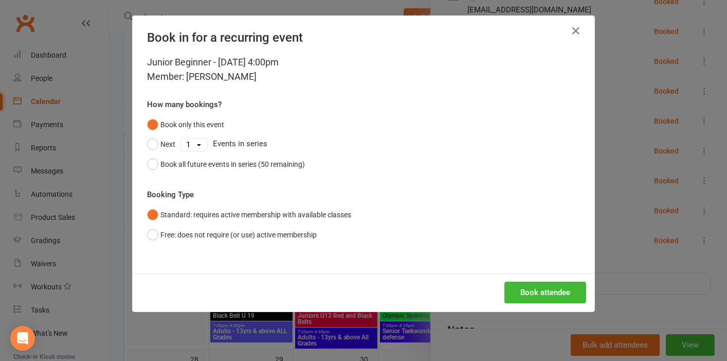
click at [143, 163] on div "Junior Beginner - Sep 24, 2025 4:00pm Member: William Connolly How many booking…" at bounding box center [364, 164] width 462 height 218
click at [150, 165] on button "Book all future events in series (50 remaining)" at bounding box center [226, 164] width 158 height 20
click at [527, 285] on button "Book attendee" at bounding box center [546, 292] width 82 height 22
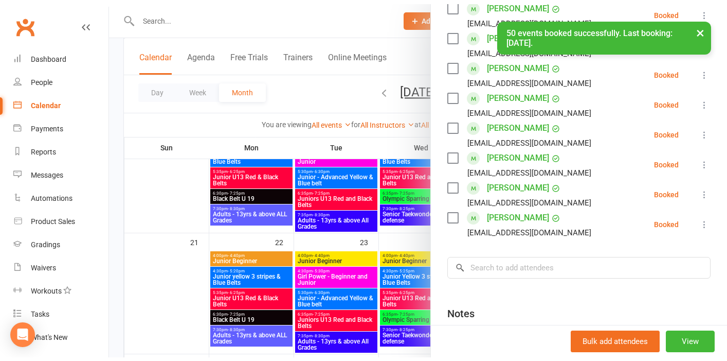
scroll to position [258, 0]
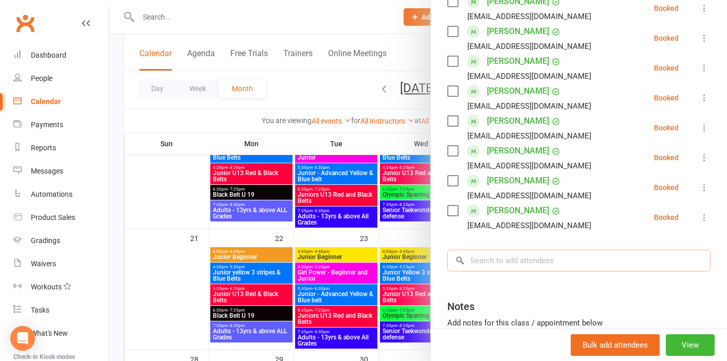
click at [486, 262] on input "search" at bounding box center [578, 260] width 263 height 22
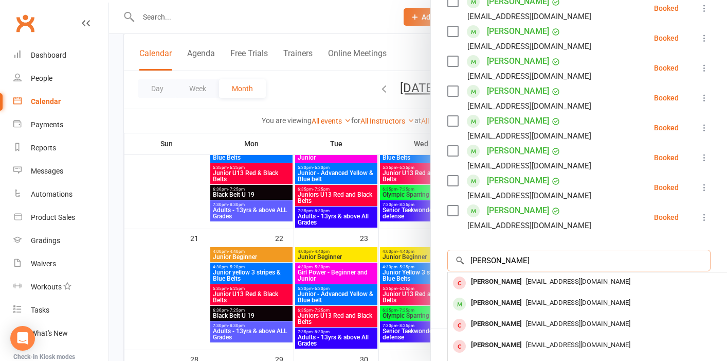
type input "william"
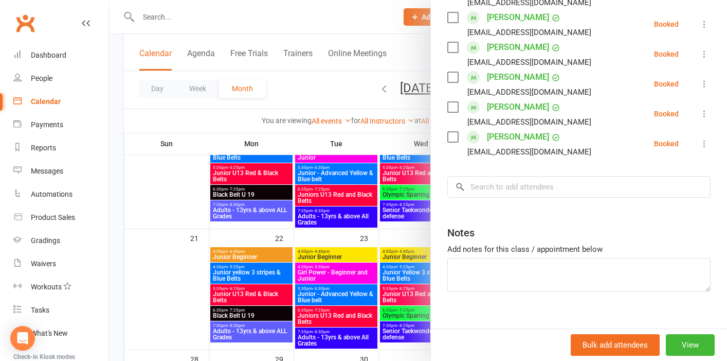
scroll to position [346, 0]
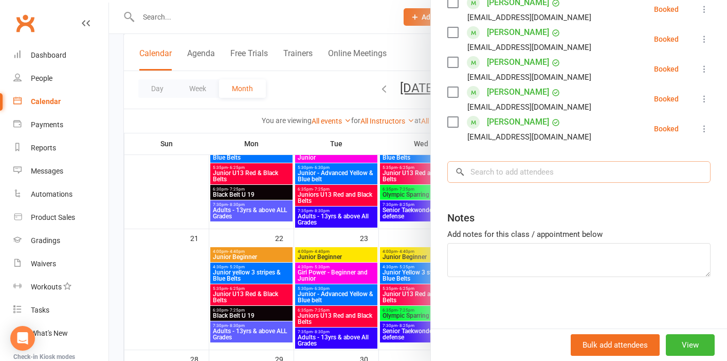
click at [494, 177] on input "search" at bounding box center [578, 172] width 263 height 22
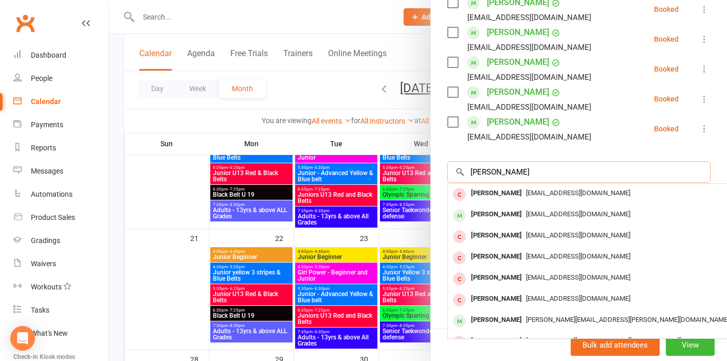
type input "william"
click at [177, 194] on div at bounding box center [418, 180] width 618 height 361
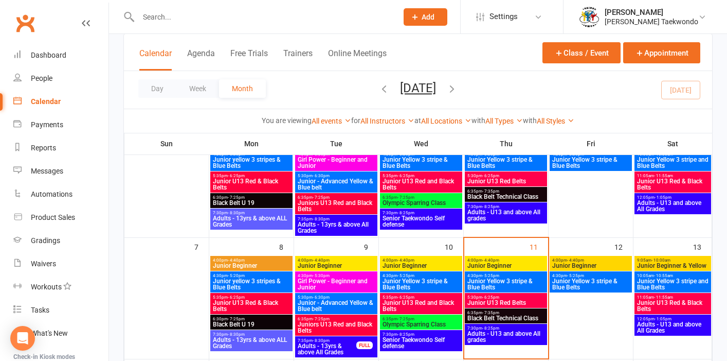
scroll to position [90, 0]
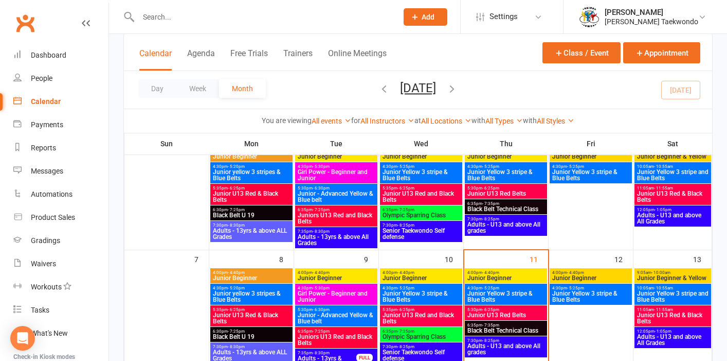
click at [439, 277] on span "Junior Beginner" at bounding box center [421, 278] width 78 height 6
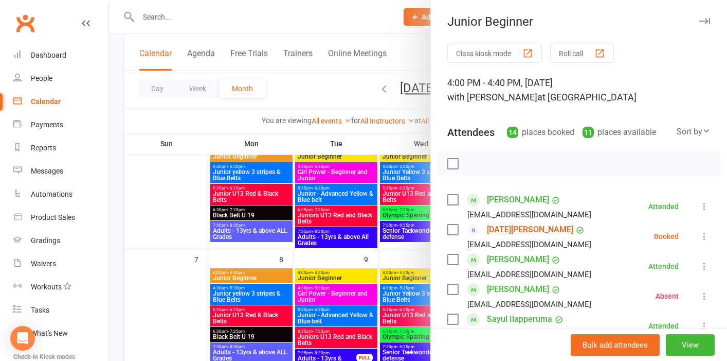
click at [699, 237] on icon at bounding box center [704, 236] width 10 height 10
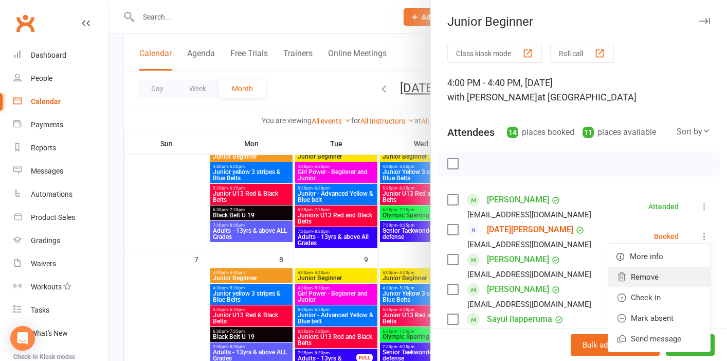
click at [636, 279] on link "Remove" at bounding box center [659, 276] width 102 height 21
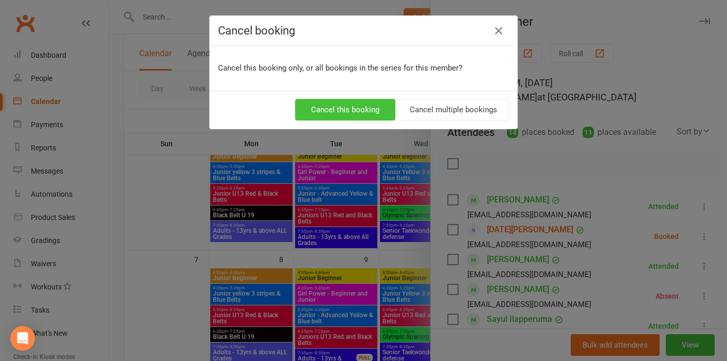
click at [357, 113] on button "Cancel this booking" at bounding box center [345, 110] width 100 height 22
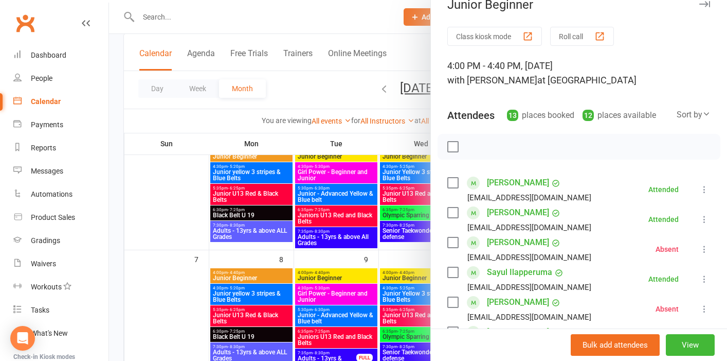
scroll to position [0, 0]
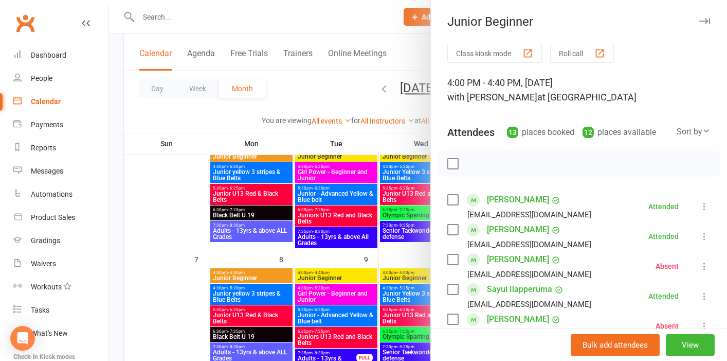
click at [169, 201] on div at bounding box center [418, 180] width 618 height 361
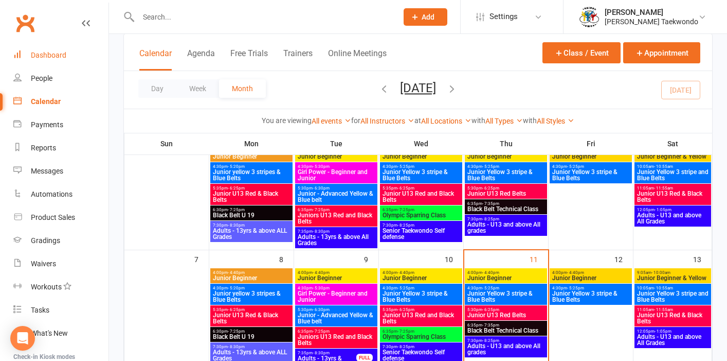
click at [52, 55] on div "Dashboard" at bounding box center [48, 55] width 35 height 8
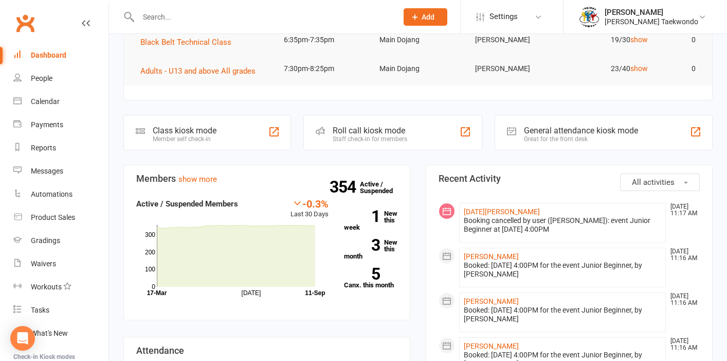
scroll to position [228, 0]
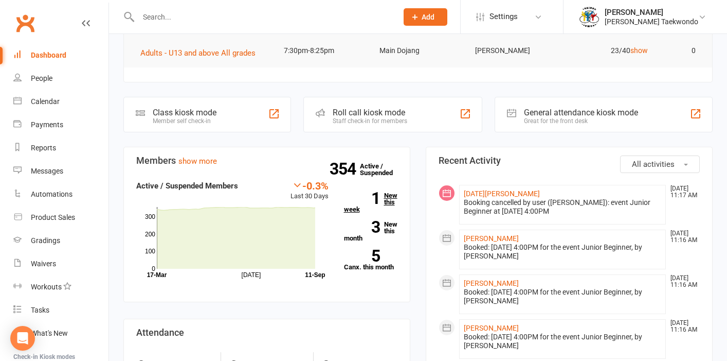
click at [389, 194] on link "1 New this week" at bounding box center [371, 202] width 54 height 21
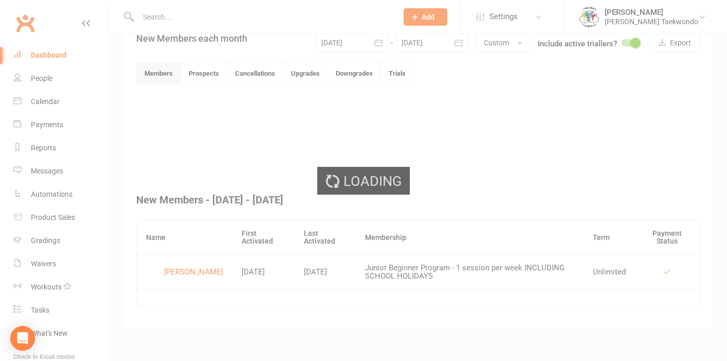
scroll to position [246, 0]
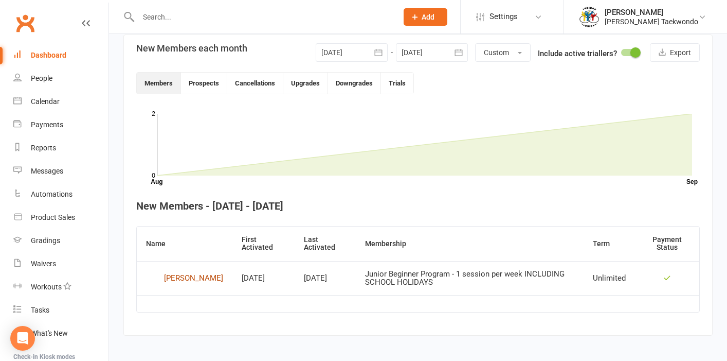
click at [179, 275] on div "[PERSON_NAME]" at bounding box center [193, 277] width 59 height 15
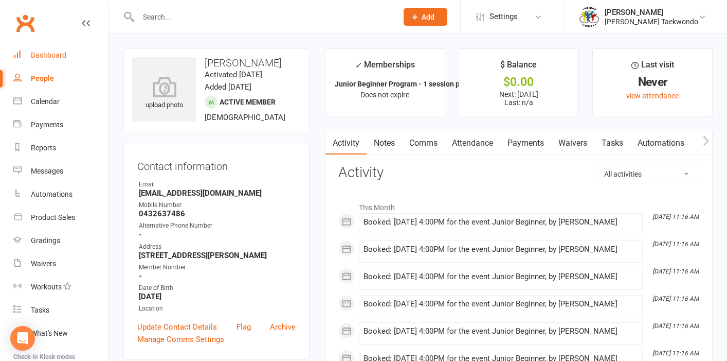
click at [54, 56] on div "Dashboard" at bounding box center [48, 55] width 35 height 8
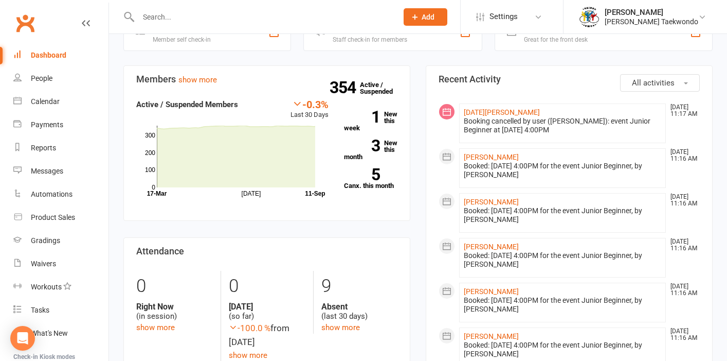
scroll to position [312, 0]
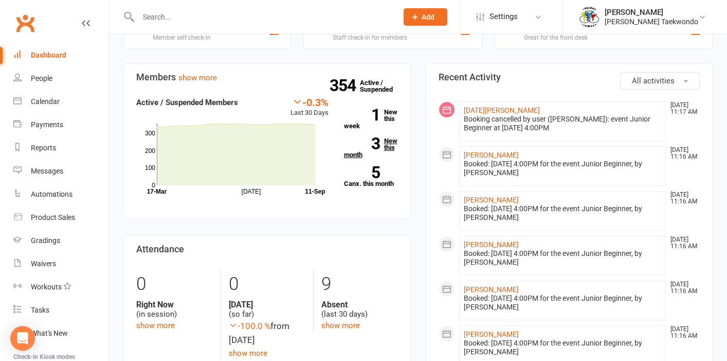
click at [392, 139] on link "3 New this month" at bounding box center [371, 147] width 54 height 21
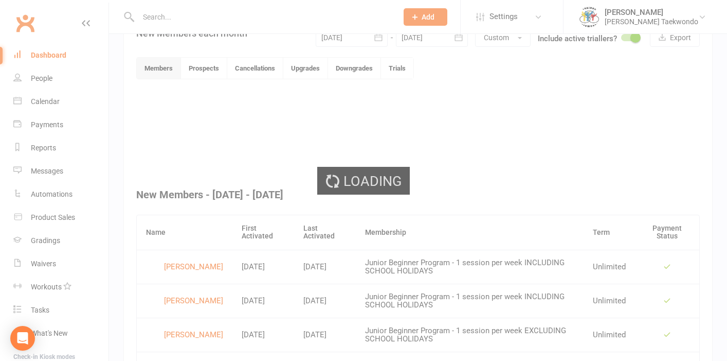
scroll to position [267, 0]
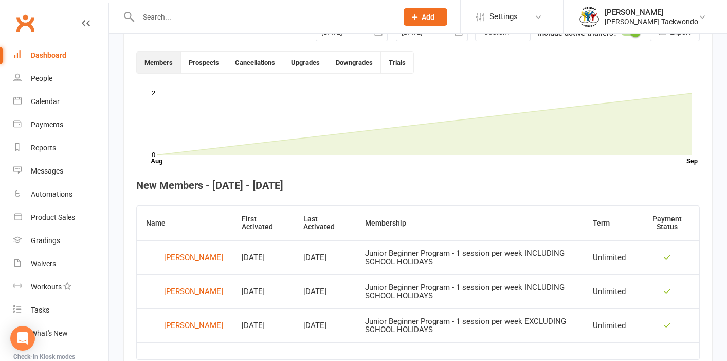
click at [159, 19] on input "text" at bounding box center [262, 17] width 255 height 14
click at [178, 253] on div "[PERSON_NAME]" at bounding box center [193, 256] width 59 height 15
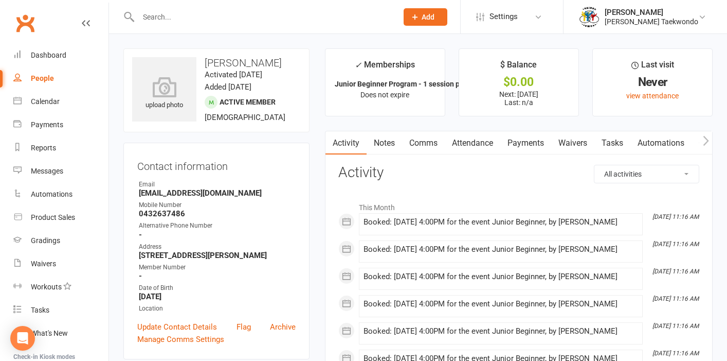
click at [529, 138] on link "Payments" at bounding box center [525, 143] width 51 height 24
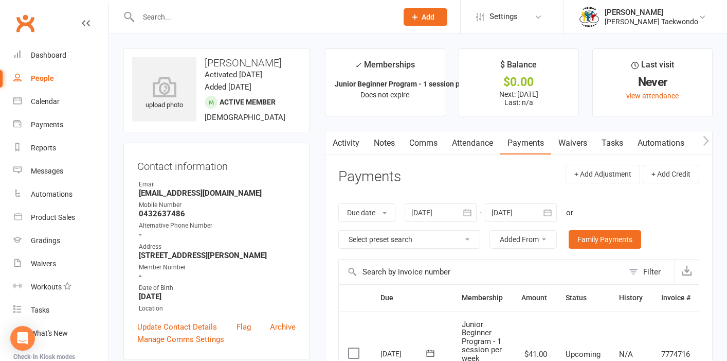
click at [47, 78] on div "People" at bounding box center [42, 78] width 23 height 8
select select "50"
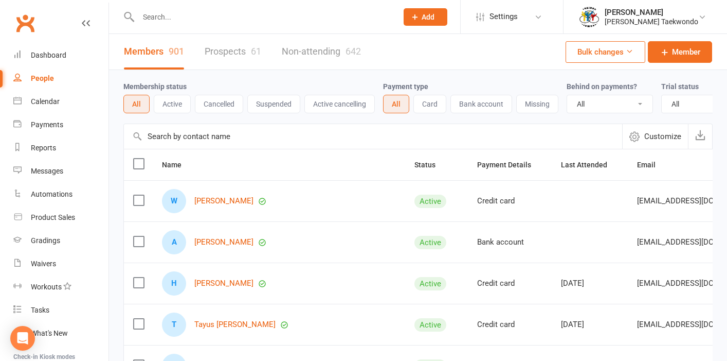
click at [161, 14] on input "text" at bounding box center [262, 17] width 255 height 14
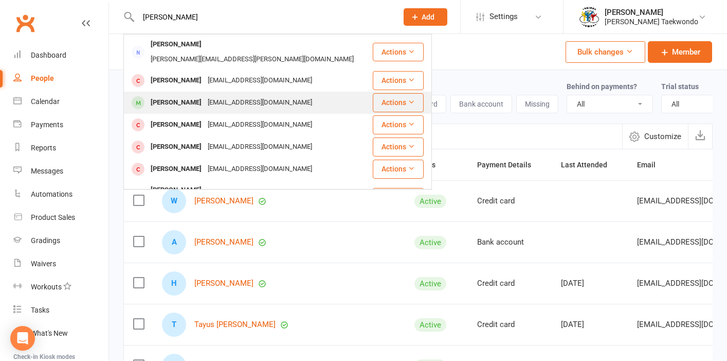
type input "william"
click at [191, 95] on div "[PERSON_NAME]" at bounding box center [176, 102] width 57 height 15
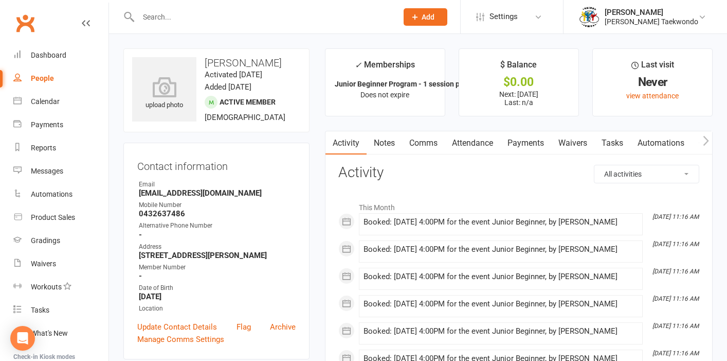
click at [44, 79] on div "People" at bounding box center [42, 78] width 23 height 8
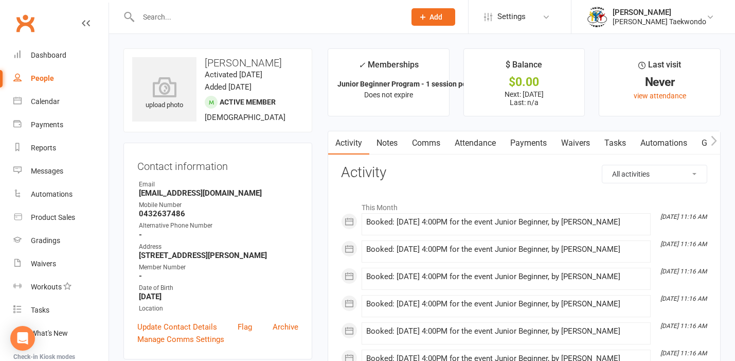
select select "50"
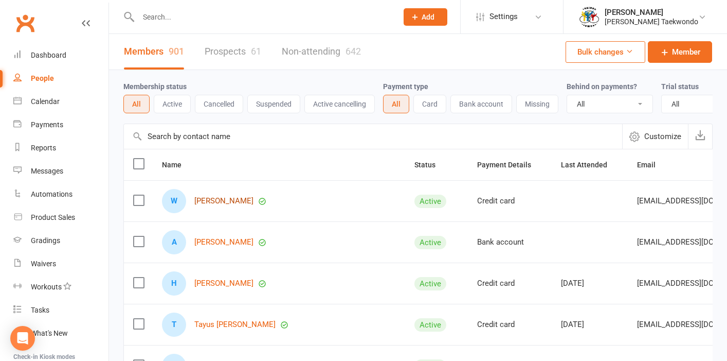
click at [235, 205] on link "[PERSON_NAME]" at bounding box center [223, 200] width 59 height 9
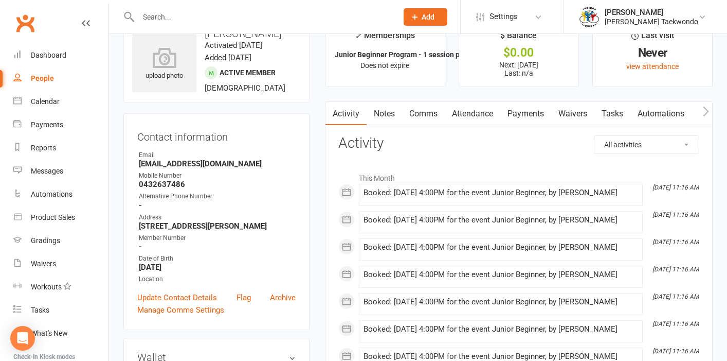
scroll to position [31, 0]
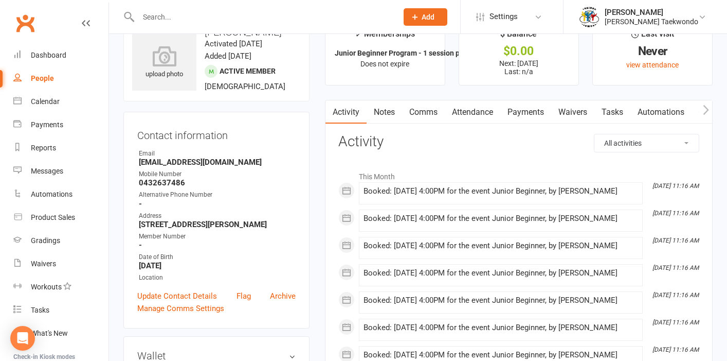
click at [529, 112] on link "Payments" at bounding box center [525, 112] width 51 height 24
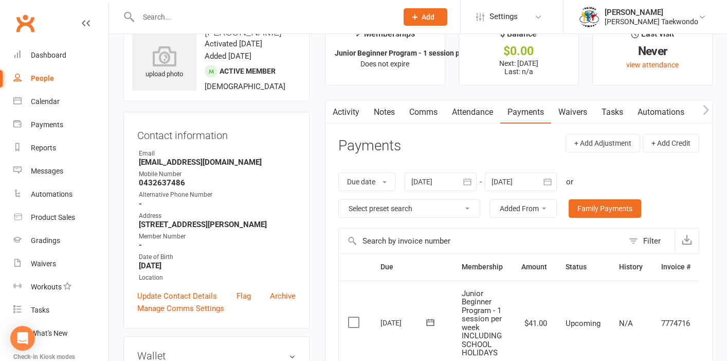
click at [583, 110] on link "Waivers" at bounding box center [572, 112] width 43 height 24
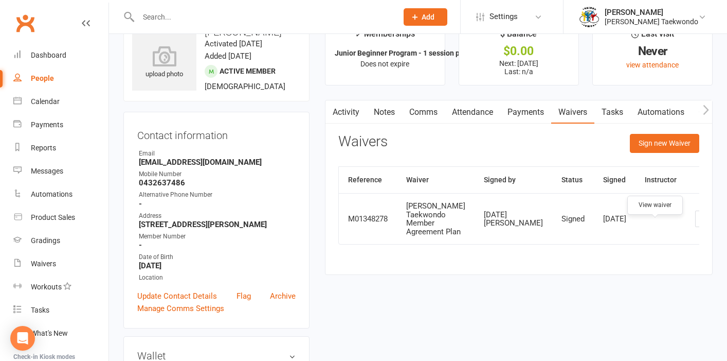
click at [700, 223] on icon at bounding box center [704, 219] width 8 height 8
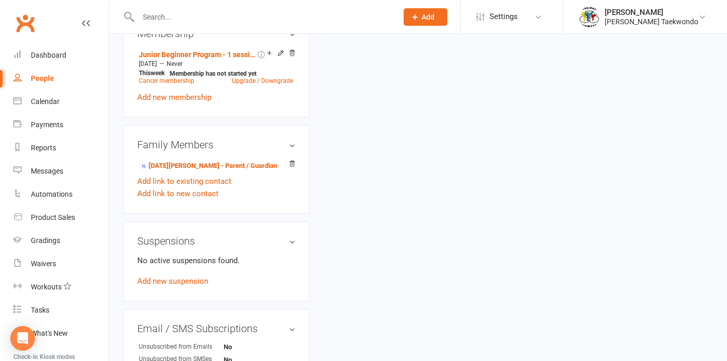
scroll to position [469, 0]
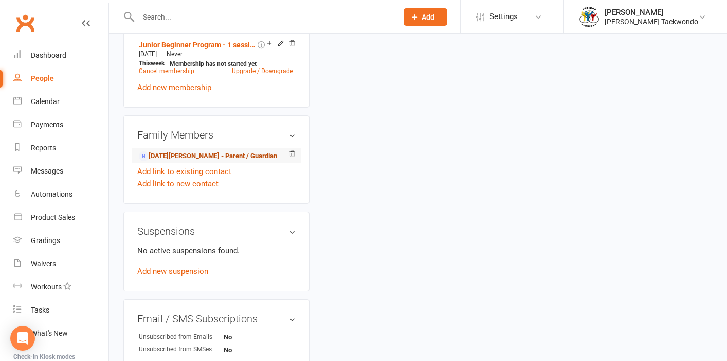
click at [228, 161] on link "Noel Bamford - Parent / Guardian" at bounding box center [208, 156] width 138 height 11
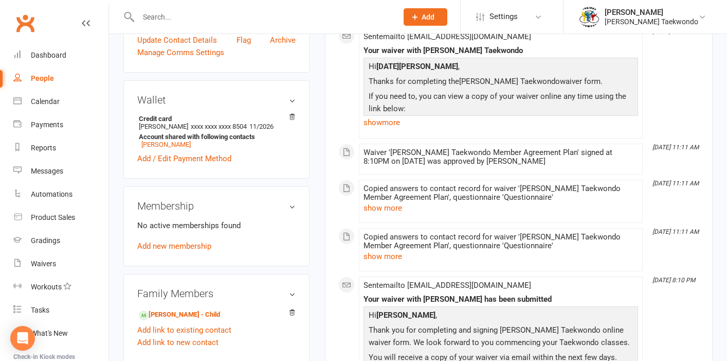
scroll to position [286, 0]
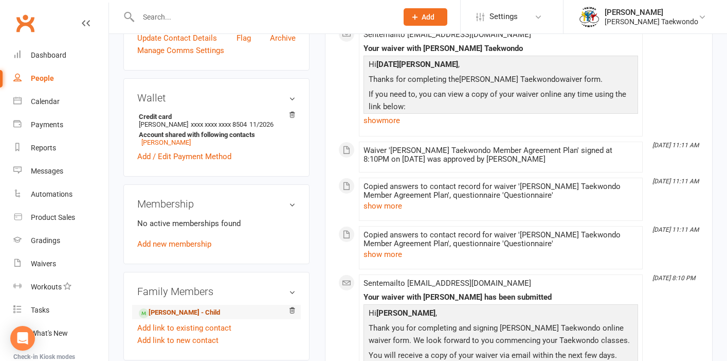
click at [201, 318] on link "William Connolly - Child" at bounding box center [179, 312] width 81 height 11
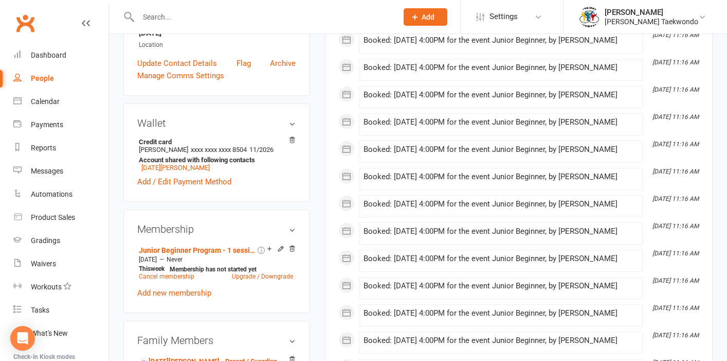
scroll to position [365, 0]
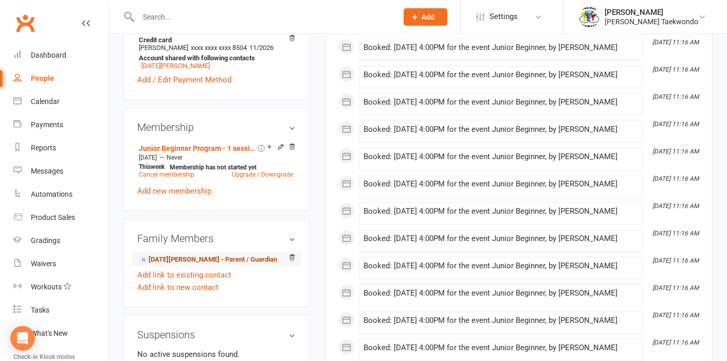
click at [250, 265] on link "Noel Bamford - Parent / Guardian" at bounding box center [208, 259] width 138 height 11
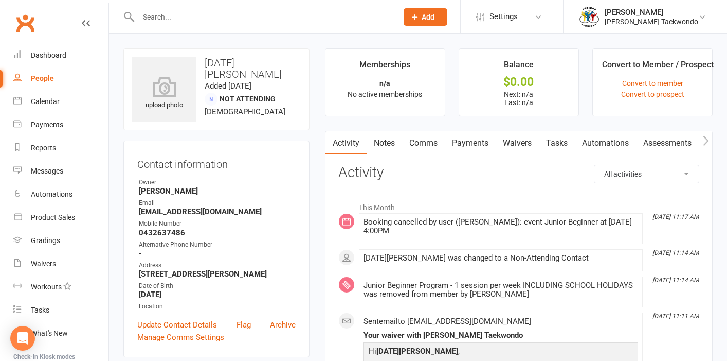
click at [426, 142] on link "Comms" at bounding box center [423, 143] width 43 height 24
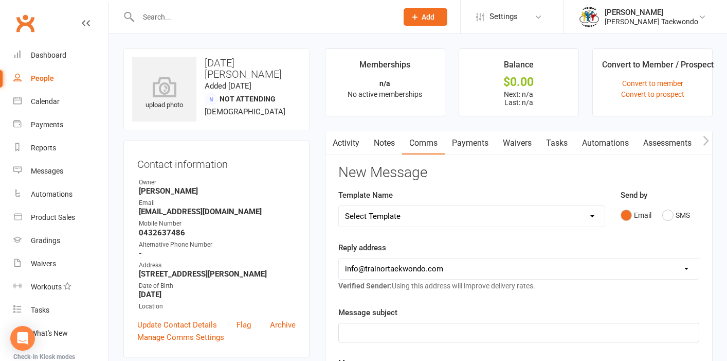
click at [352, 141] on link "Activity" at bounding box center [346, 143] width 41 height 24
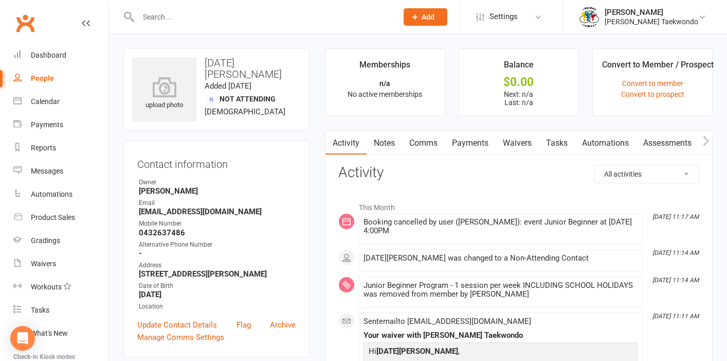
click at [426, 143] on link "Comms" at bounding box center [423, 143] width 43 height 24
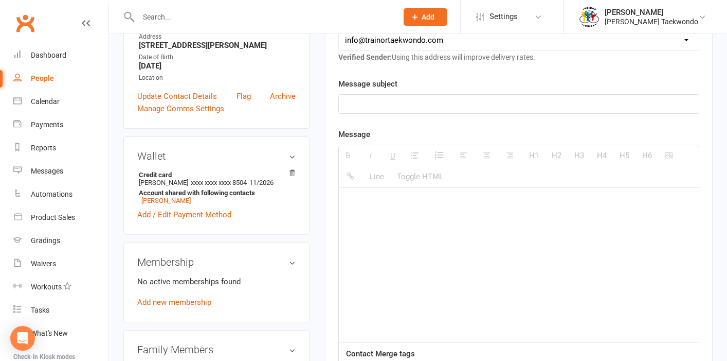
scroll to position [231, 0]
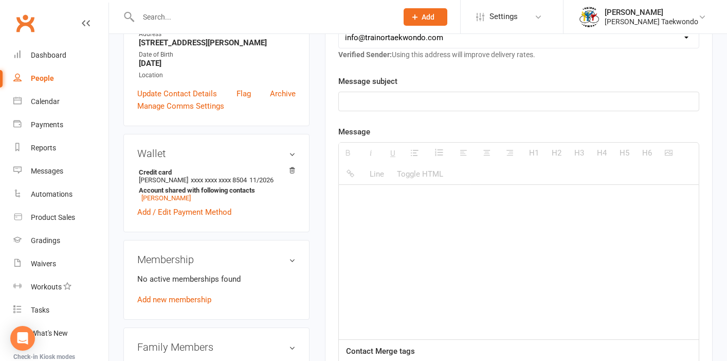
click at [353, 207] on div at bounding box center [519, 262] width 360 height 154
paste div
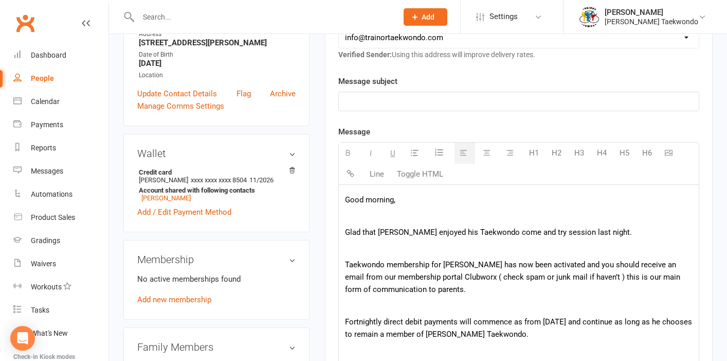
click at [358, 102] on p at bounding box center [519, 101] width 348 height 12
click at [371, 104] on p "Taekowndo membership activation" at bounding box center [519, 101] width 348 height 12
click at [386, 102] on p "Taekwondo membership activation" at bounding box center [519, 101] width 348 height 12
click at [362, 220] on p at bounding box center [519, 216] width 348 height 12
click at [392, 232] on p "Glad that Kai enjoyed his Taekwondo come and try session last night." at bounding box center [519, 232] width 348 height 12
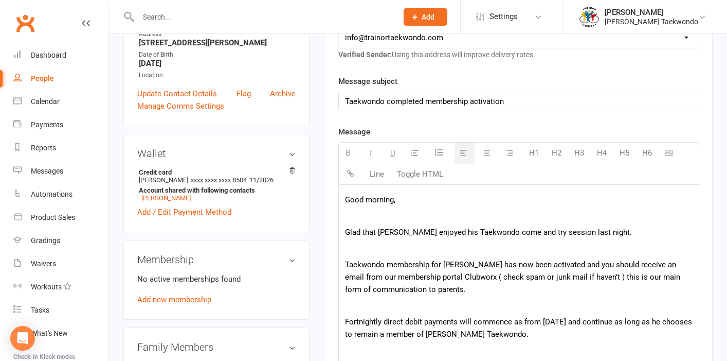
click at [597, 233] on p "Glad that William enjoyed his Taekwondo come and try session last night." at bounding box center [519, 232] width 348 height 12
click at [456, 265] on p "Taekwondo membership for Kai has now been activated and you should receive an e…" at bounding box center [519, 276] width 348 height 37
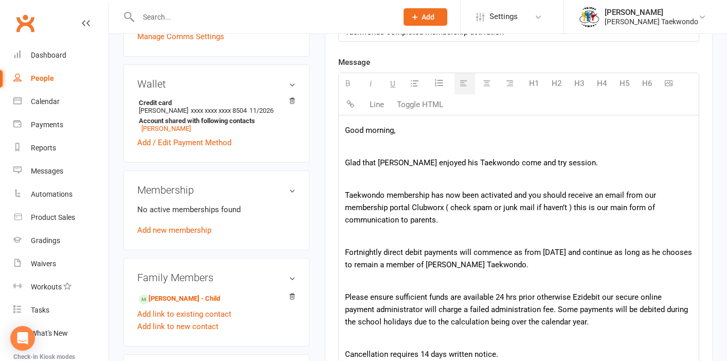
scroll to position [302, 0]
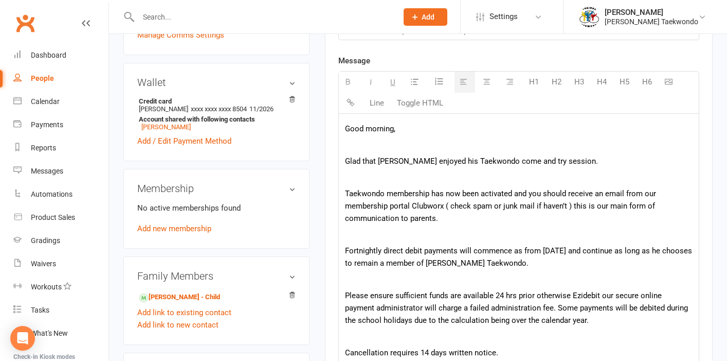
click at [604, 250] on p "Fortnightly direct debit payments will commence as from Monday 28th July and co…" at bounding box center [519, 256] width 348 height 25
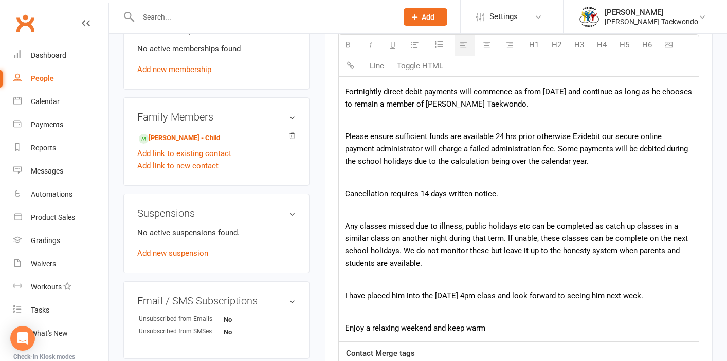
scroll to position [470, 0]
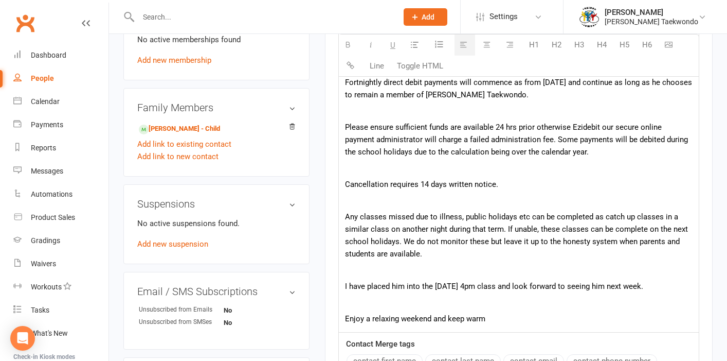
click at [453, 287] on p "I have placed him into the Friday 4pm class and look forward to seeing him next…" at bounding box center [519, 286] width 348 height 12
click at [455, 284] on p "I have placed him into the Friday 4pm class and look forward to seeing him next…" at bounding box center [519, 286] width 348 height 12
click at [491, 319] on p "Enjoy a relaxing weekend and keep warm" at bounding box center [519, 318] width 348 height 12
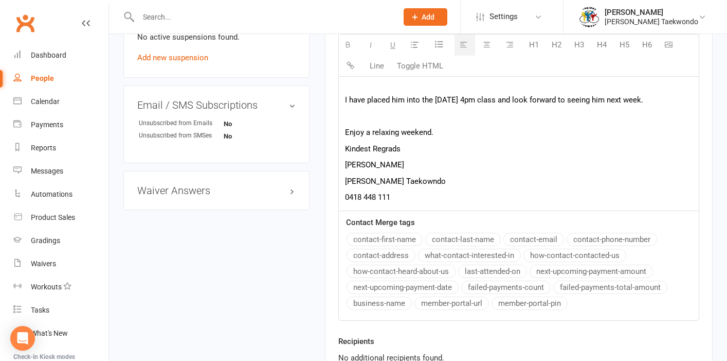
click at [398, 184] on p "Trainor Taekowndo" at bounding box center [519, 181] width 348 height 12
click at [391, 149] on p "Kindest Regrads" at bounding box center [519, 148] width 348 height 12
click at [473, 186] on p "[PERSON_NAME] Taekwondo" at bounding box center [519, 181] width 348 height 12
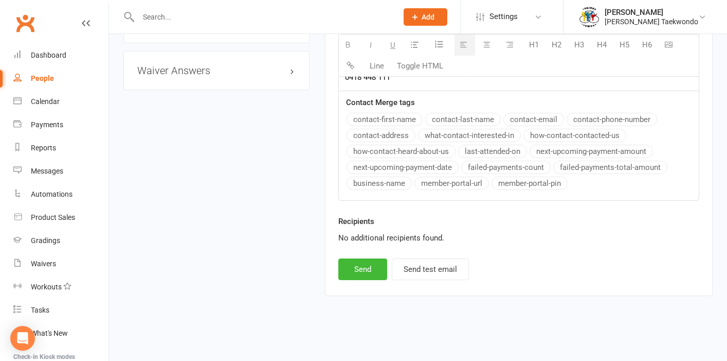
scroll to position [784, 0]
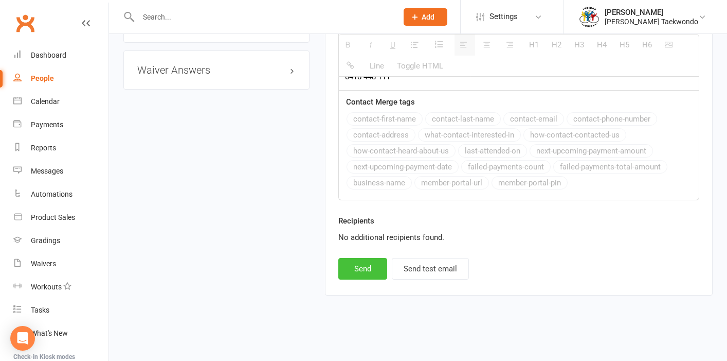
click at [353, 258] on button "Send" at bounding box center [362, 269] width 49 height 22
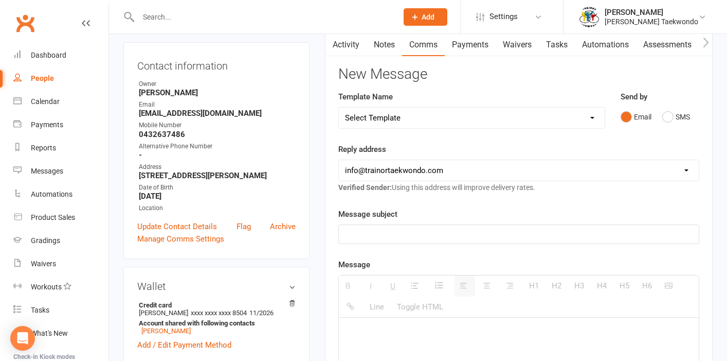
scroll to position [0, 0]
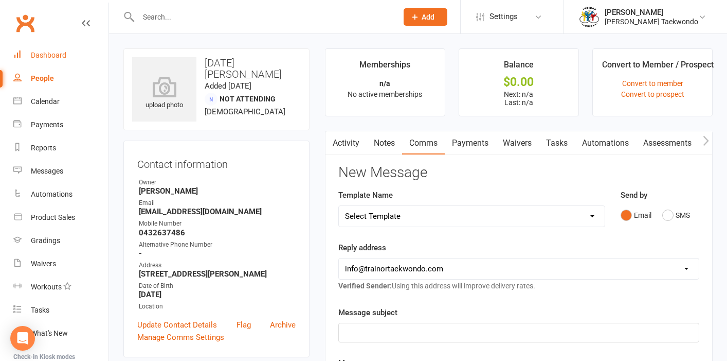
click at [41, 54] on div "Dashboard" at bounding box center [48, 55] width 35 height 8
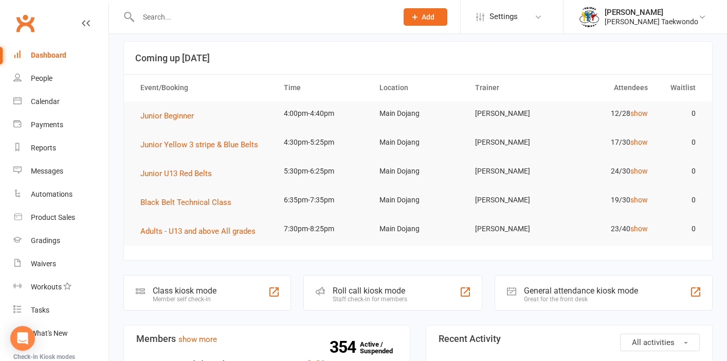
scroll to position [46, 0]
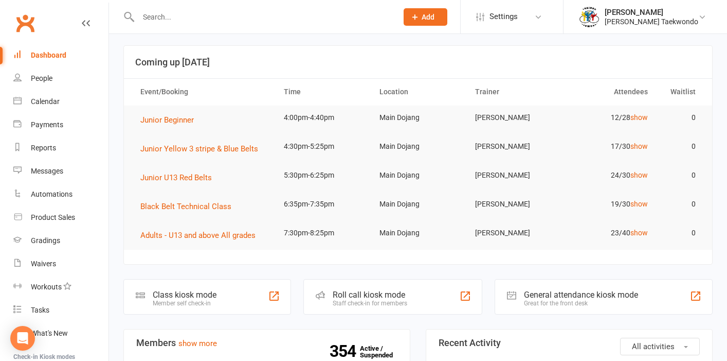
click at [396, 311] on div "Roll call kiosk mode Staff check-in for members" at bounding box center [392, 296] width 178 height 35
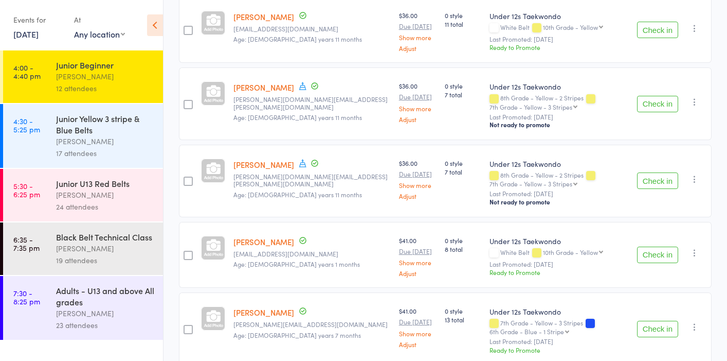
scroll to position [716, 0]
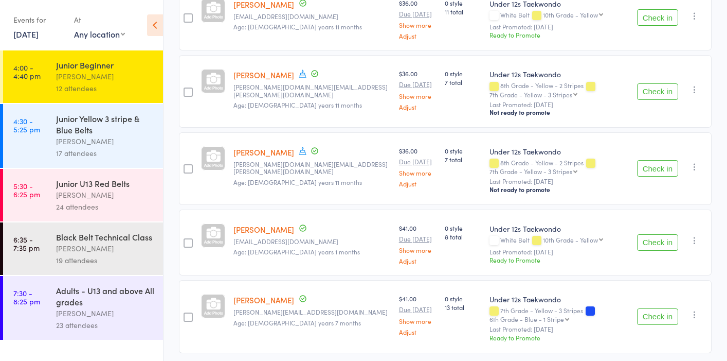
click at [130, 127] on div "Junior Yellow 3 stripe & Blue Belts" at bounding box center [105, 124] width 98 height 23
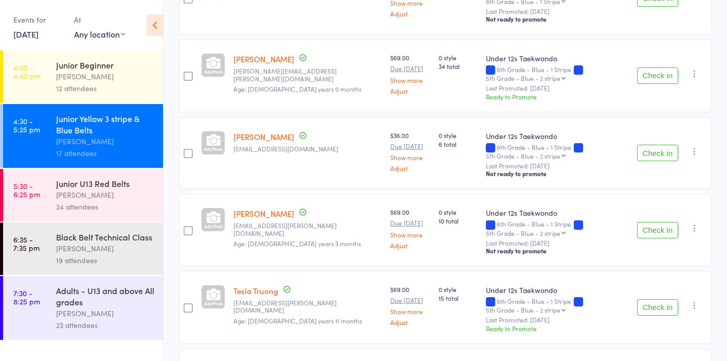
scroll to position [1082, 0]
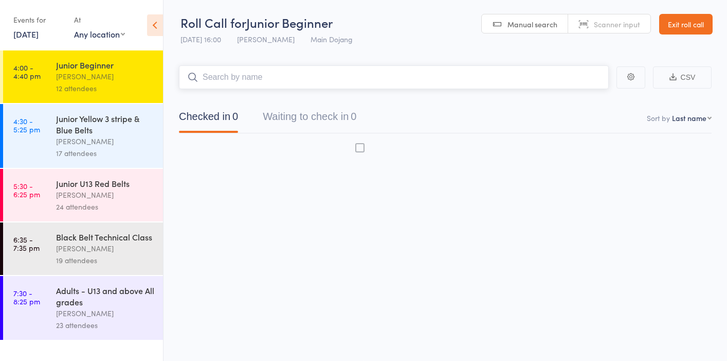
scroll to position [7, 0]
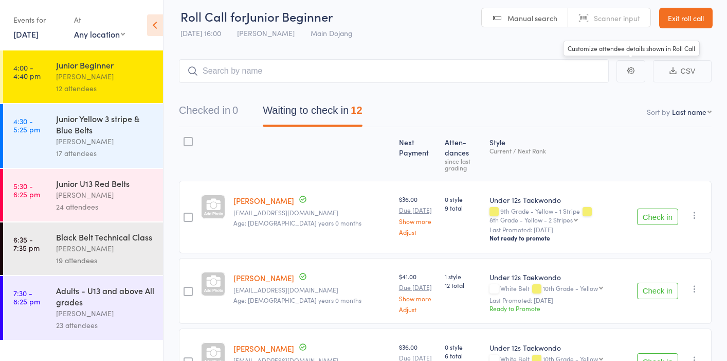
click at [700, 23] on link "Exit roll call" at bounding box center [685, 18] width 53 height 21
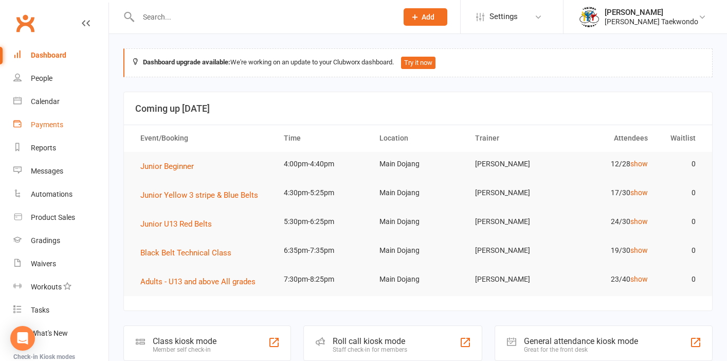
click at [45, 125] on div "Payments" at bounding box center [47, 124] width 32 height 8
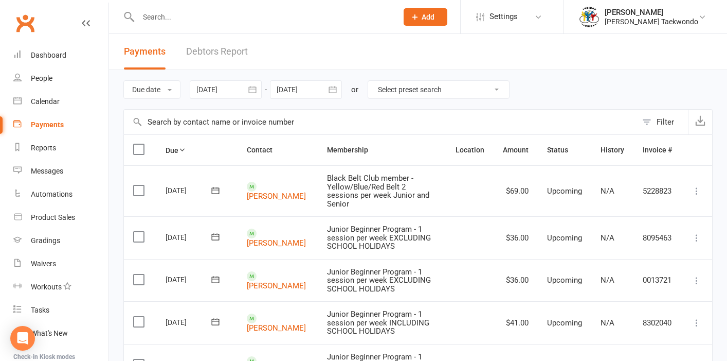
click at [216, 49] on link "Debtors Report" at bounding box center [217, 51] width 62 height 35
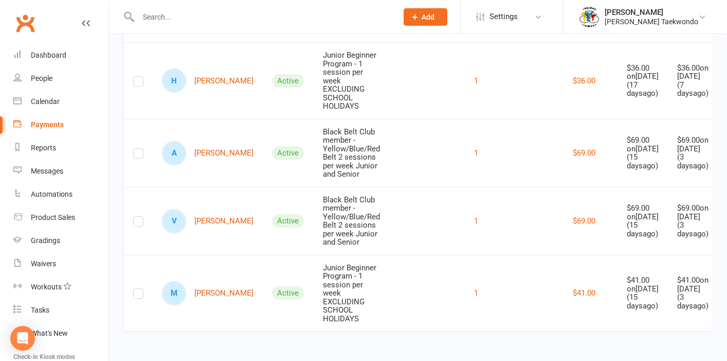
scroll to position [533, 0]
click at [221, 281] on link "M [PERSON_NAME]" at bounding box center [208, 293] width 92 height 24
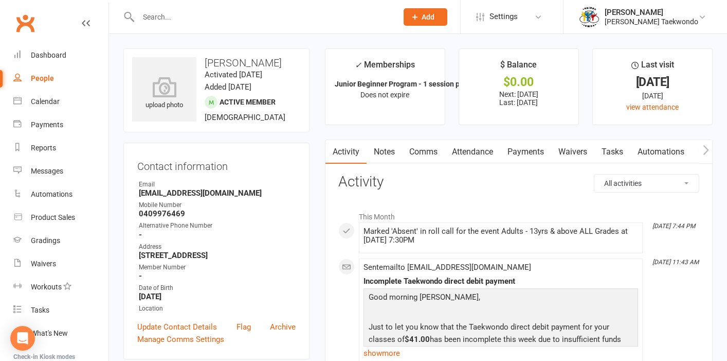
click at [528, 152] on link "Payments" at bounding box center [525, 152] width 51 height 24
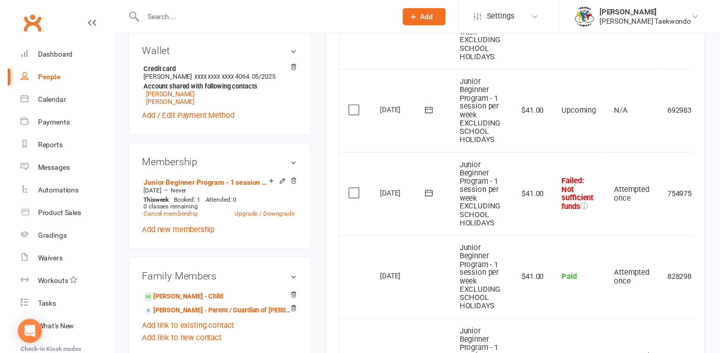
scroll to position [364, 0]
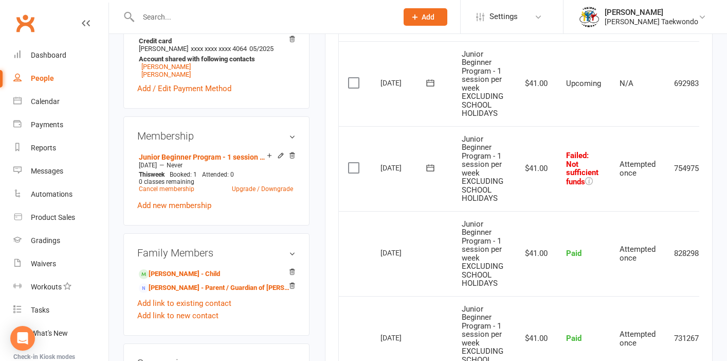
click at [356, 163] on label at bounding box center [355, 168] width 14 height 10
click at [355, 163] on input "checkbox" at bounding box center [351, 163] width 7 height 0
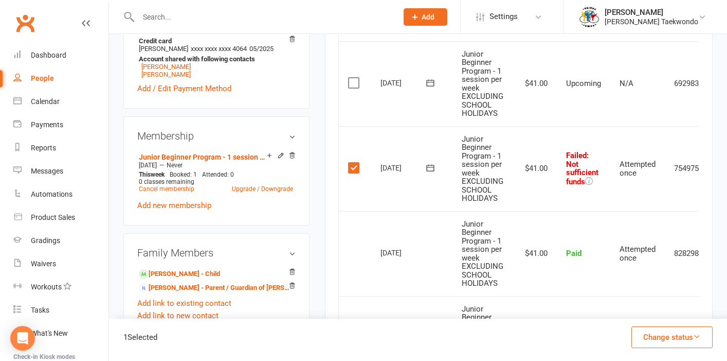
click at [698, 333] on icon "button" at bounding box center [697, 336] width 8 height 8
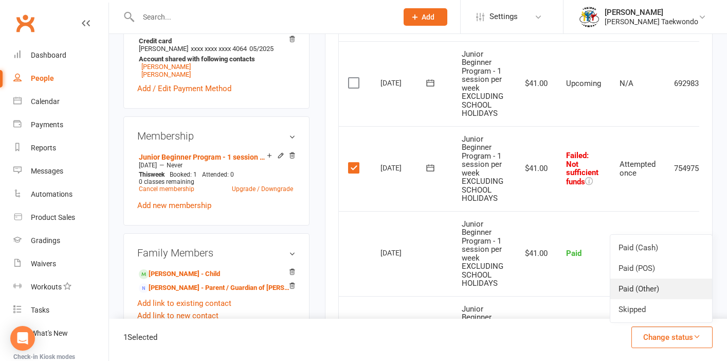
click at [655, 291] on link "Paid (Other)" at bounding box center [661, 288] width 102 height 21
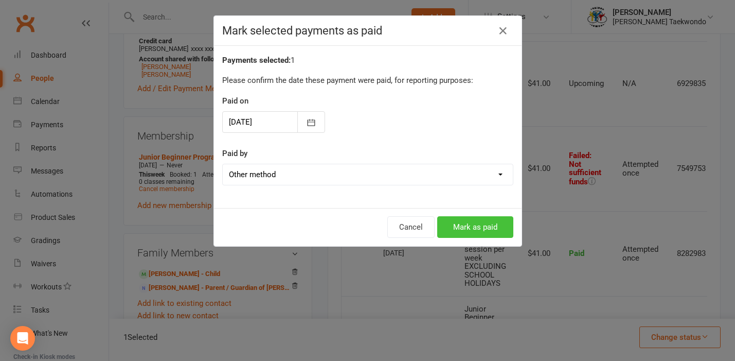
click at [463, 225] on button "Mark as paid" at bounding box center [475, 227] width 76 height 22
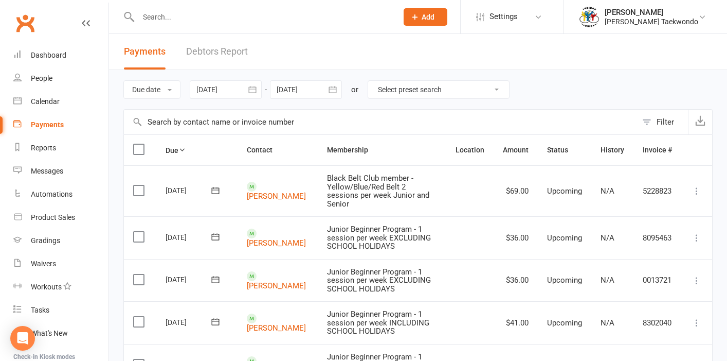
click at [53, 125] on div "Payments" at bounding box center [47, 124] width 33 height 8
click at [211, 51] on link "Debtors Report" at bounding box center [217, 51] width 62 height 35
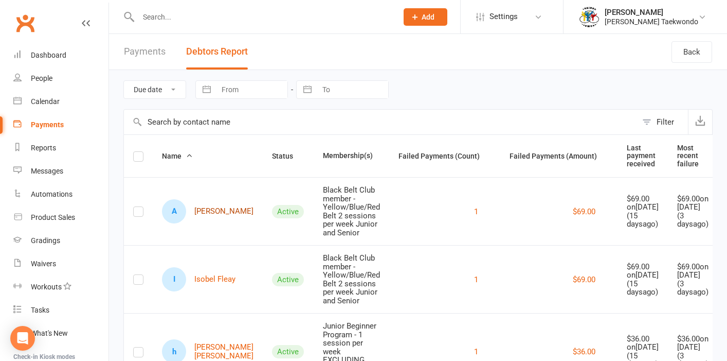
click at [209, 214] on link "A Angus Fleay" at bounding box center [208, 211] width 92 height 24
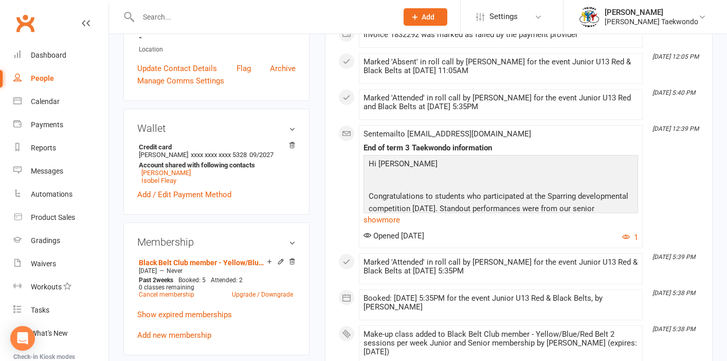
scroll to position [281, 0]
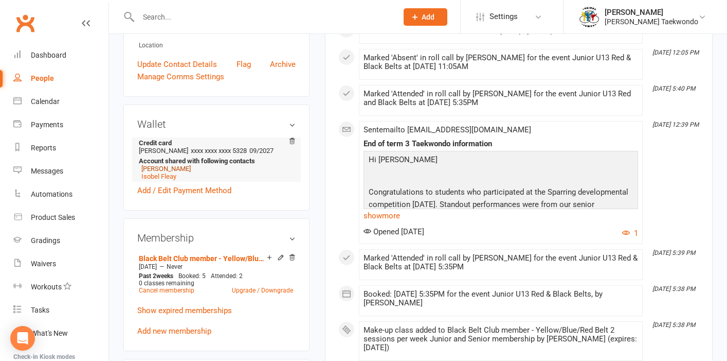
click at [185, 172] on link "Tenny McLauchlan" at bounding box center [165, 169] width 49 height 8
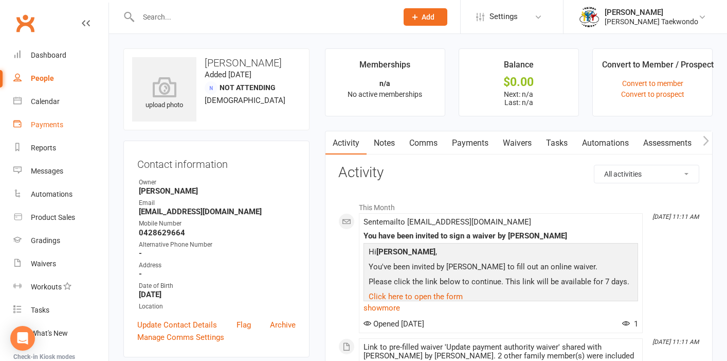
click at [50, 126] on div "Payments" at bounding box center [47, 124] width 32 height 8
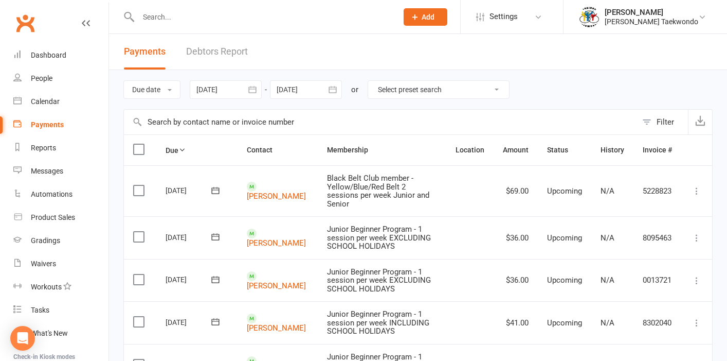
click at [233, 52] on link "Debtors Report" at bounding box center [217, 51] width 62 height 35
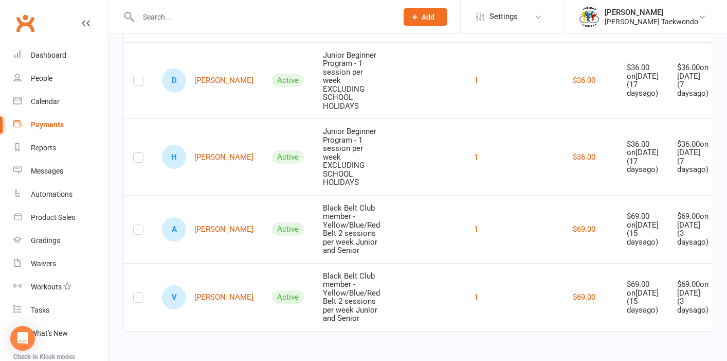
scroll to position [459, 0]
click at [218, 217] on link "A Avni Sharma" at bounding box center [208, 229] width 92 height 24
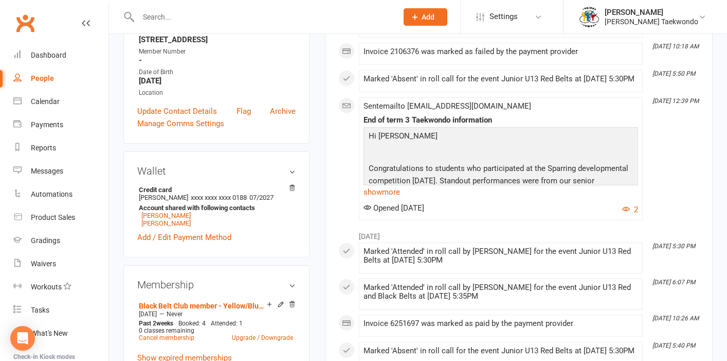
scroll to position [219, 0]
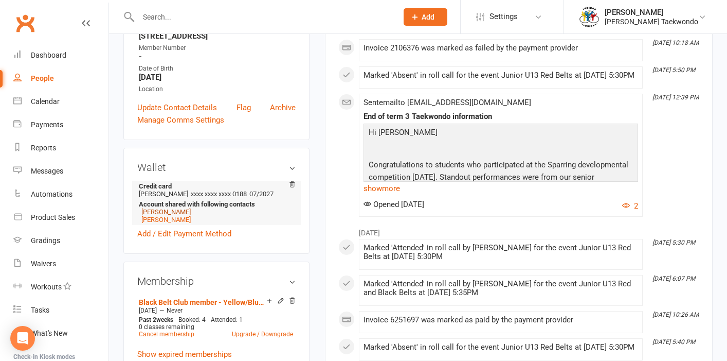
click at [160, 211] on link "Shelly Sharma" at bounding box center [165, 212] width 49 height 8
